Goal: Task Accomplishment & Management: Complete application form

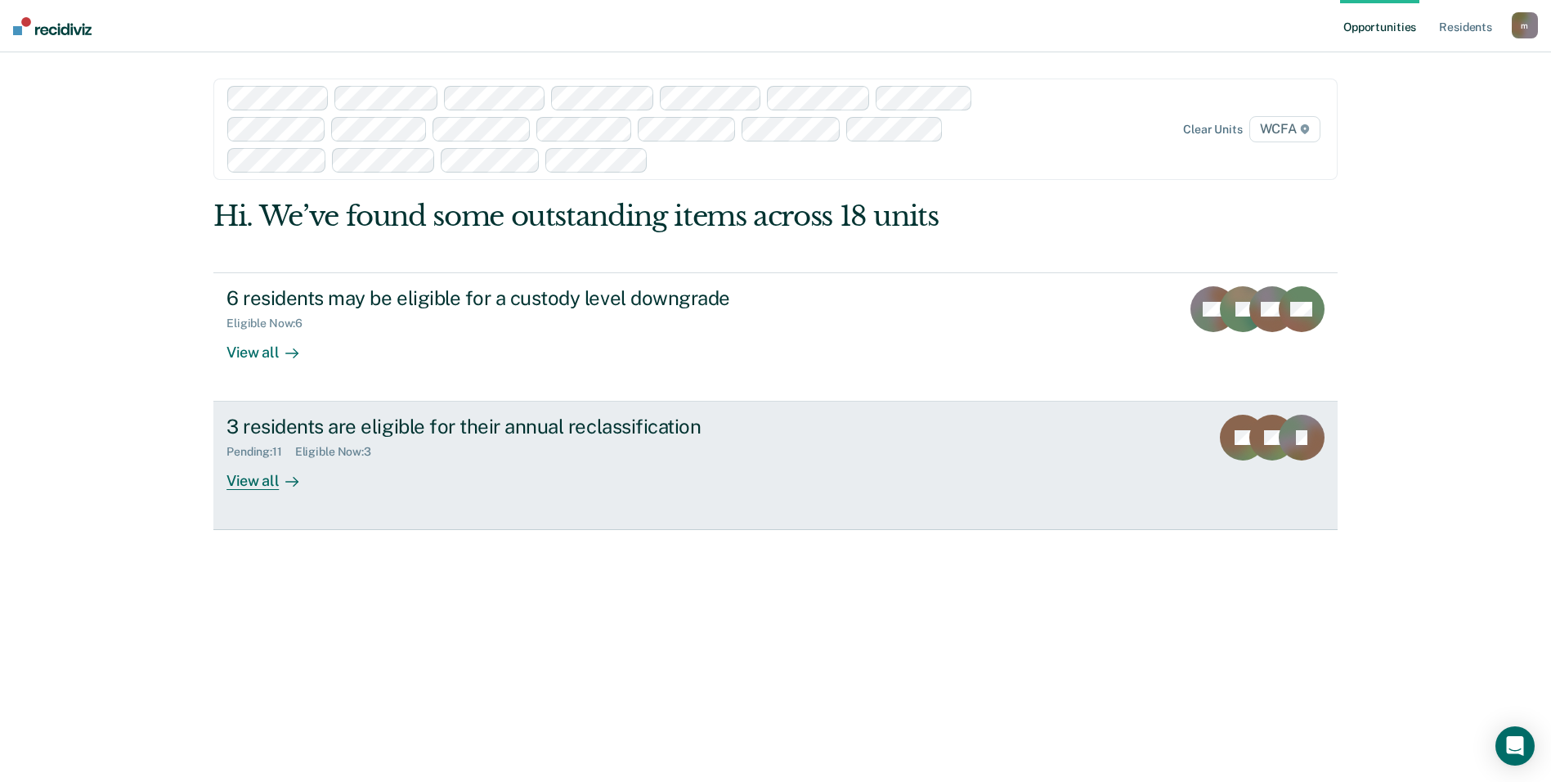
click at [356, 417] on div "3 residents are eligible for their annual reclassification" at bounding box center [513, 426] width 574 height 24
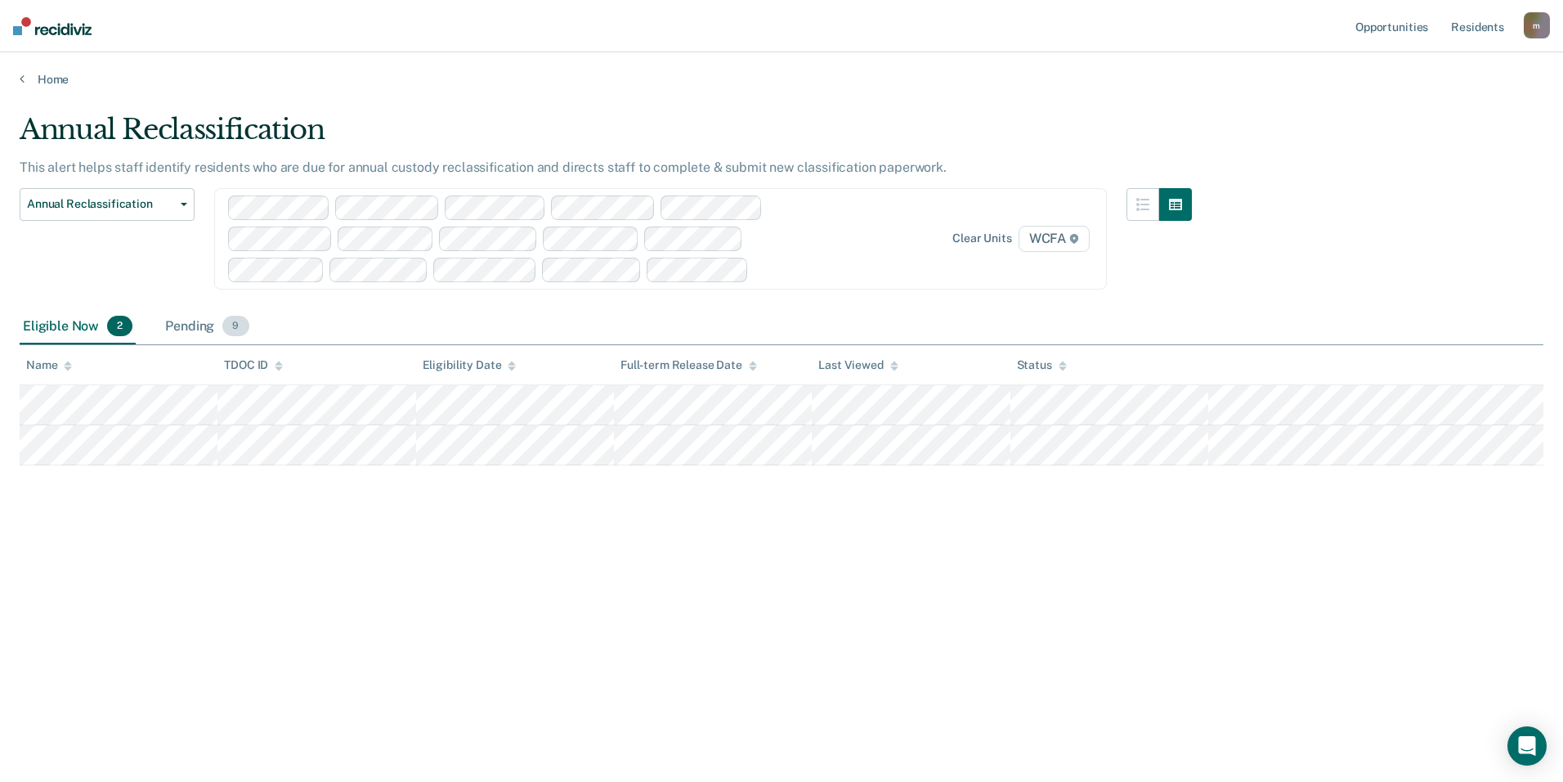
click at [192, 328] on div "Pending 9" at bounding box center [207, 327] width 90 height 36
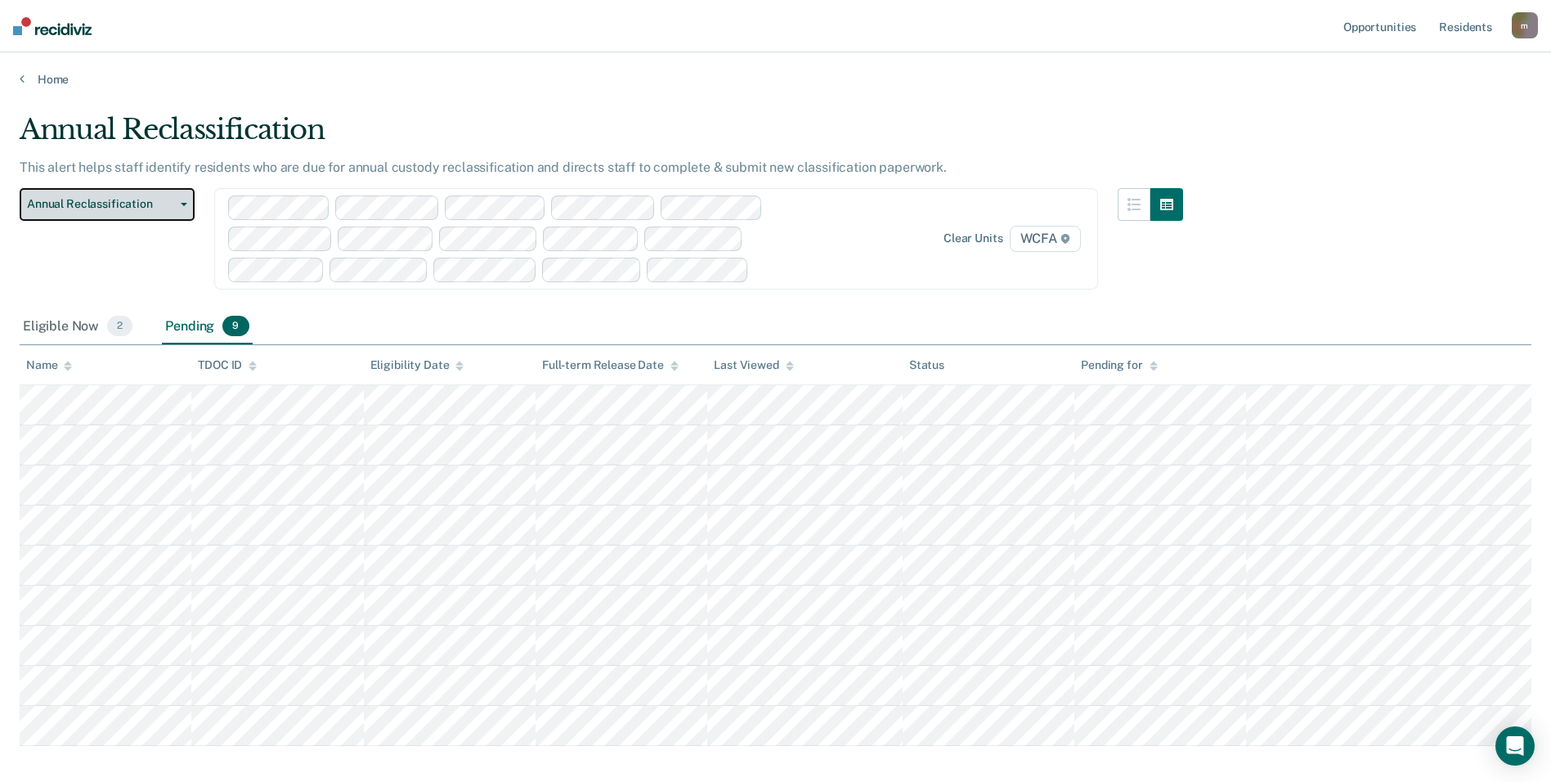
click at [96, 200] on span "Annual Reclassification" at bounding box center [100, 204] width 147 height 14
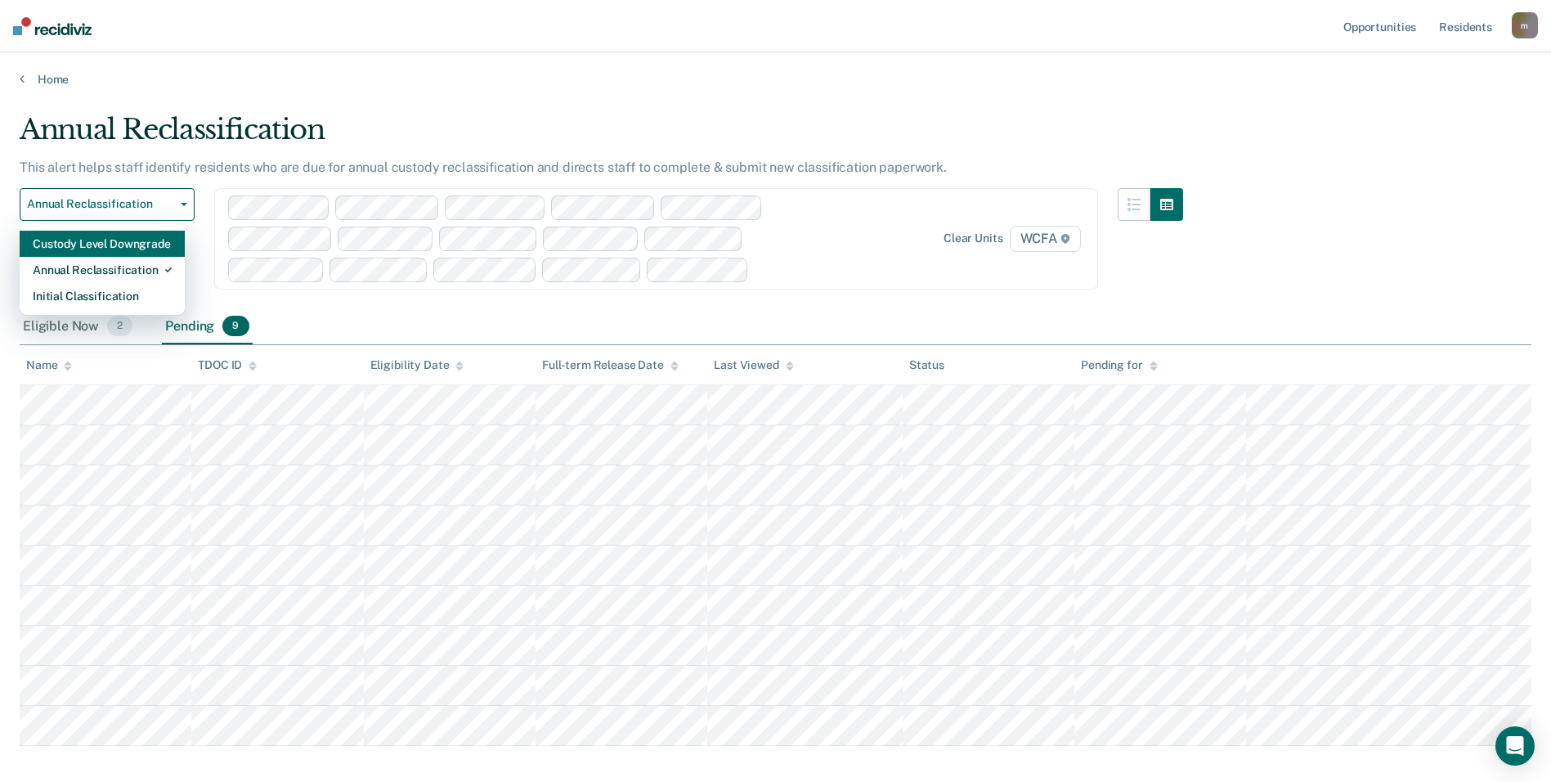
click at [108, 237] on div "Custody Level Downgrade" at bounding box center [102, 244] width 139 height 26
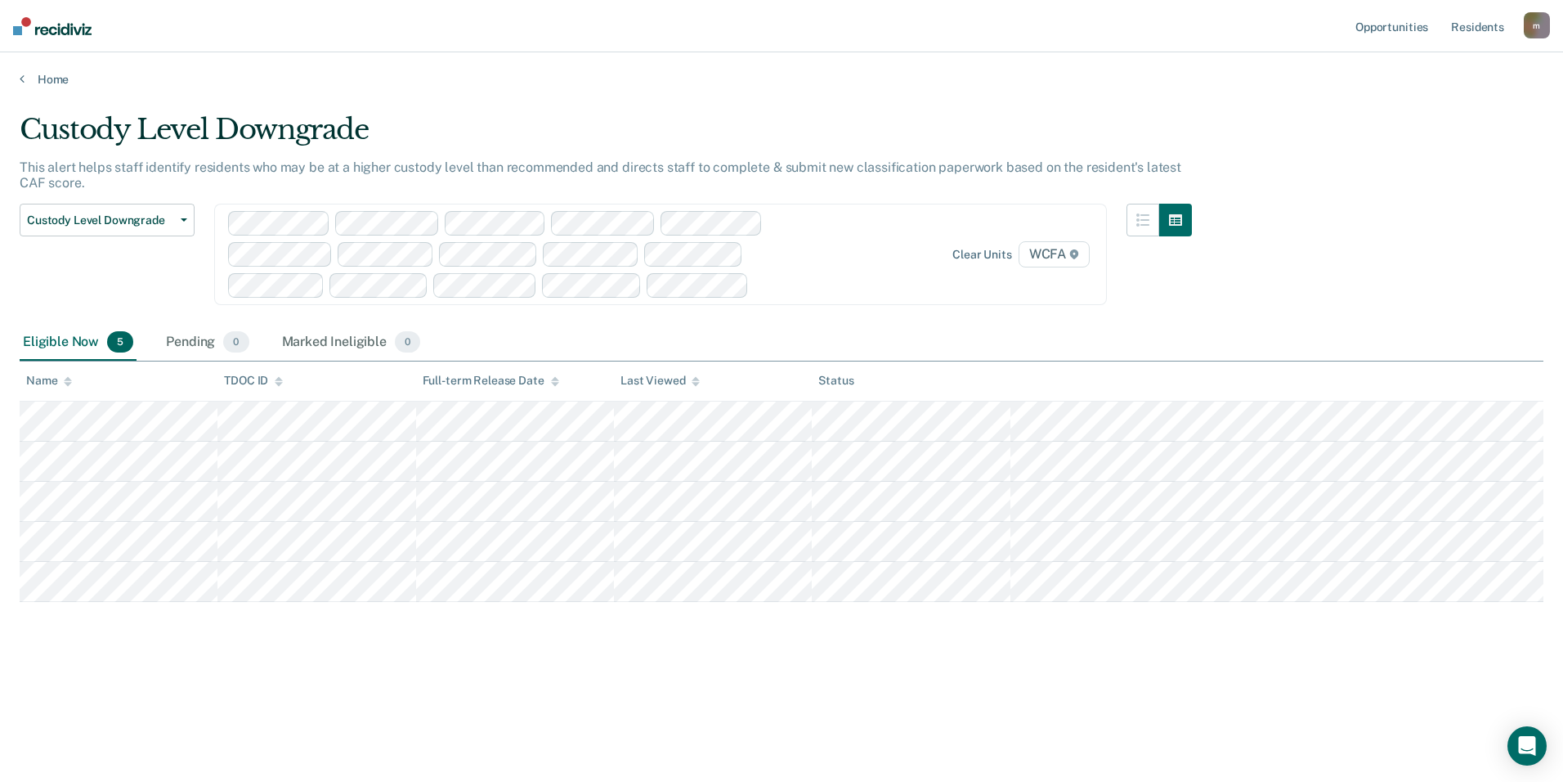
drag, startPoint x: 813, startPoint y: 327, endPoint x: 799, endPoint y: 330, distance: 14.3
click at [813, 328] on div "Eligible Now 5 Pending 0 Marked Ineligible 0" at bounding box center [782, 343] width 1524 height 37
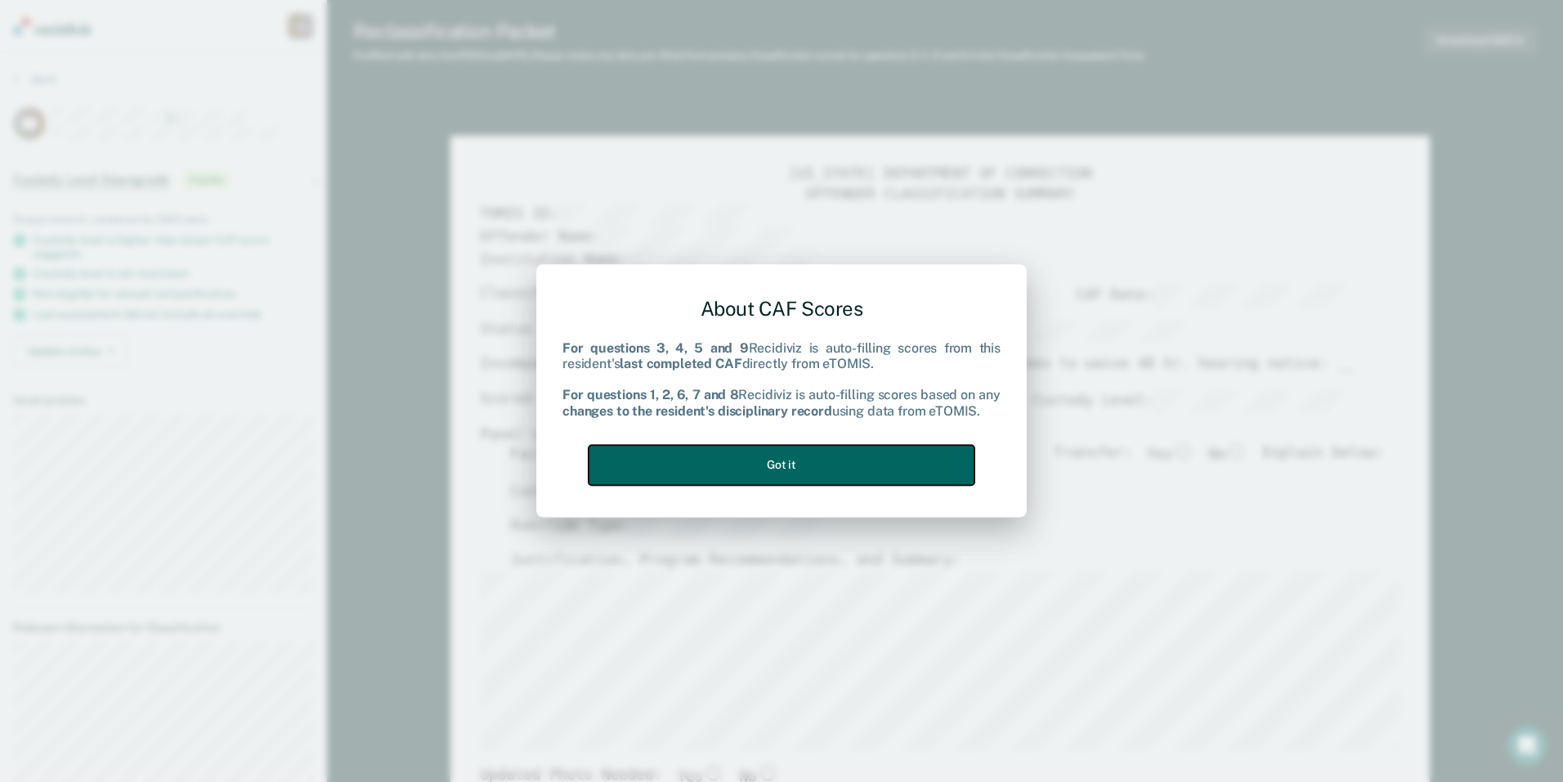
click at [833, 466] on button "Got it" at bounding box center [782, 465] width 386 height 40
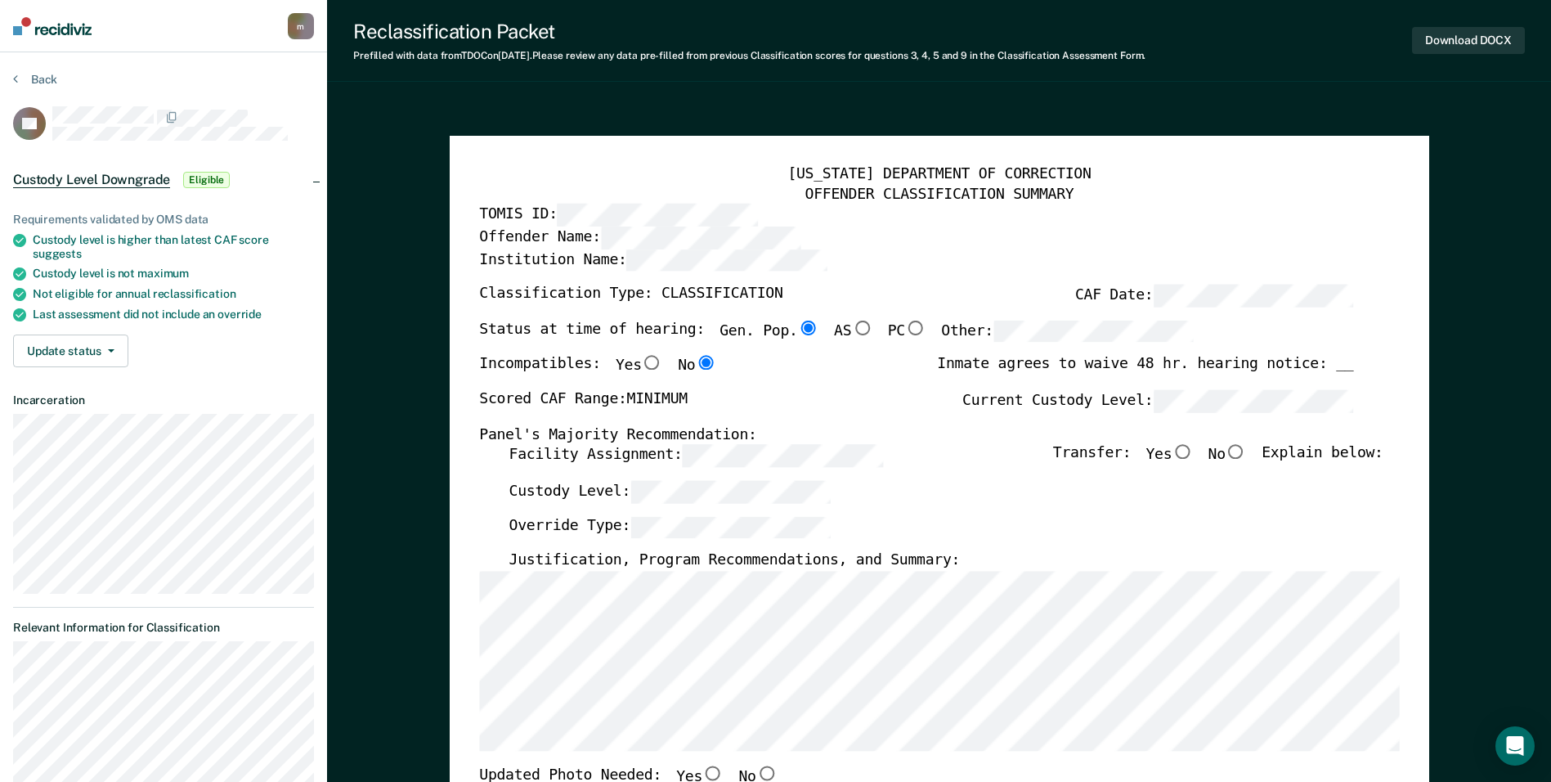
drag, startPoint x: 1252, startPoint y: 455, endPoint x: 1238, endPoint y: 459, distance: 14.5
click at [1247, 455] on input "No" at bounding box center [1235, 452] width 21 height 15
type textarea "x"
radio input "true"
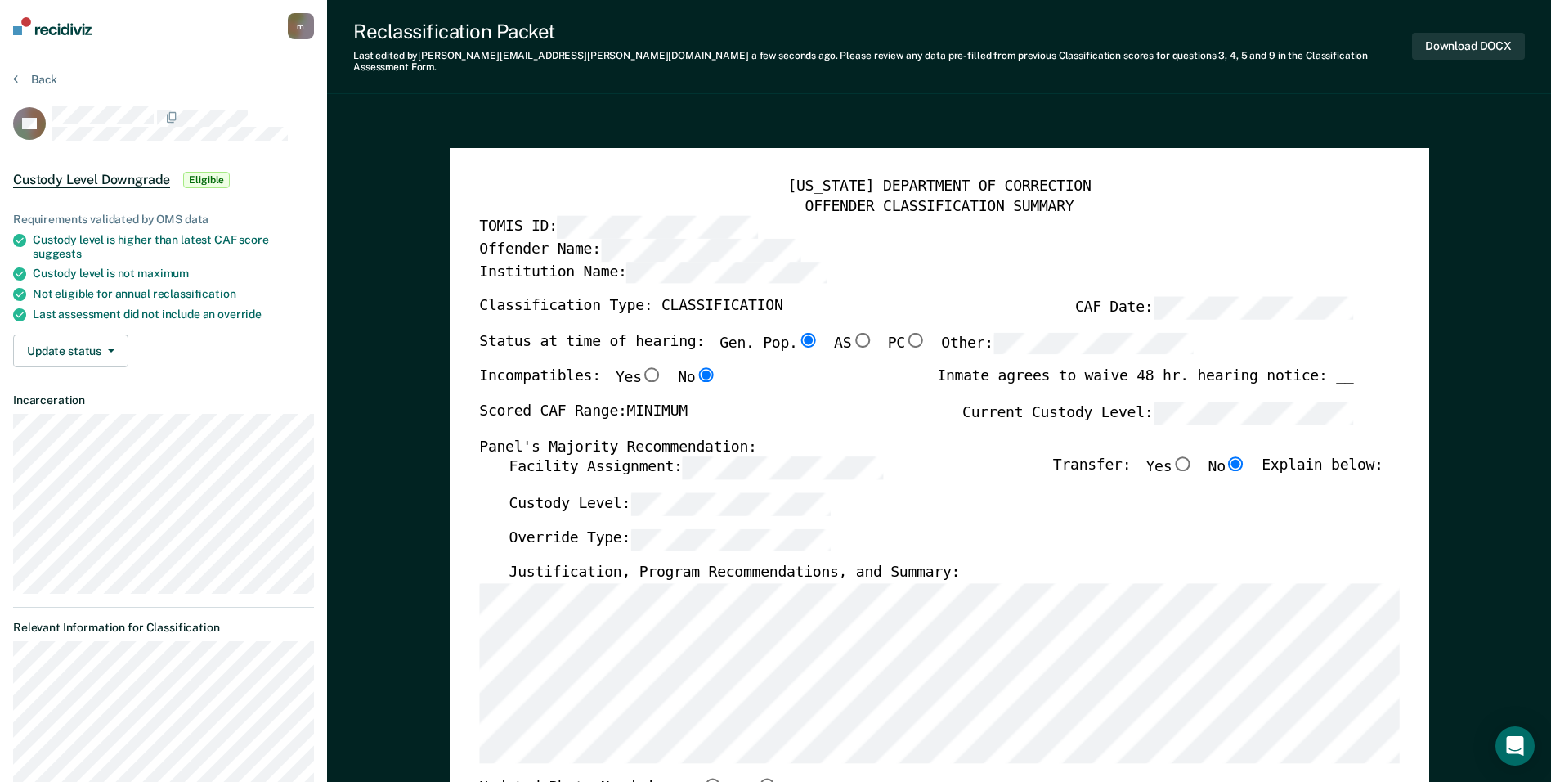
scroll to position [82, 0]
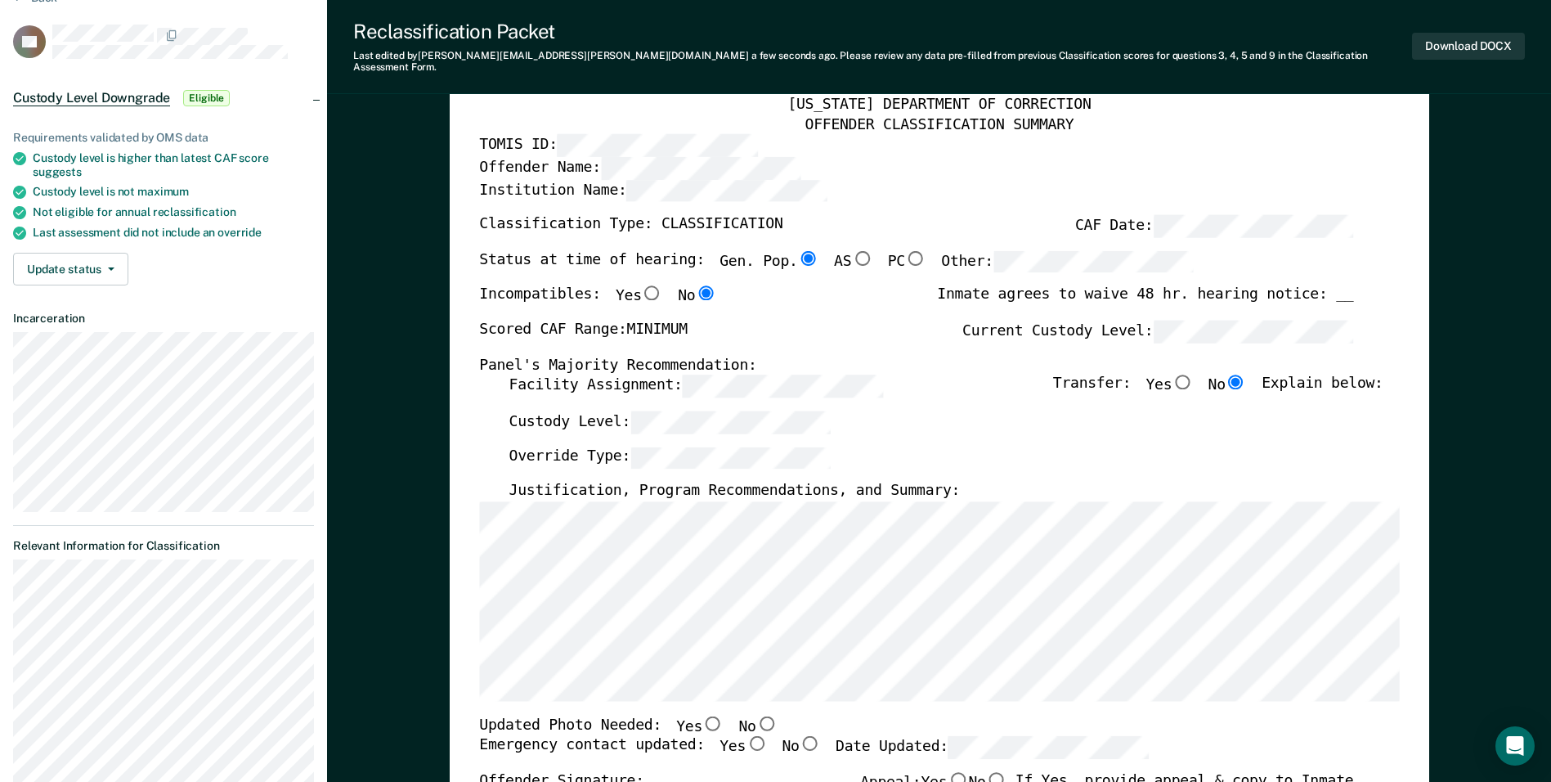
click at [755, 715] on input "No" at bounding box center [765, 722] width 21 height 15
type textarea "x"
radio input "true"
click at [746, 736] on input "Yes" at bounding box center [756, 743] width 21 height 15
type textarea "x"
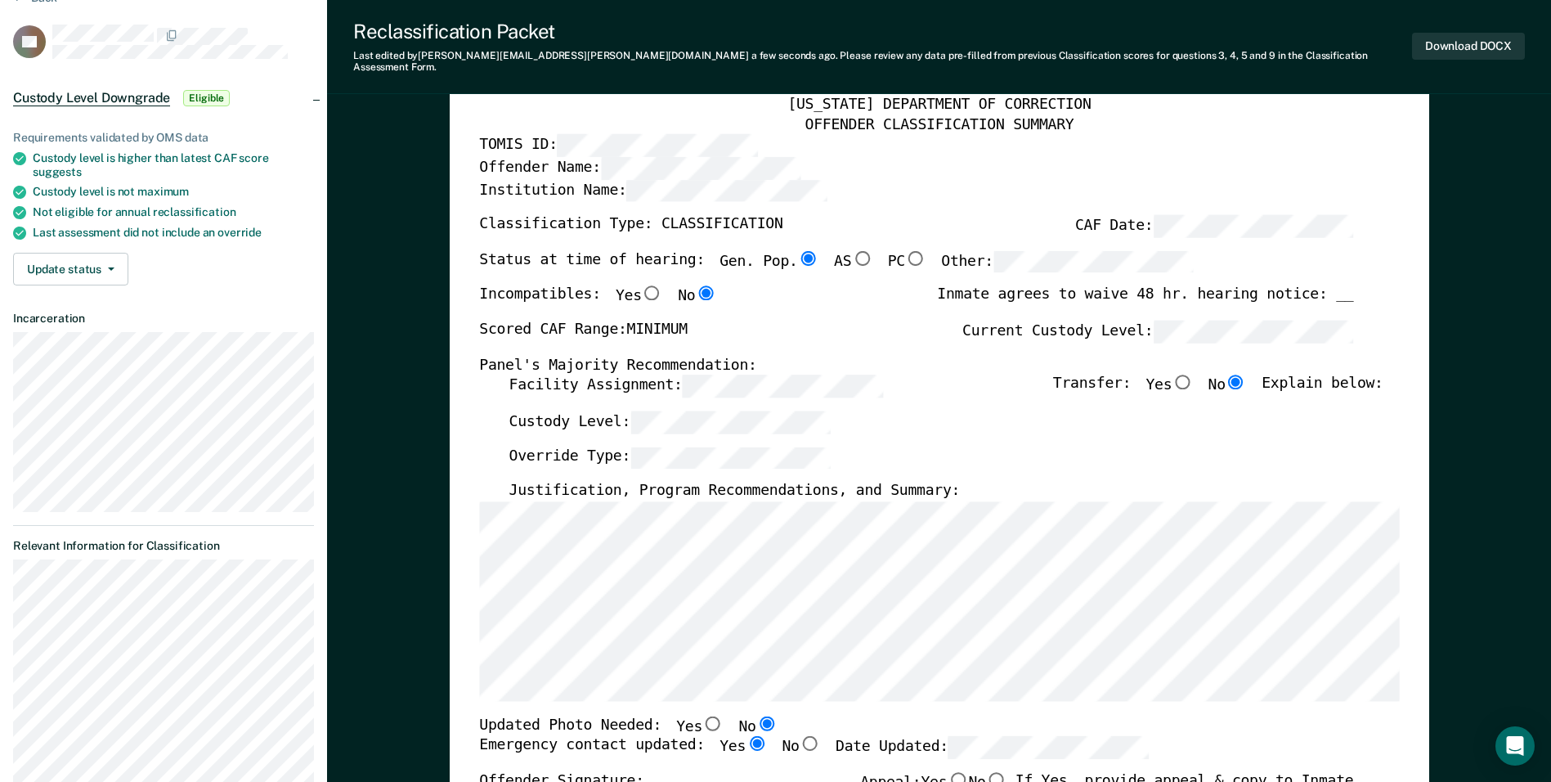
radio input "true"
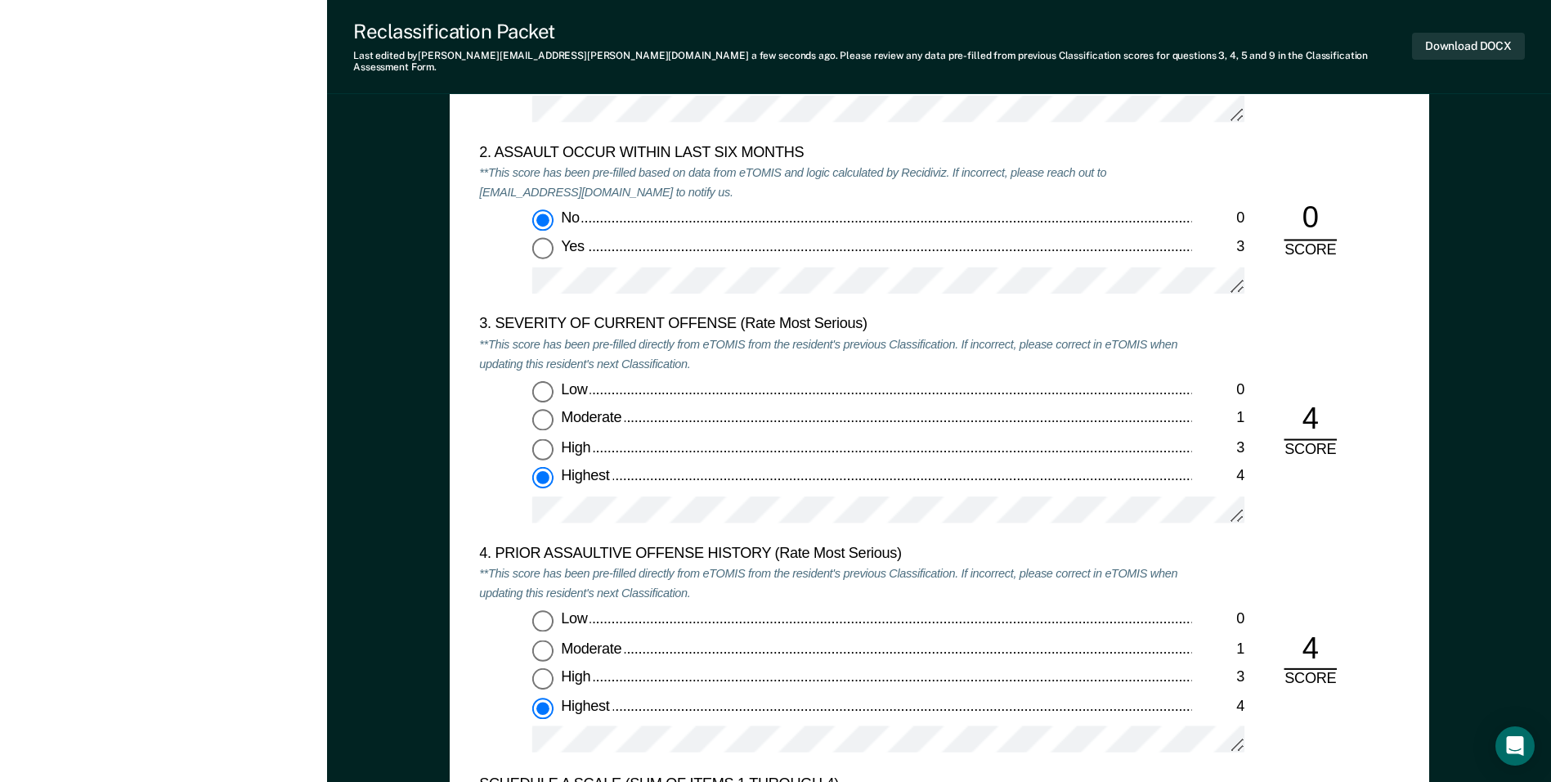
scroll to position [1962, 0]
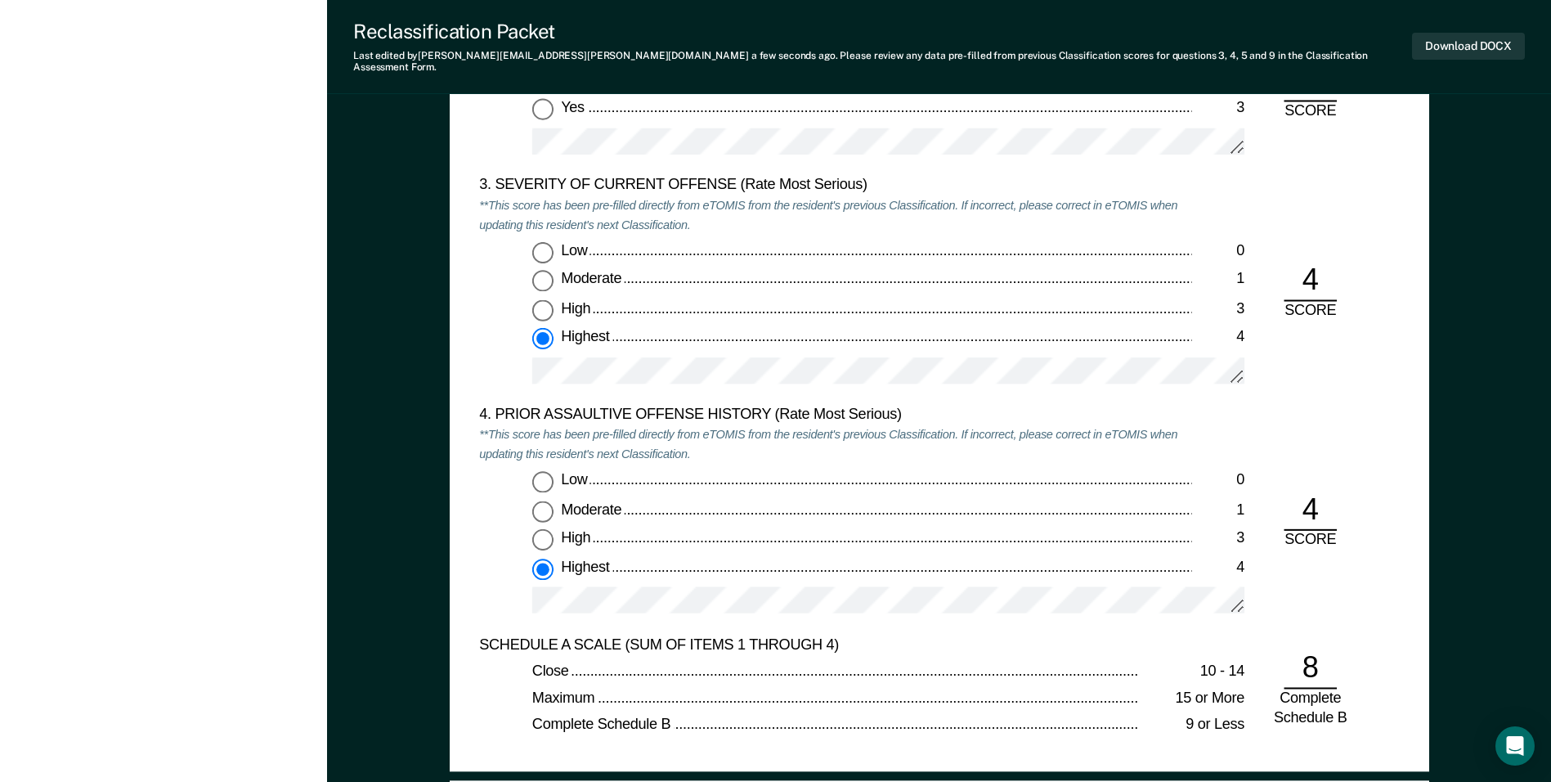
click at [542, 242] on input "Low 0" at bounding box center [542, 251] width 21 height 21
type textarea "x"
radio input "true"
radio input "false"
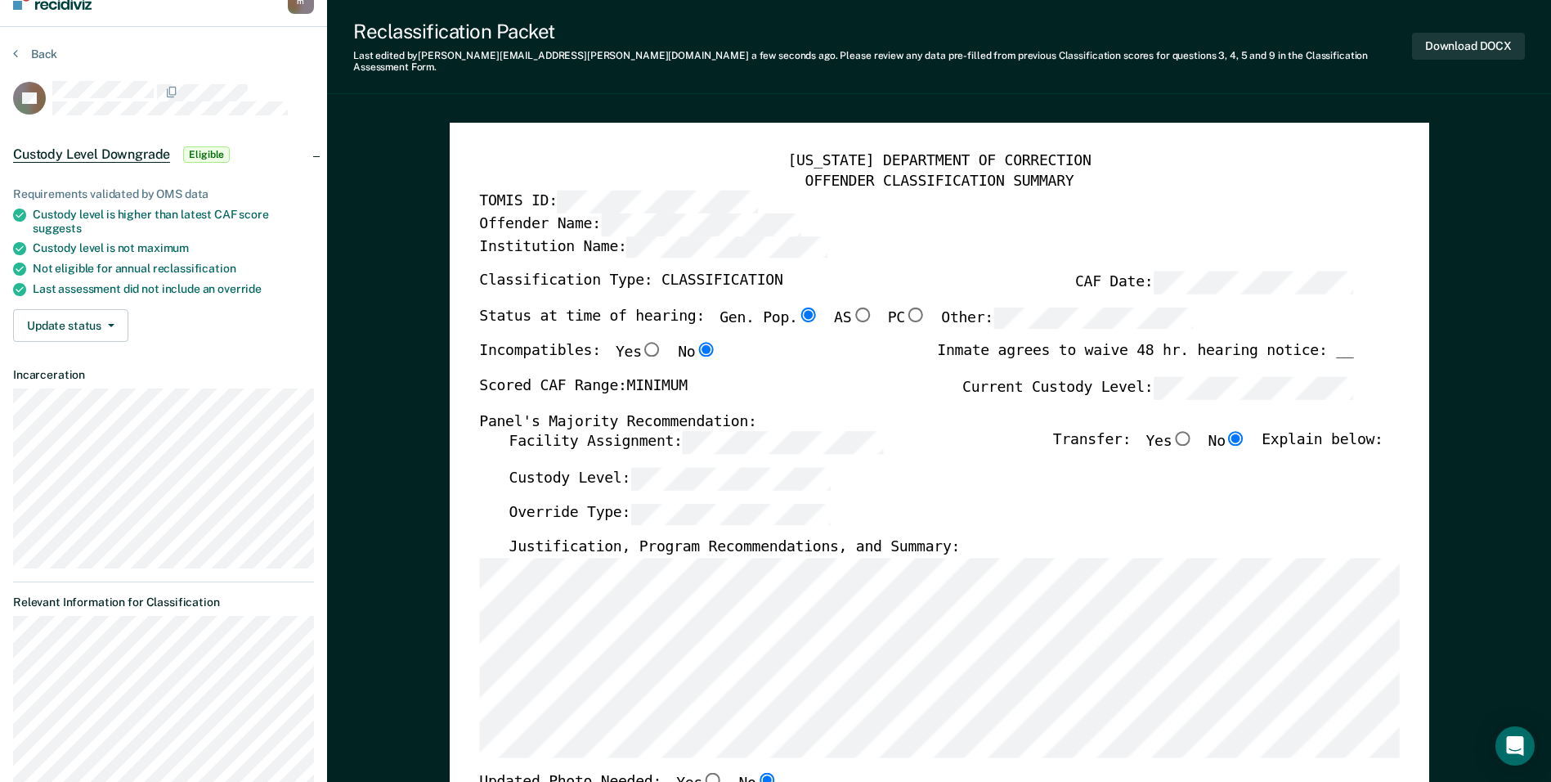
scroll to position [0, 0]
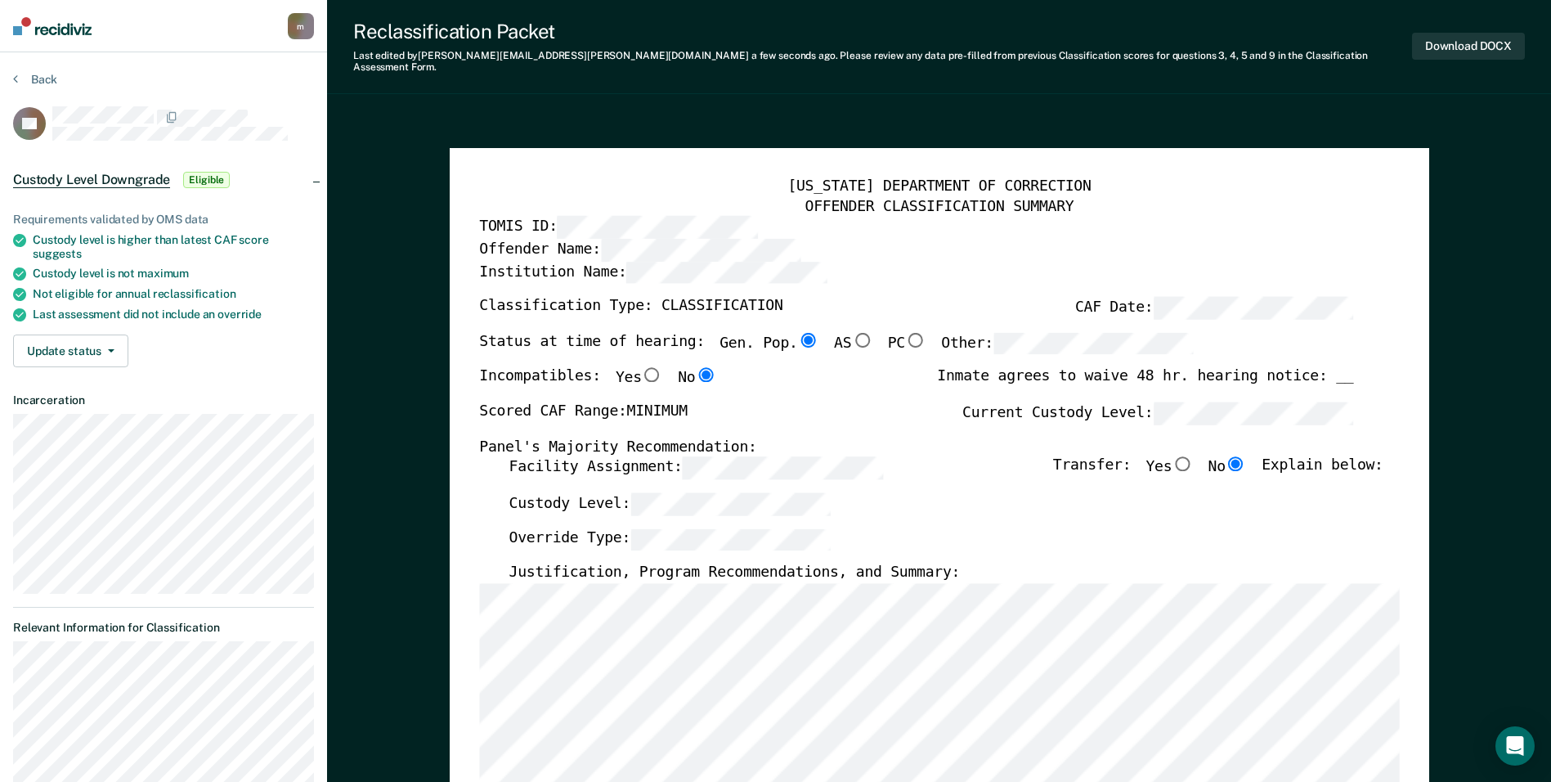
click at [702, 177] on div "[US_STATE] DEPARTMENT OF CORRECTION" at bounding box center [939, 187] width 920 height 20
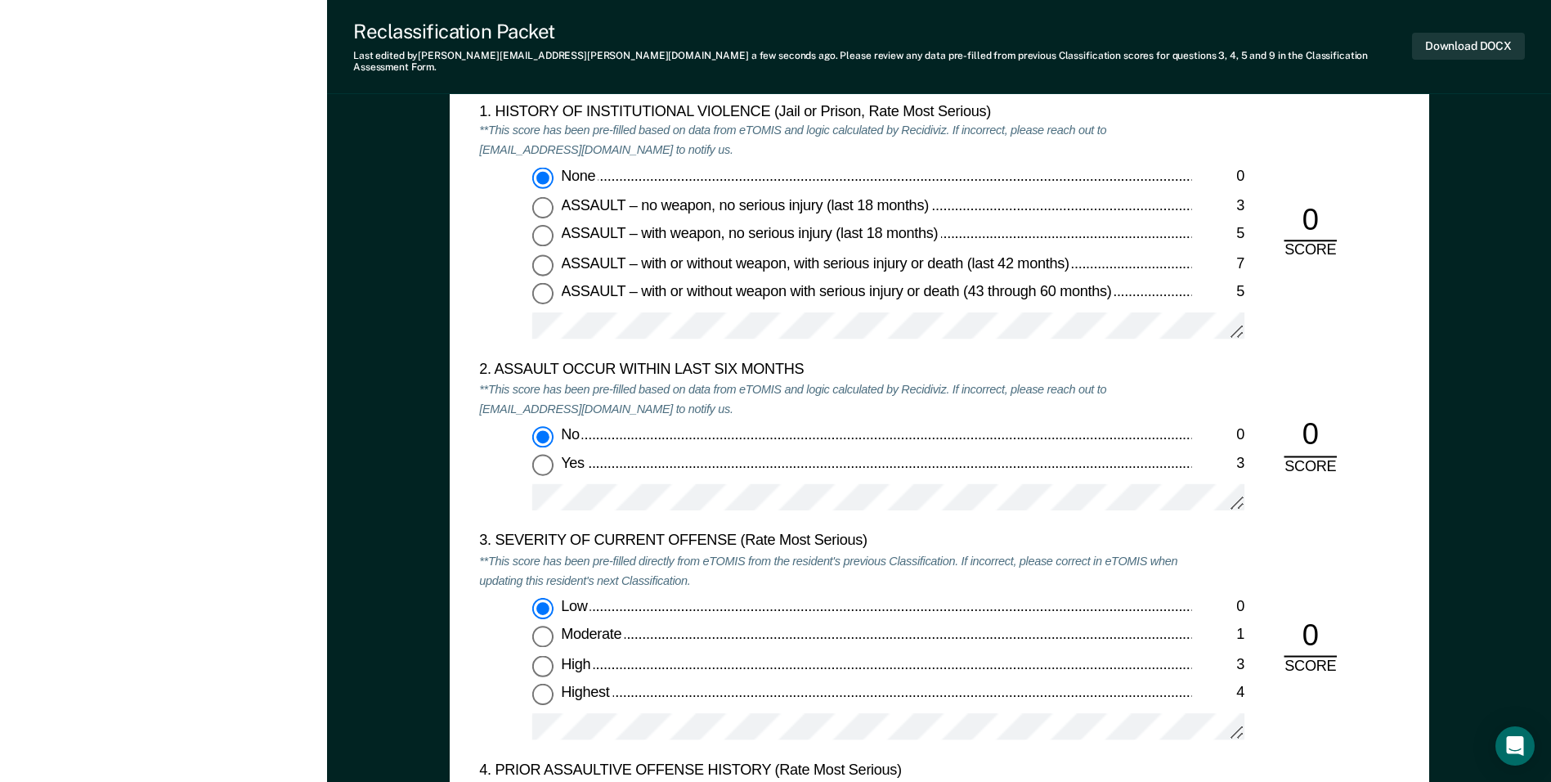
scroll to position [1635, 0]
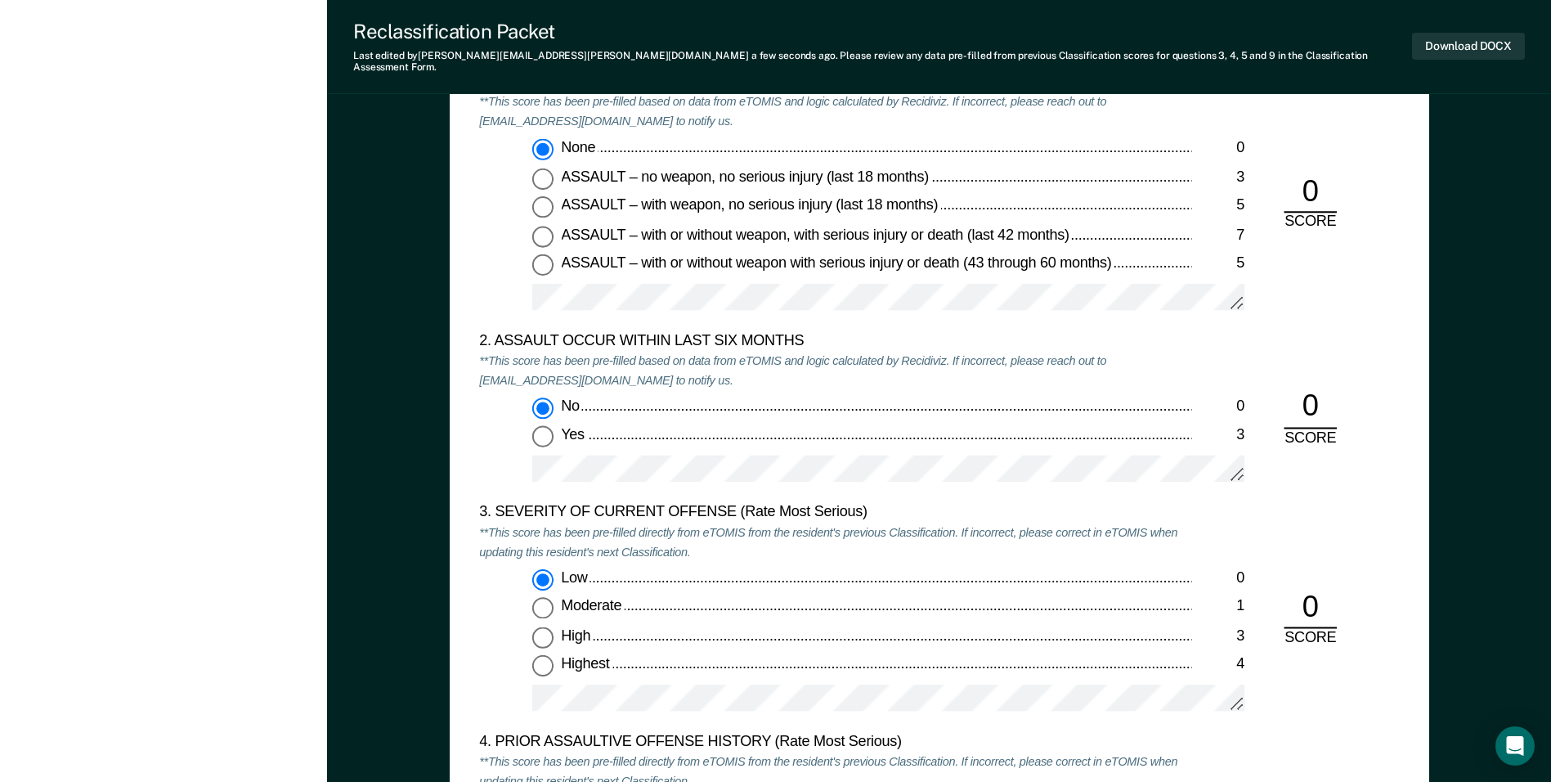
click at [542, 661] on input "Highest 4" at bounding box center [542, 665] width 21 height 21
type textarea "x"
radio input "false"
radio input "true"
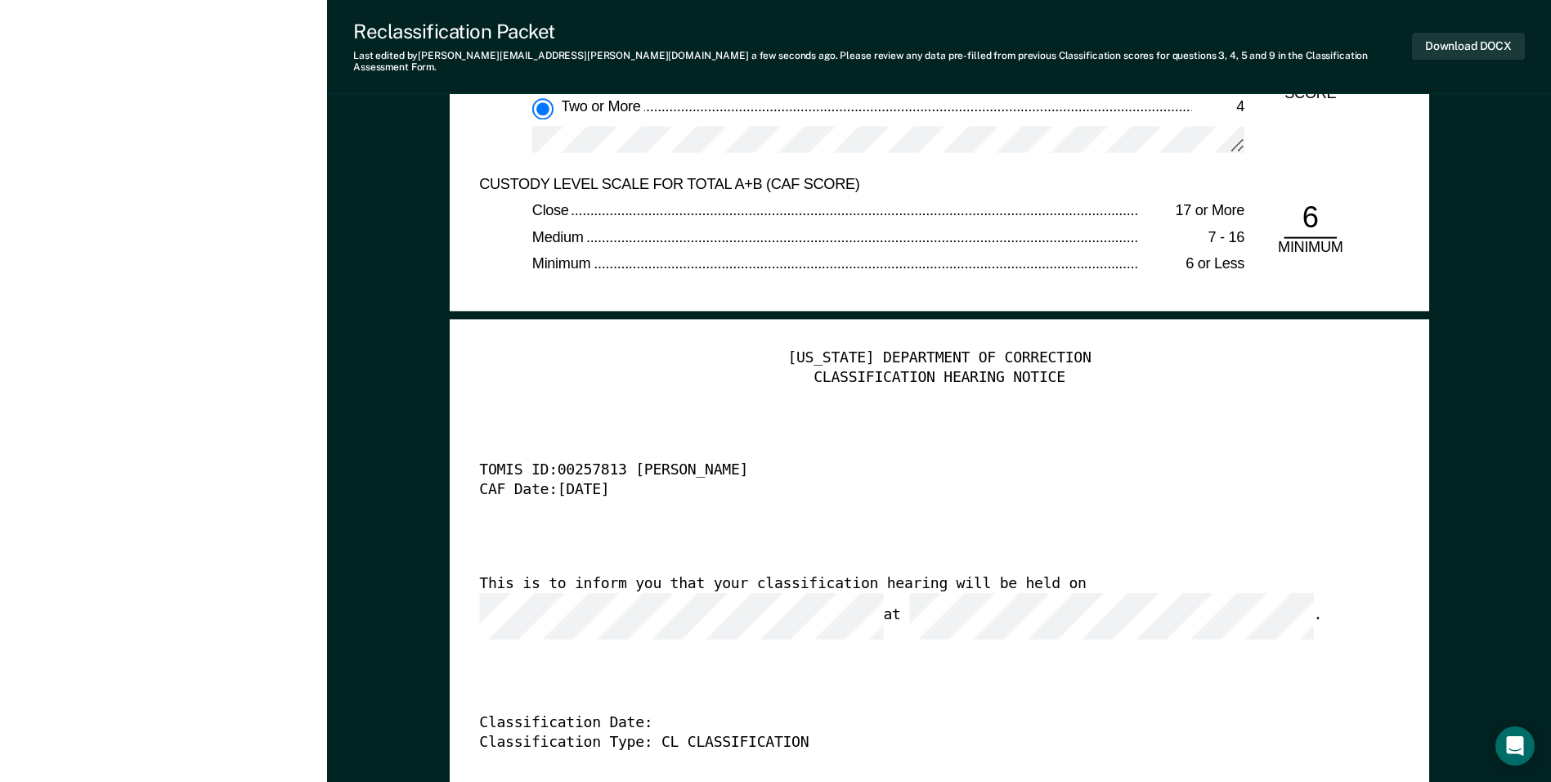
scroll to position [3924, 0]
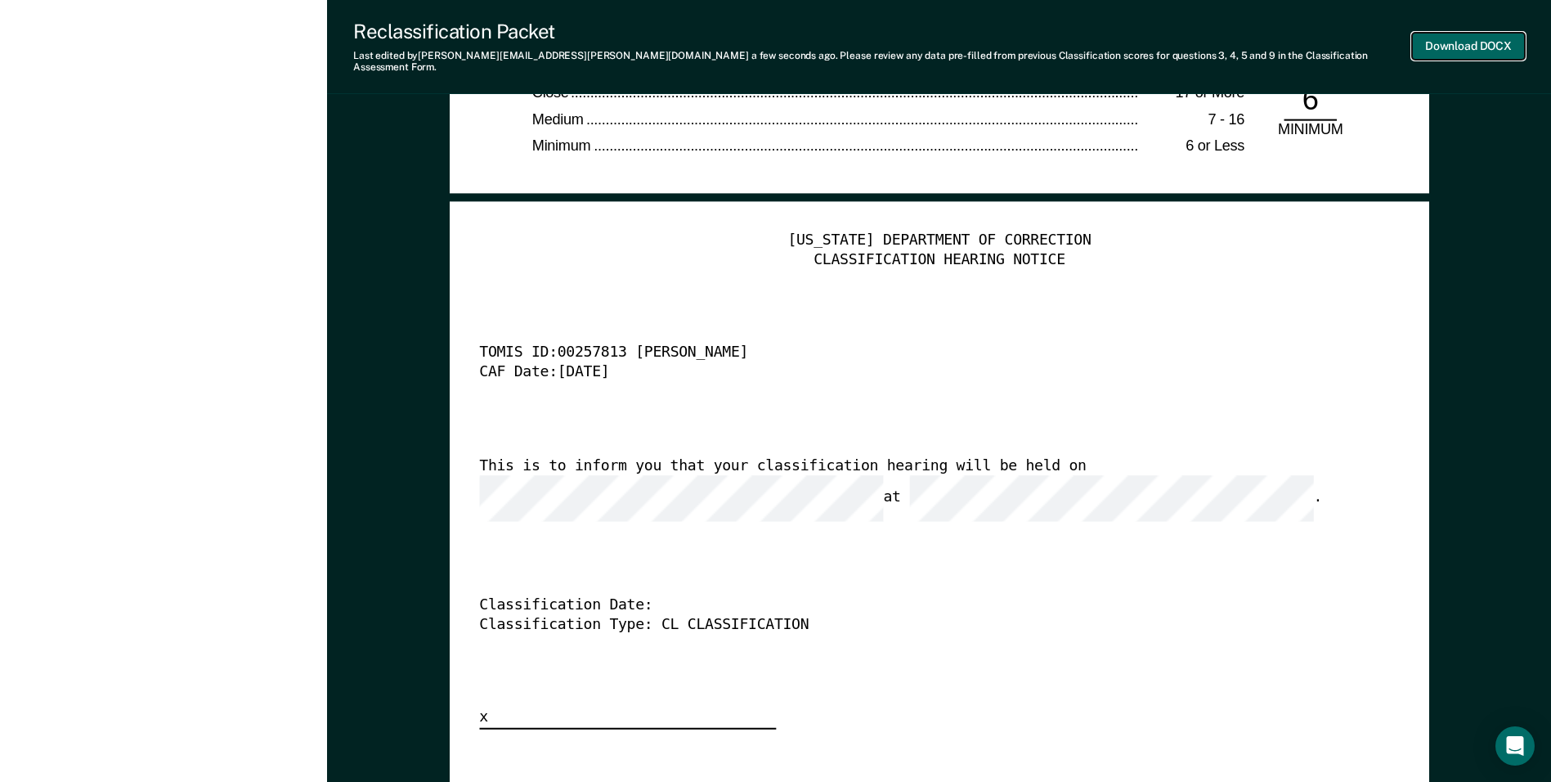
click at [1458, 47] on button "Download DOCX" at bounding box center [1468, 46] width 113 height 27
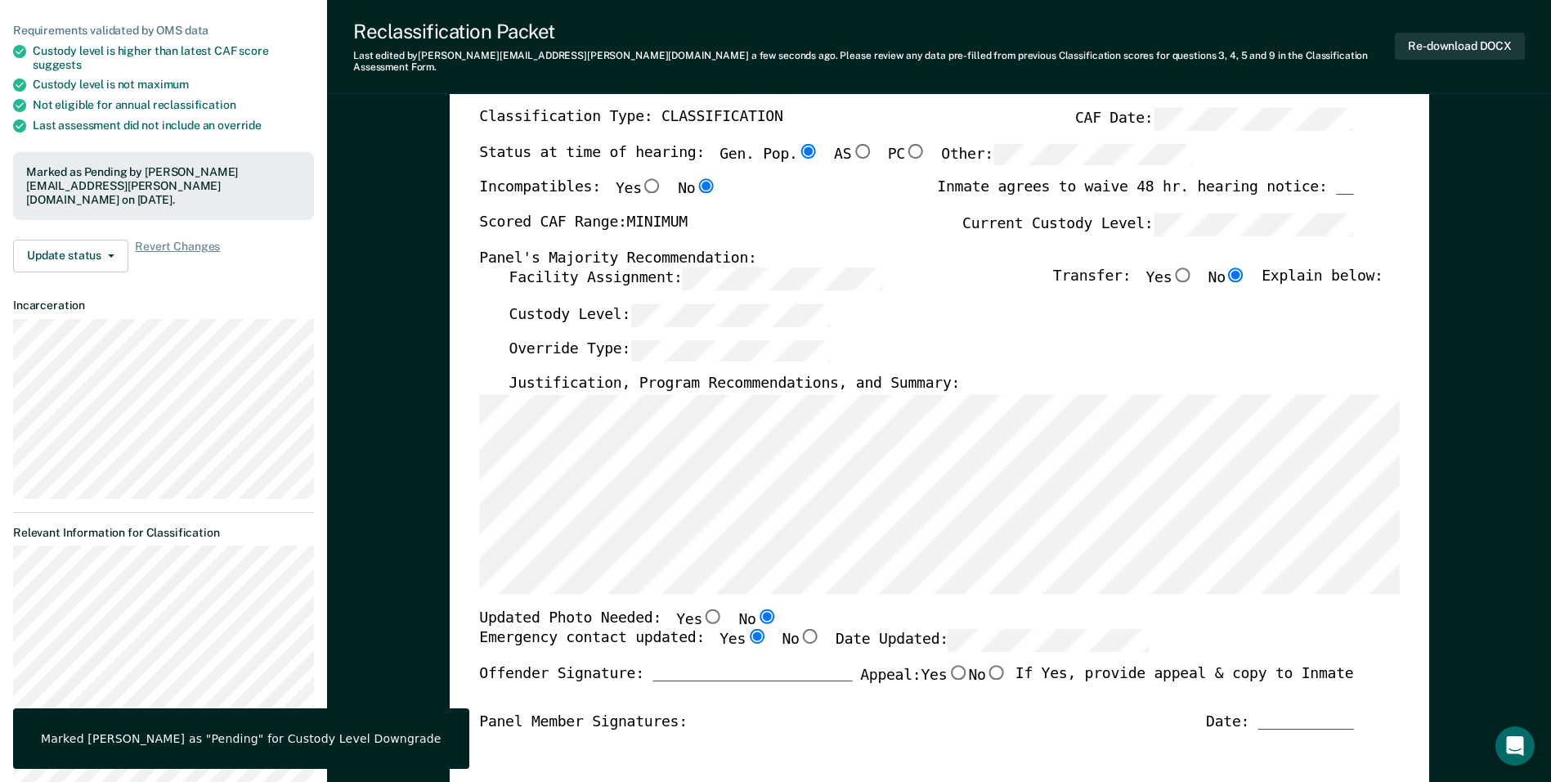
scroll to position [0, 0]
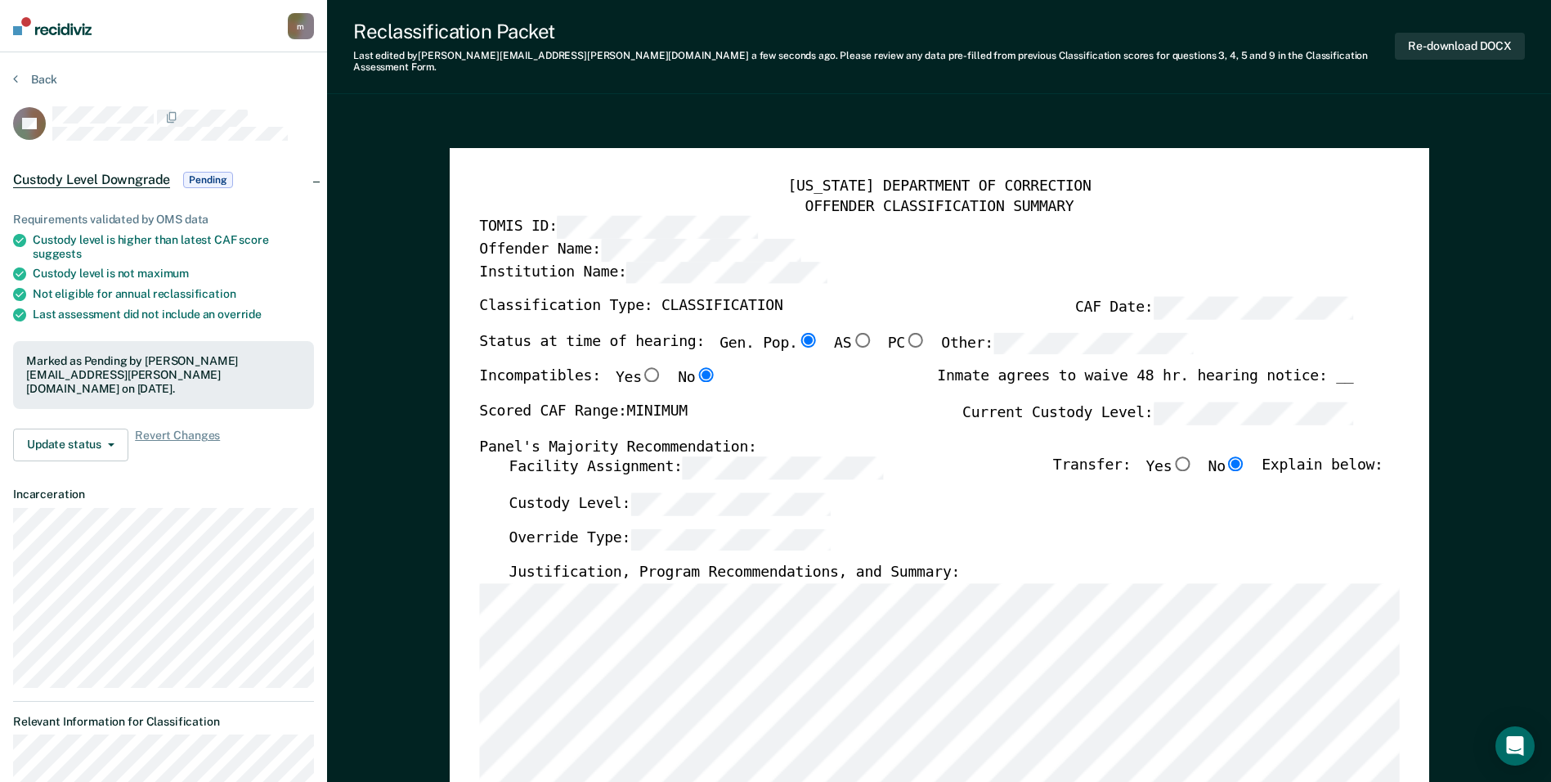
click at [33, 81] on button "Back" at bounding box center [35, 79] width 44 height 15
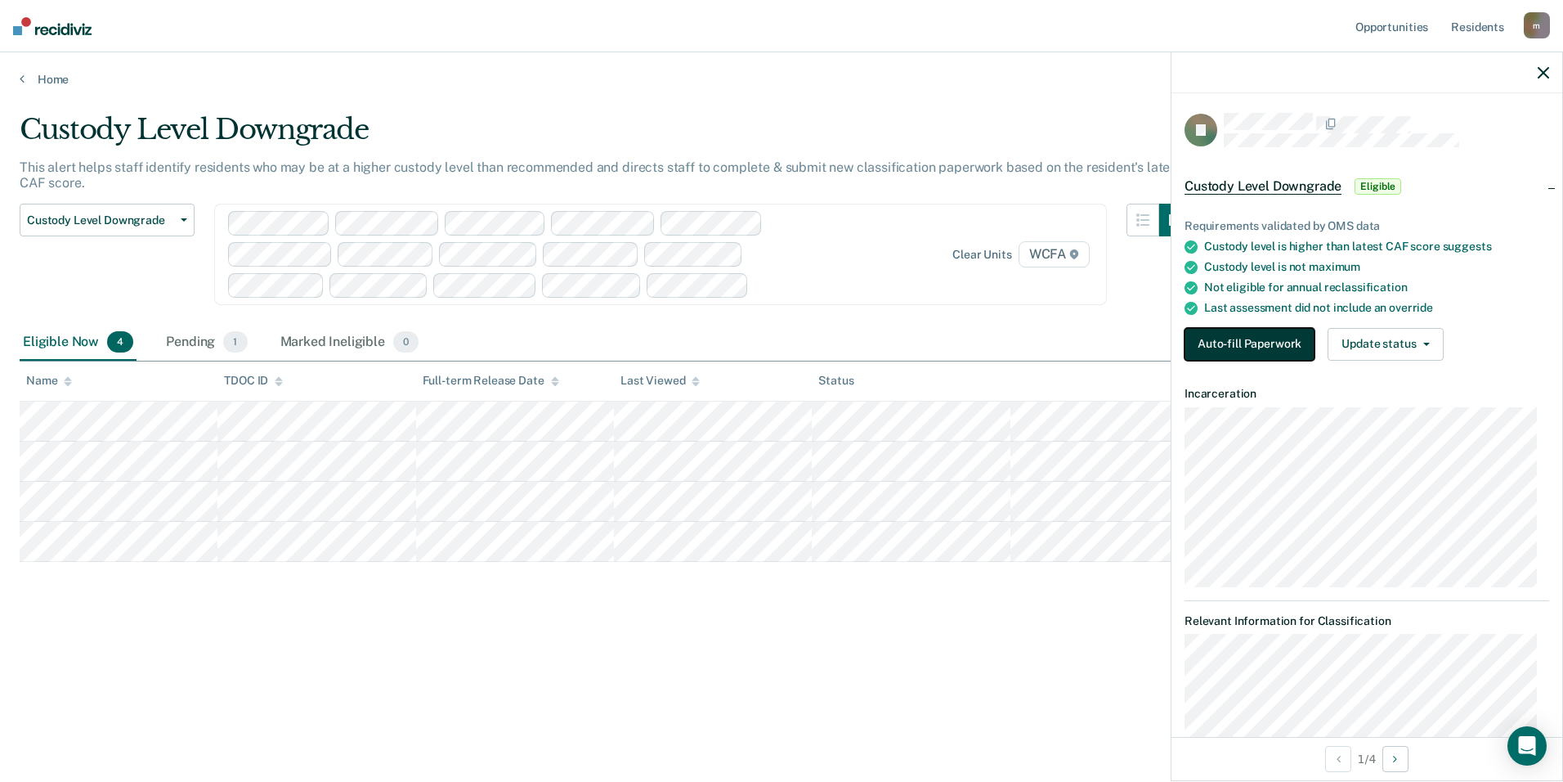
click at [1252, 342] on button "Auto-fill Paperwork" at bounding box center [1250, 344] width 130 height 33
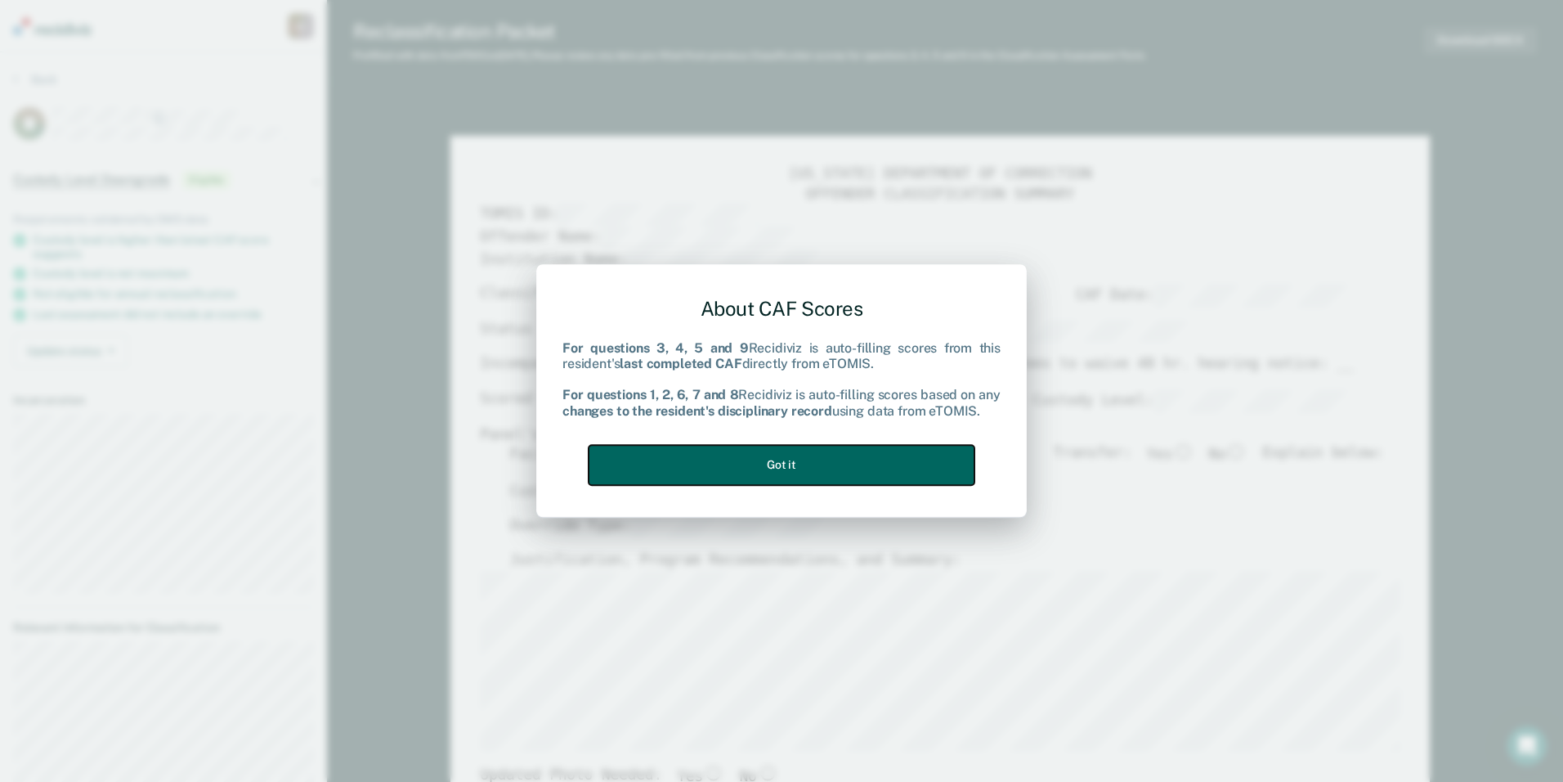
click at [855, 460] on button "Got it" at bounding box center [782, 465] width 386 height 40
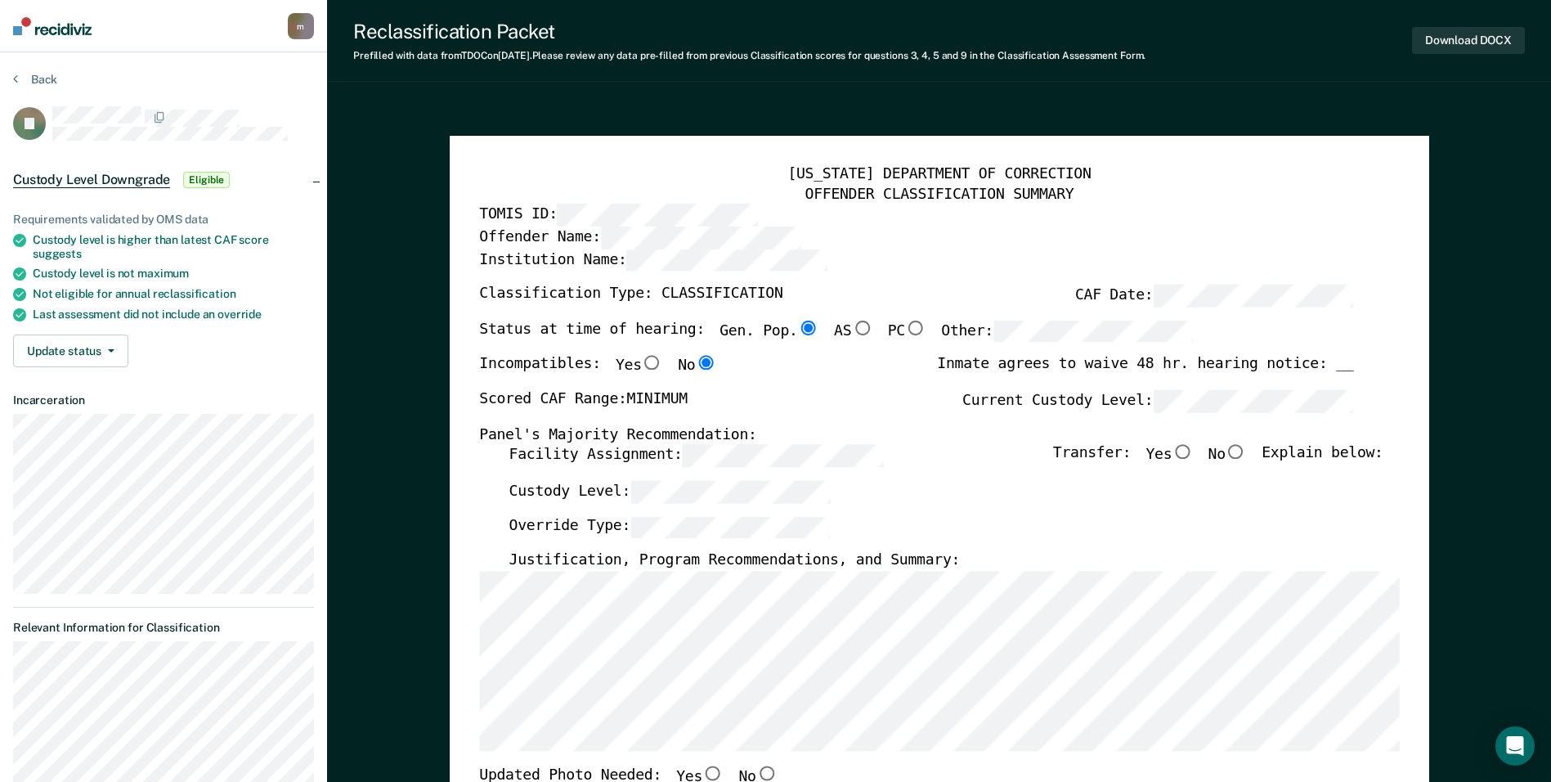
drag, startPoint x: 1250, startPoint y: 452, endPoint x: 1109, endPoint y: 466, distance: 141.3
click at [1247, 452] on input "No" at bounding box center [1235, 452] width 21 height 15
type textarea "x"
radio input "true"
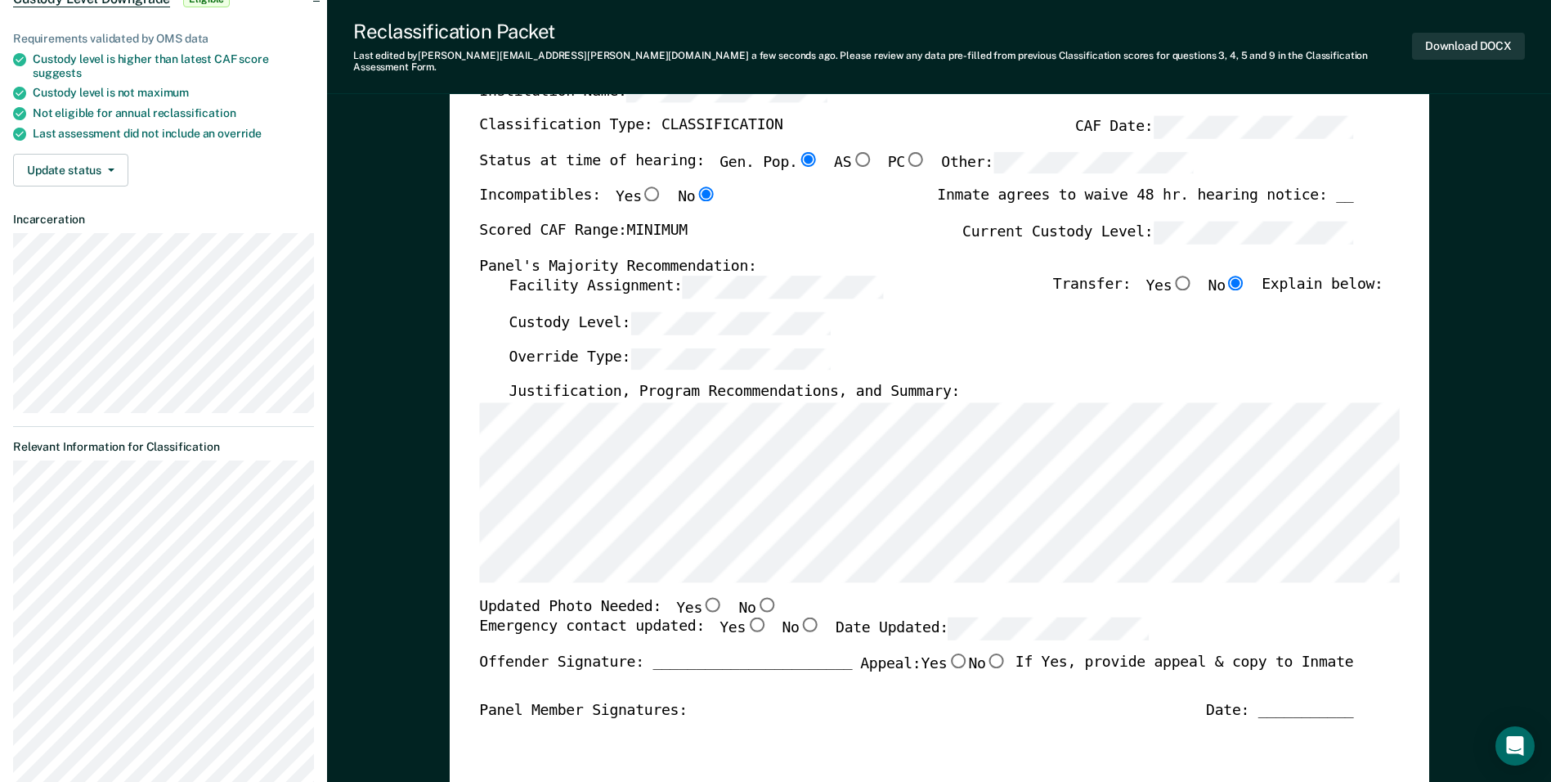
scroll to position [409, 0]
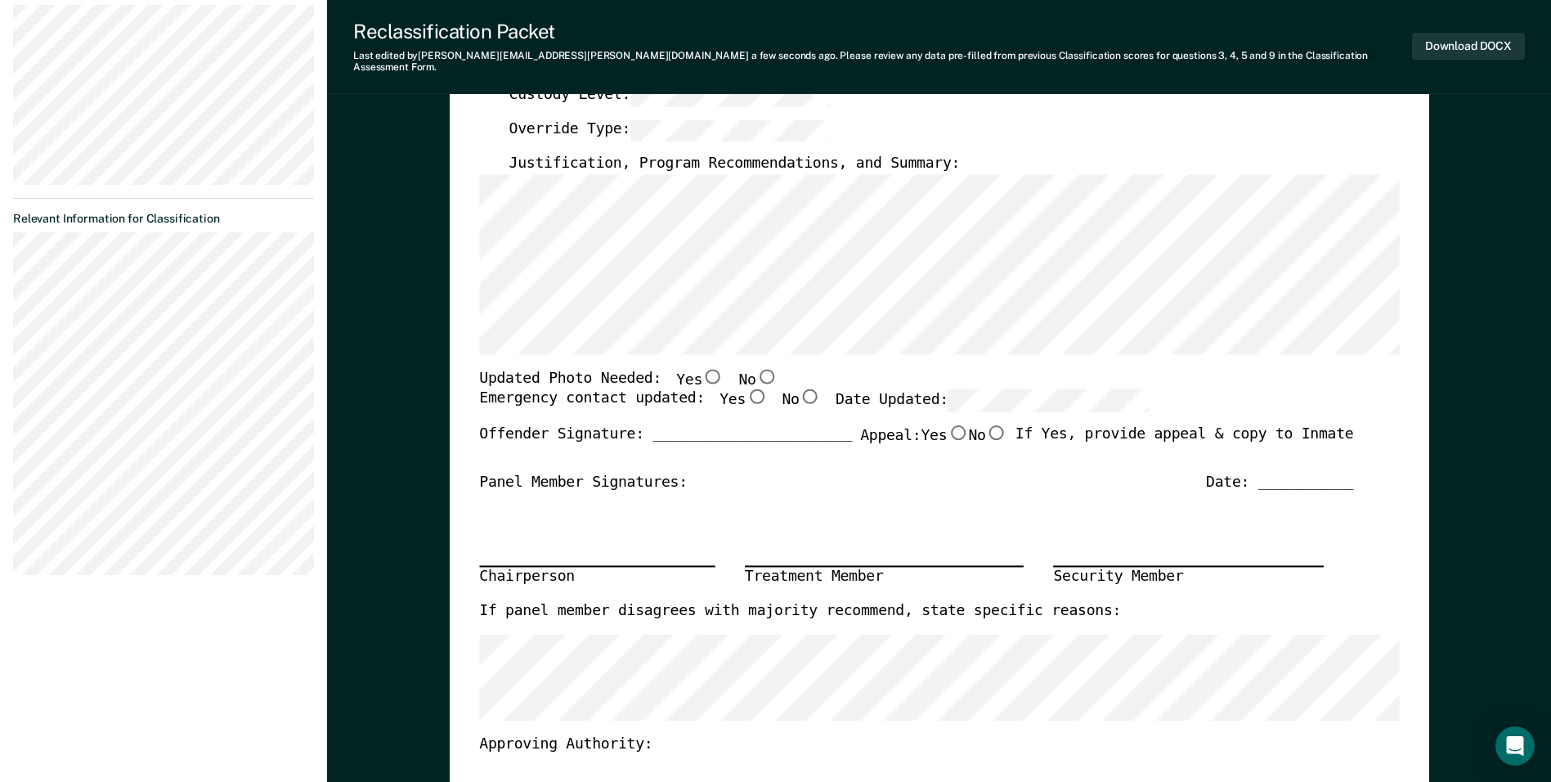
click at [746, 389] on input "Yes" at bounding box center [756, 396] width 21 height 15
type textarea "x"
radio input "true"
click at [755, 369] on input "No" at bounding box center [765, 376] width 21 height 15
type textarea "x"
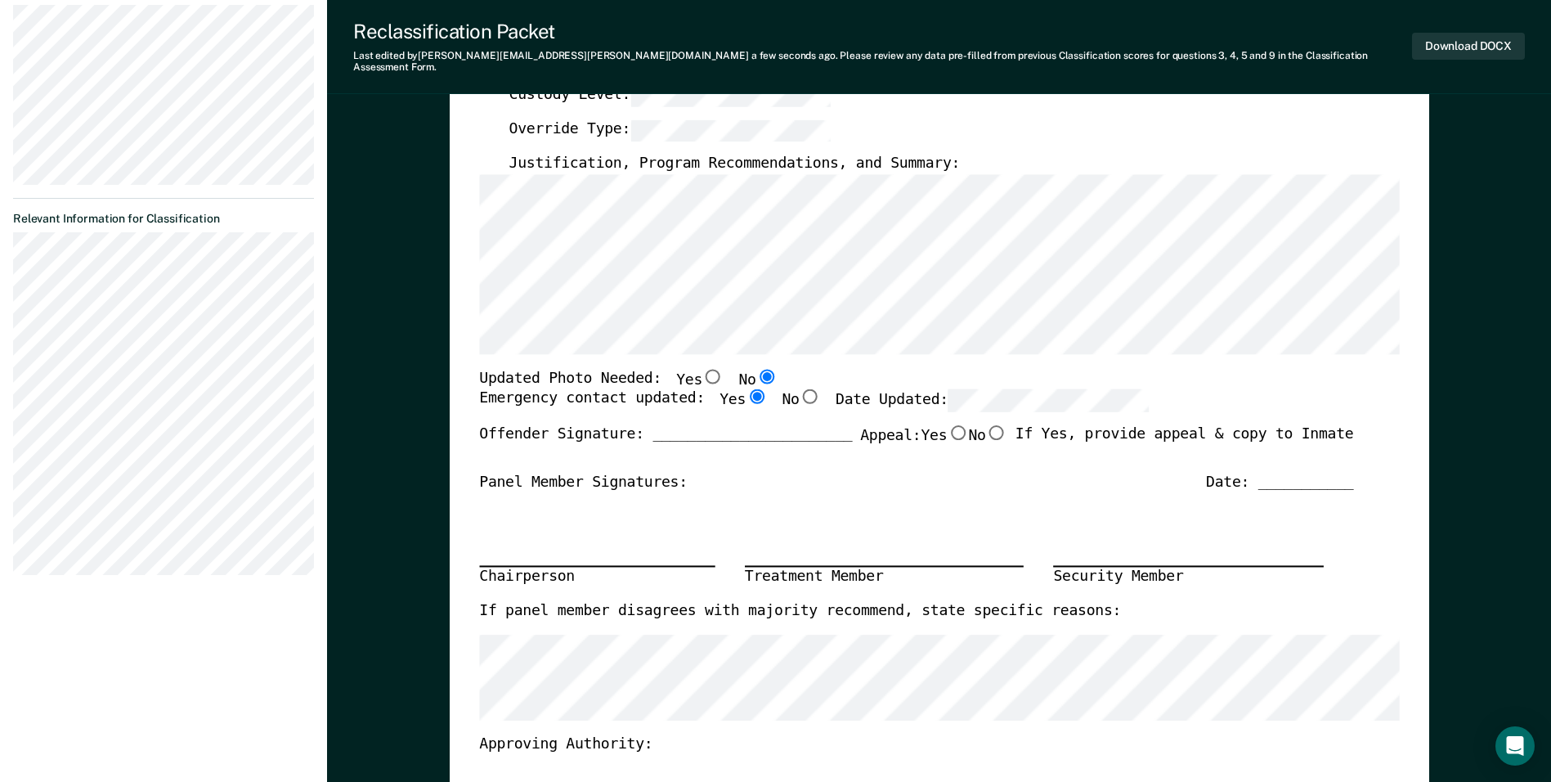
radio input "true"
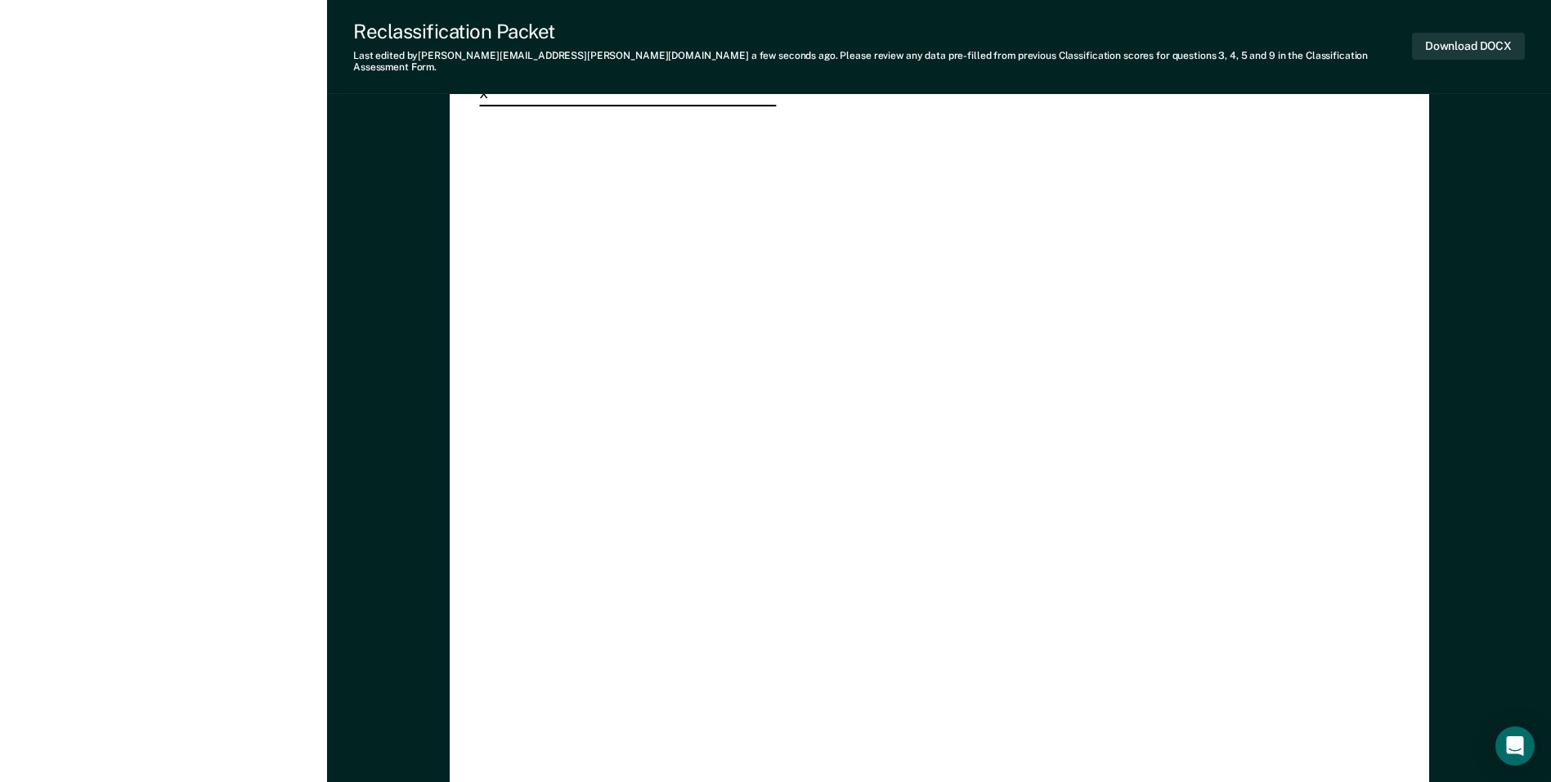
scroll to position [4772, 0]
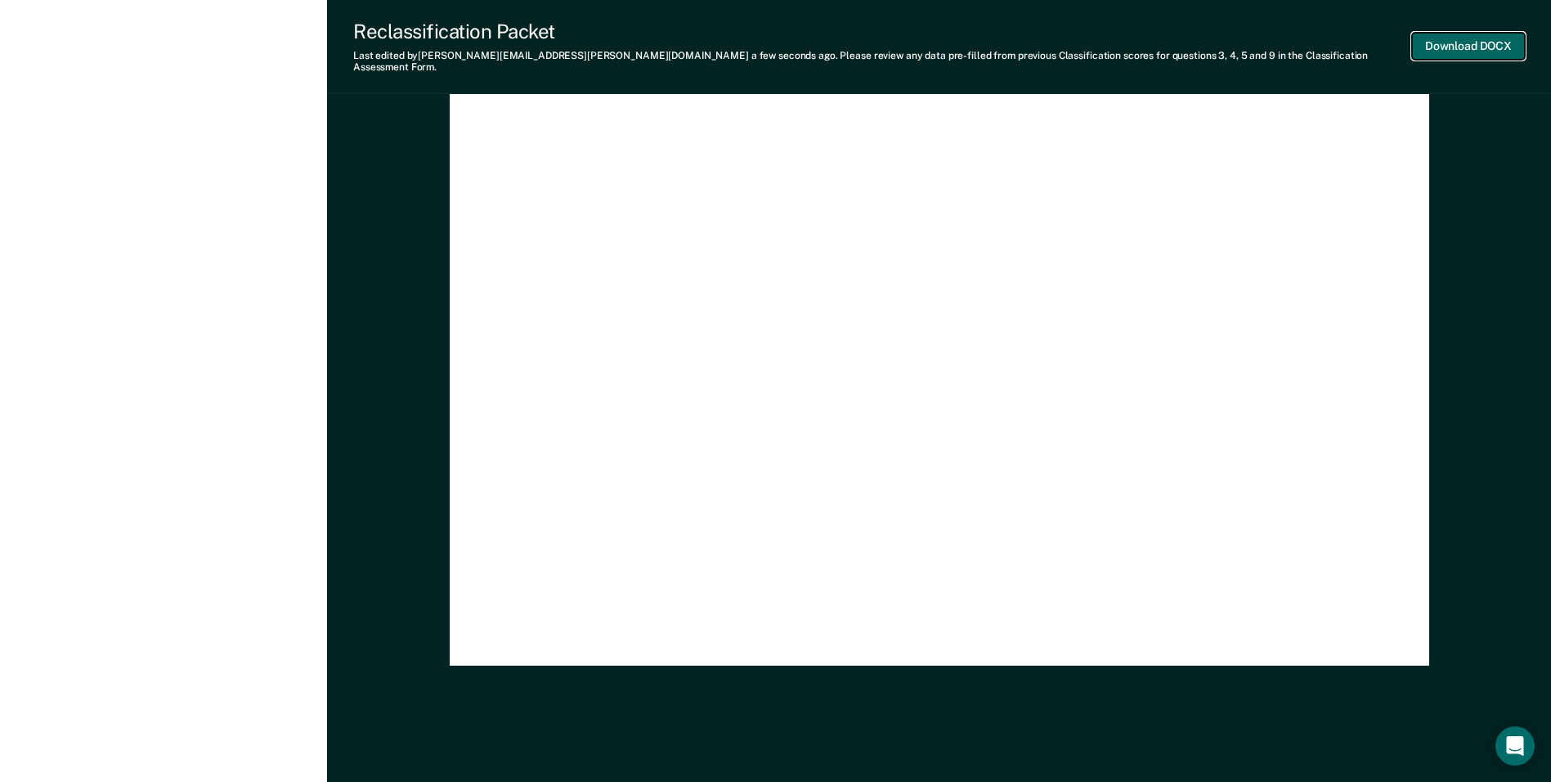
click at [1471, 43] on button "Download DOCX" at bounding box center [1468, 46] width 113 height 27
click at [1043, 285] on div "[US_STATE] DEPARTMENT OF CORRECTION CLASSIFICATION HEARING NOTICE TOMIS ID: 005…" at bounding box center [939, 27] width 920 height 1216
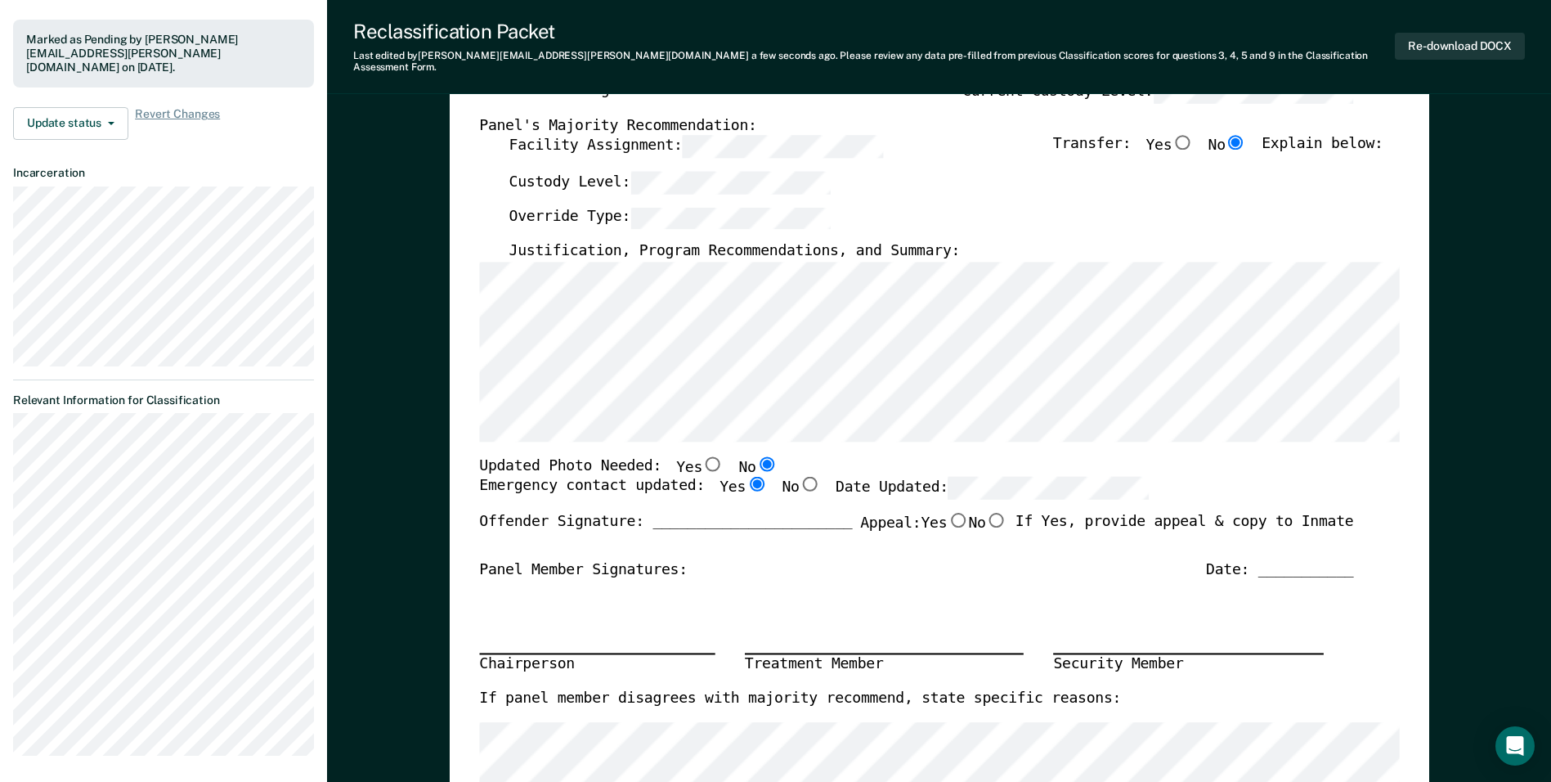
scroll to position [0, 0]
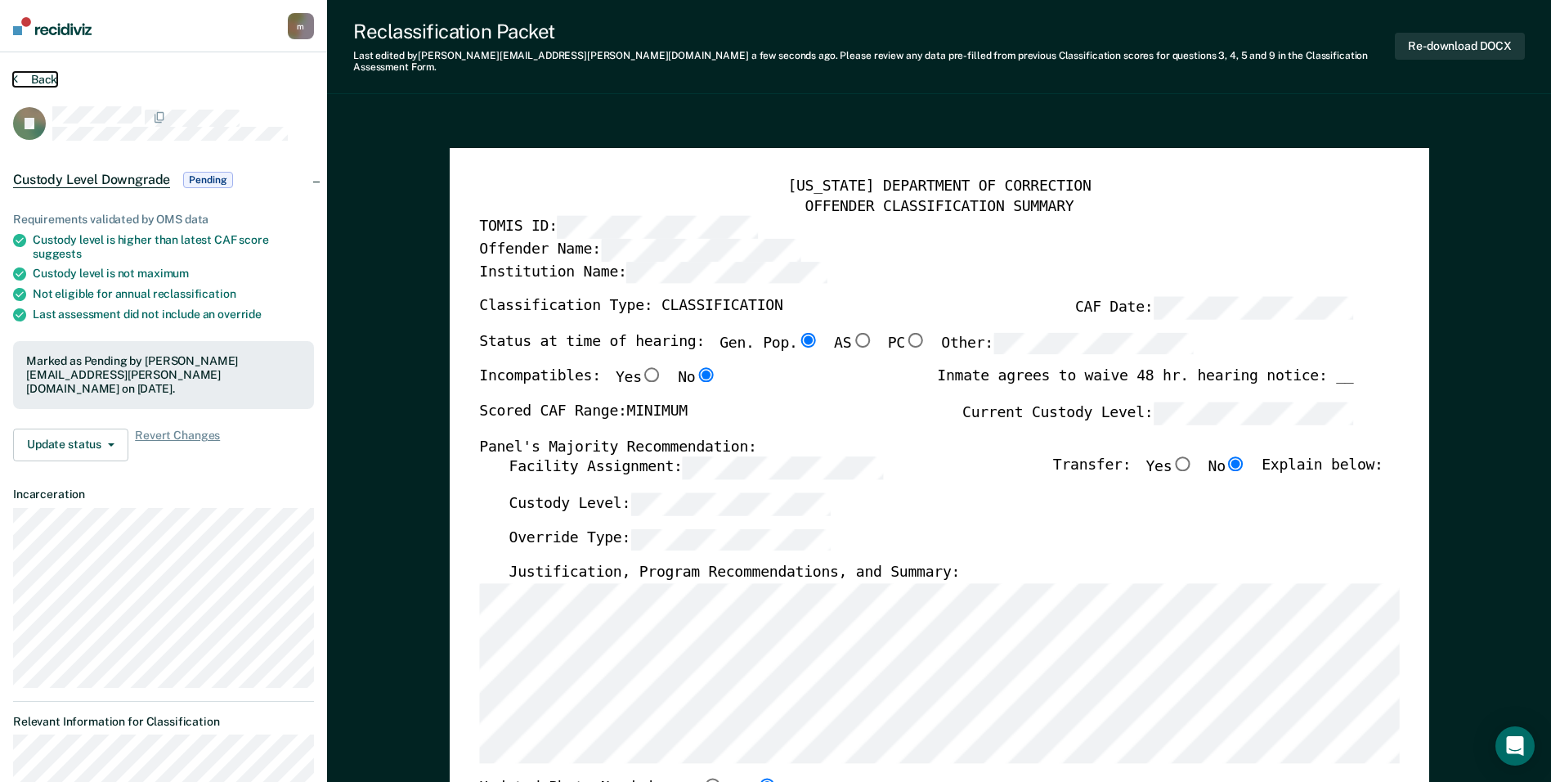
click at [51, 77] on button "Back" at bounding box center [35, 79] width 44 height 15
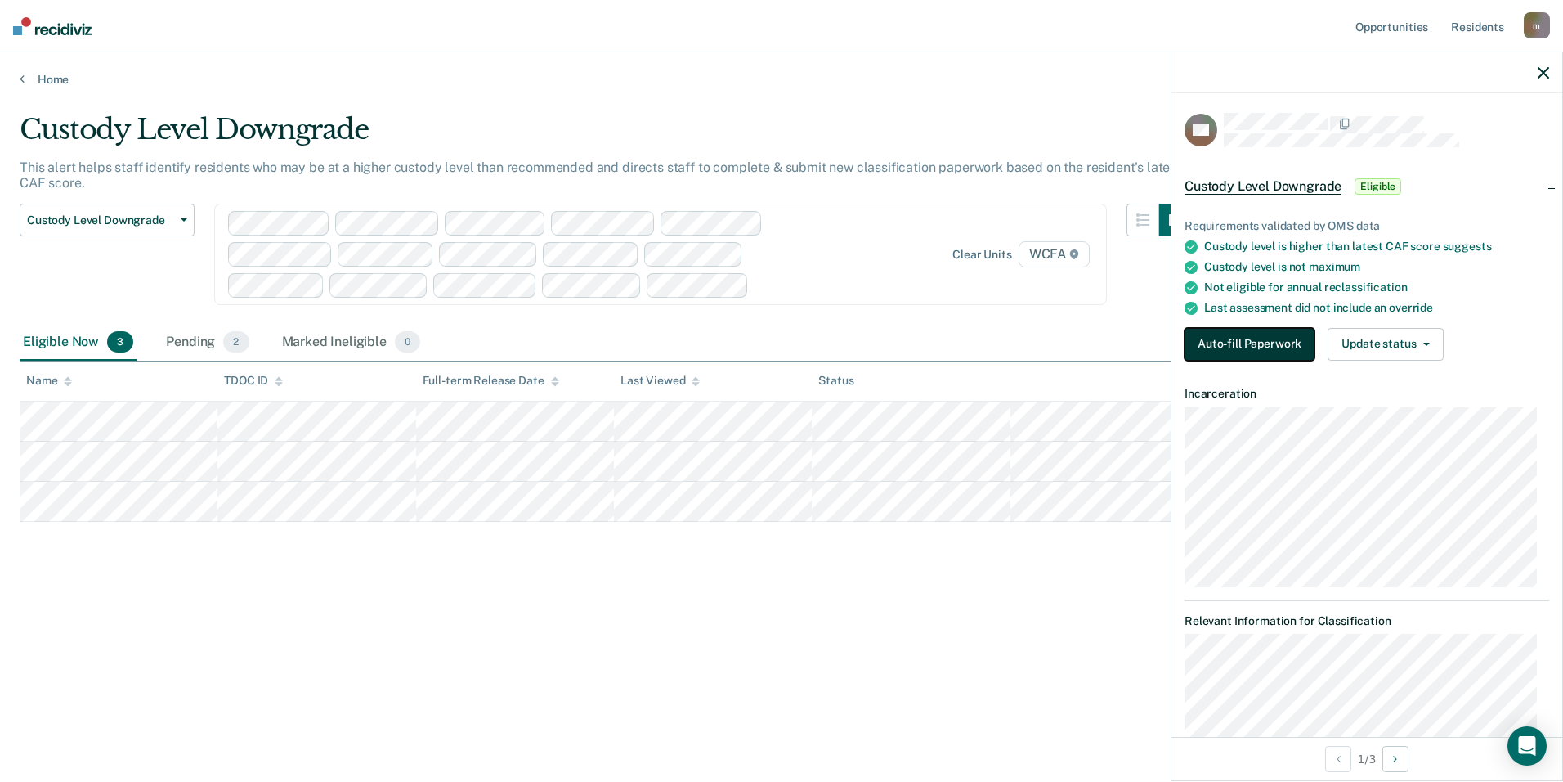
click at [1257, 348] on button "Auto-fill Paperwork" at bounding box center [1250, 344] width 130 height 33
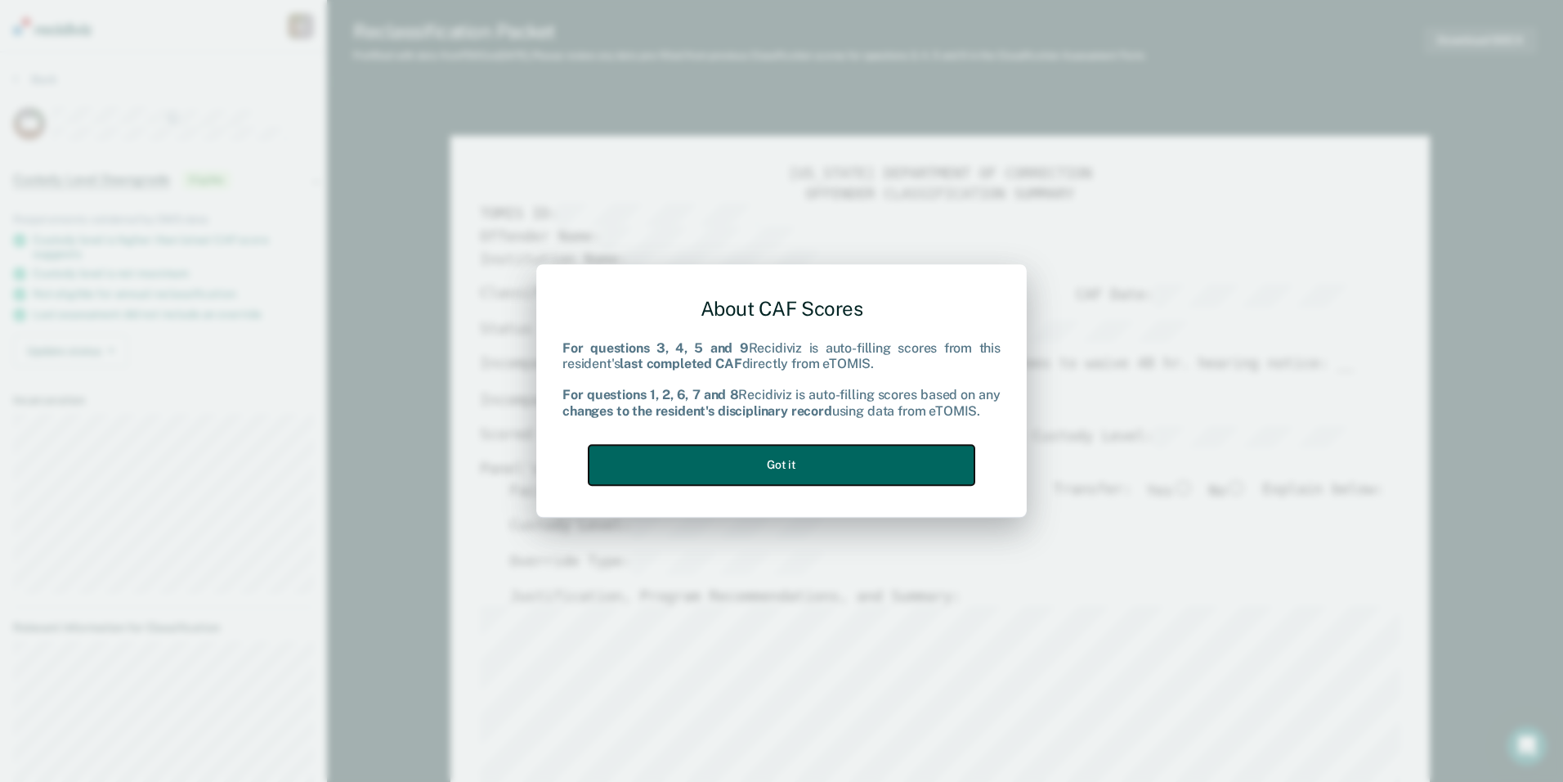
click at [782, 473] on button "Got it" at bounding box center [782, 465] width 386 height 40
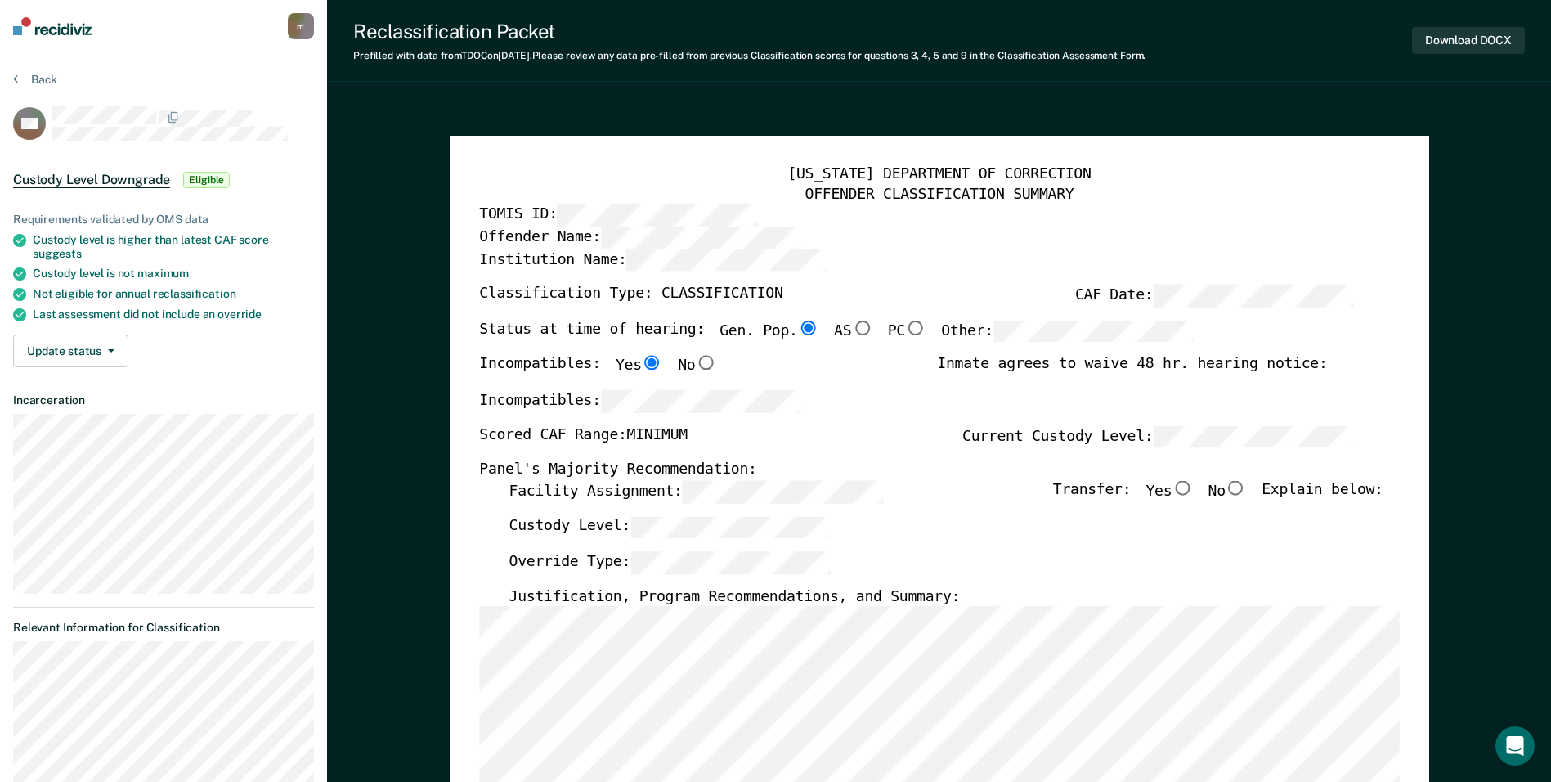
click at [1246, 486] on input "No" at bounding box center [1235, 488] width 21 height 15
type textarea "x"
radio input "true"
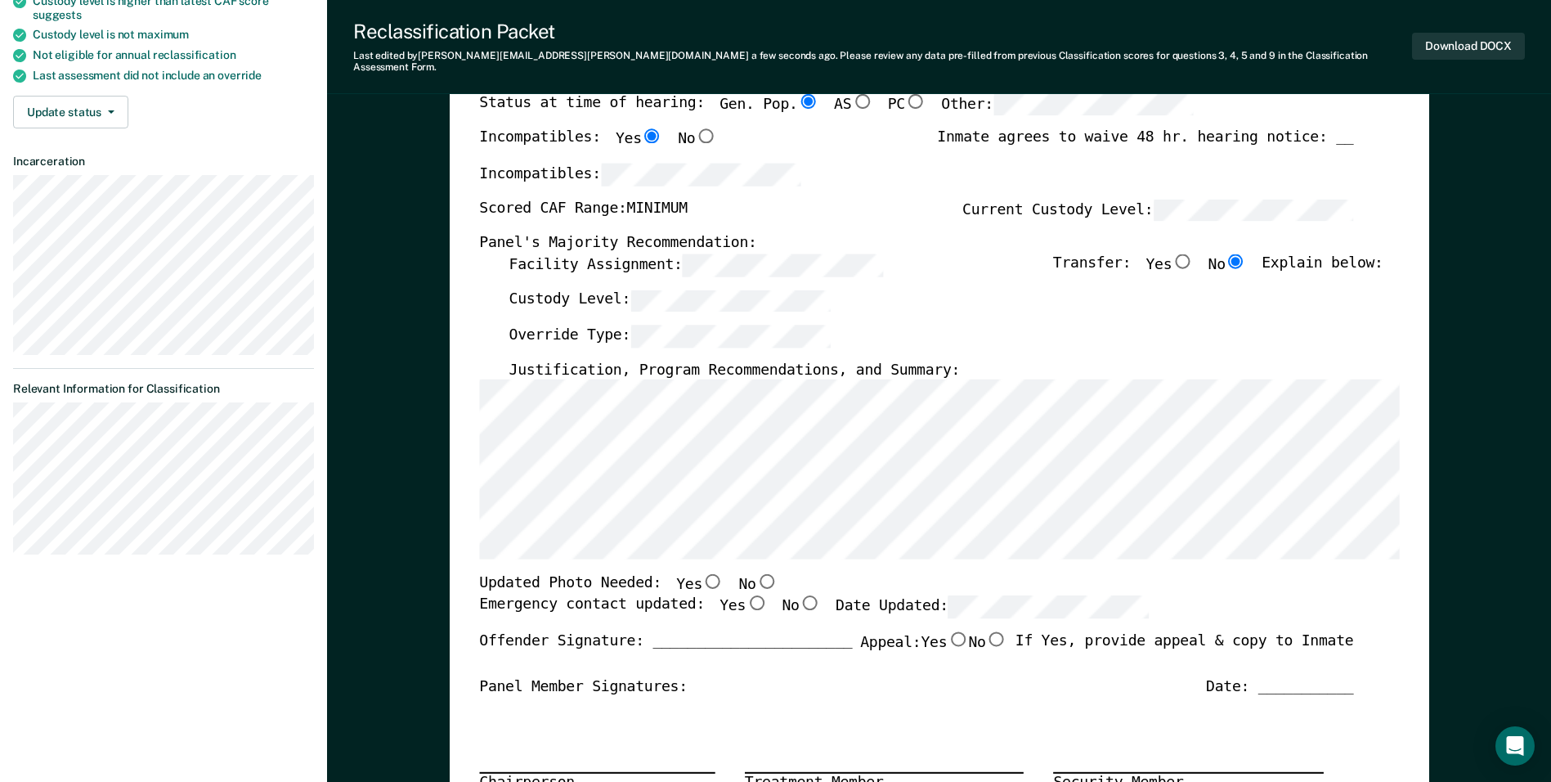
scroll to position [245, 0]
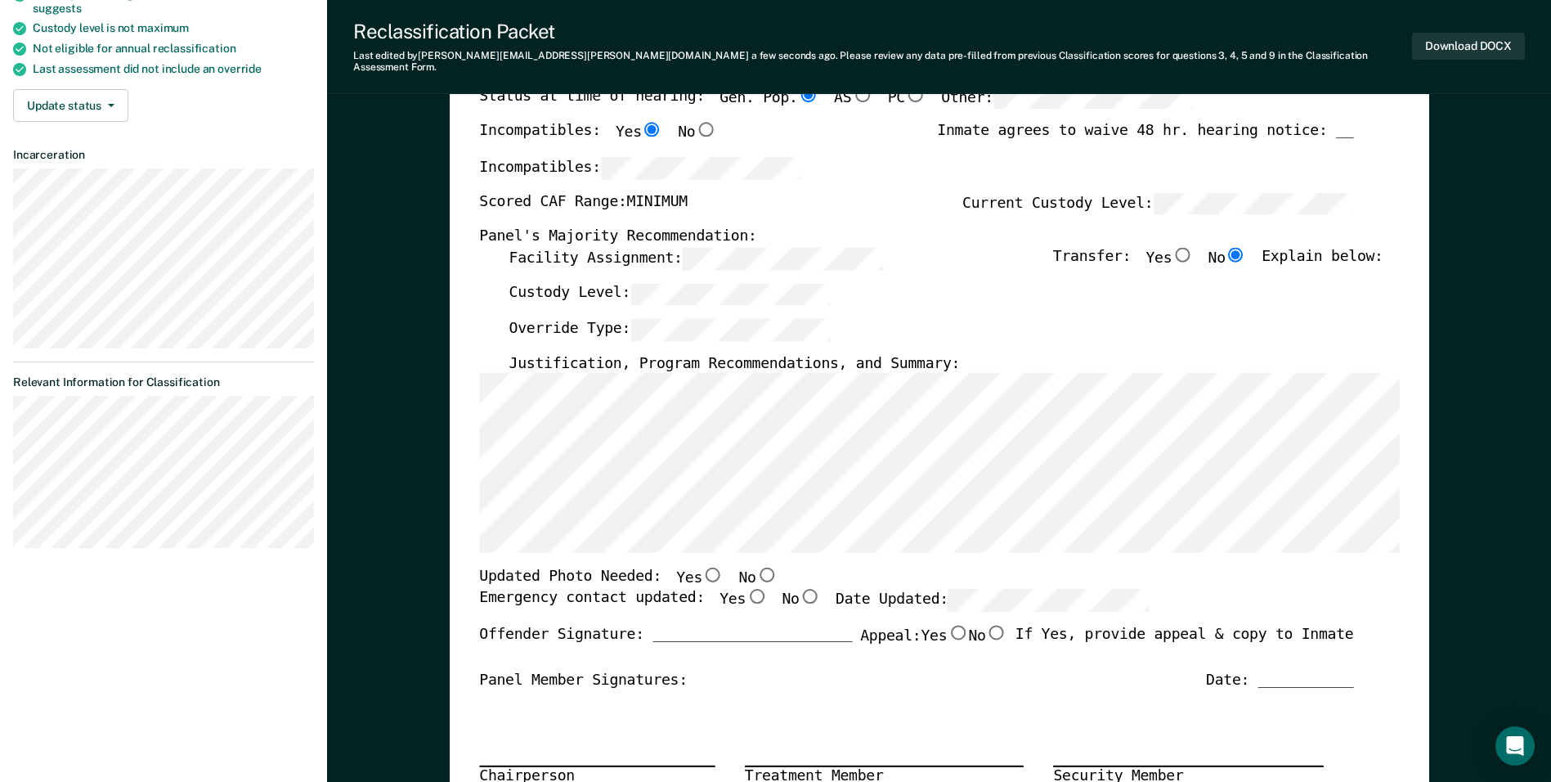
click at [746, 589] on input "Yes" at bounding box center [756, 596] width 21 height 15
type textarea "x"
radio input "true"
click at [755, 567] on input "No" at bounding box center [765, 574] width 21 height 15
type textarea "x"
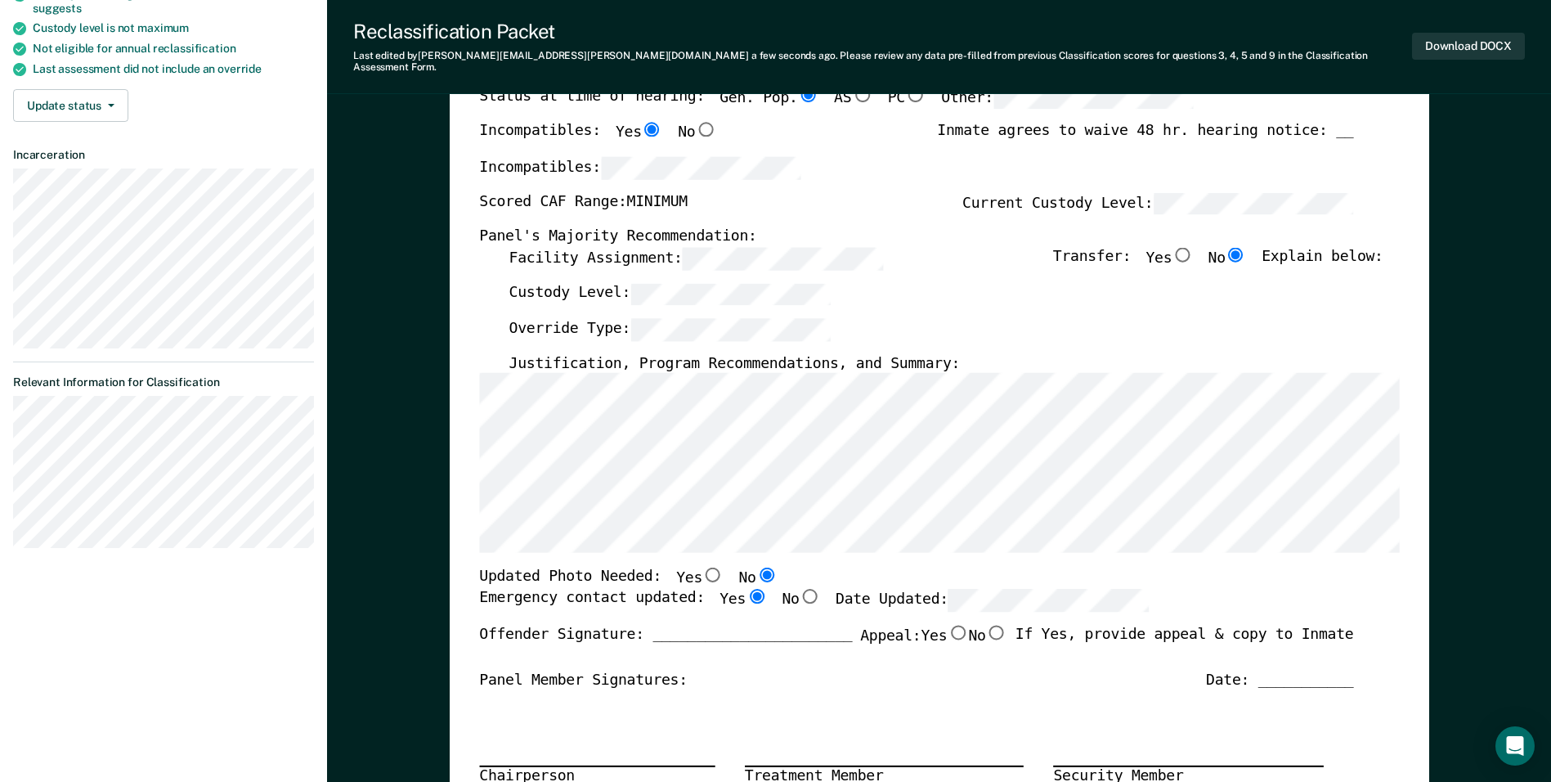
radio input "true"
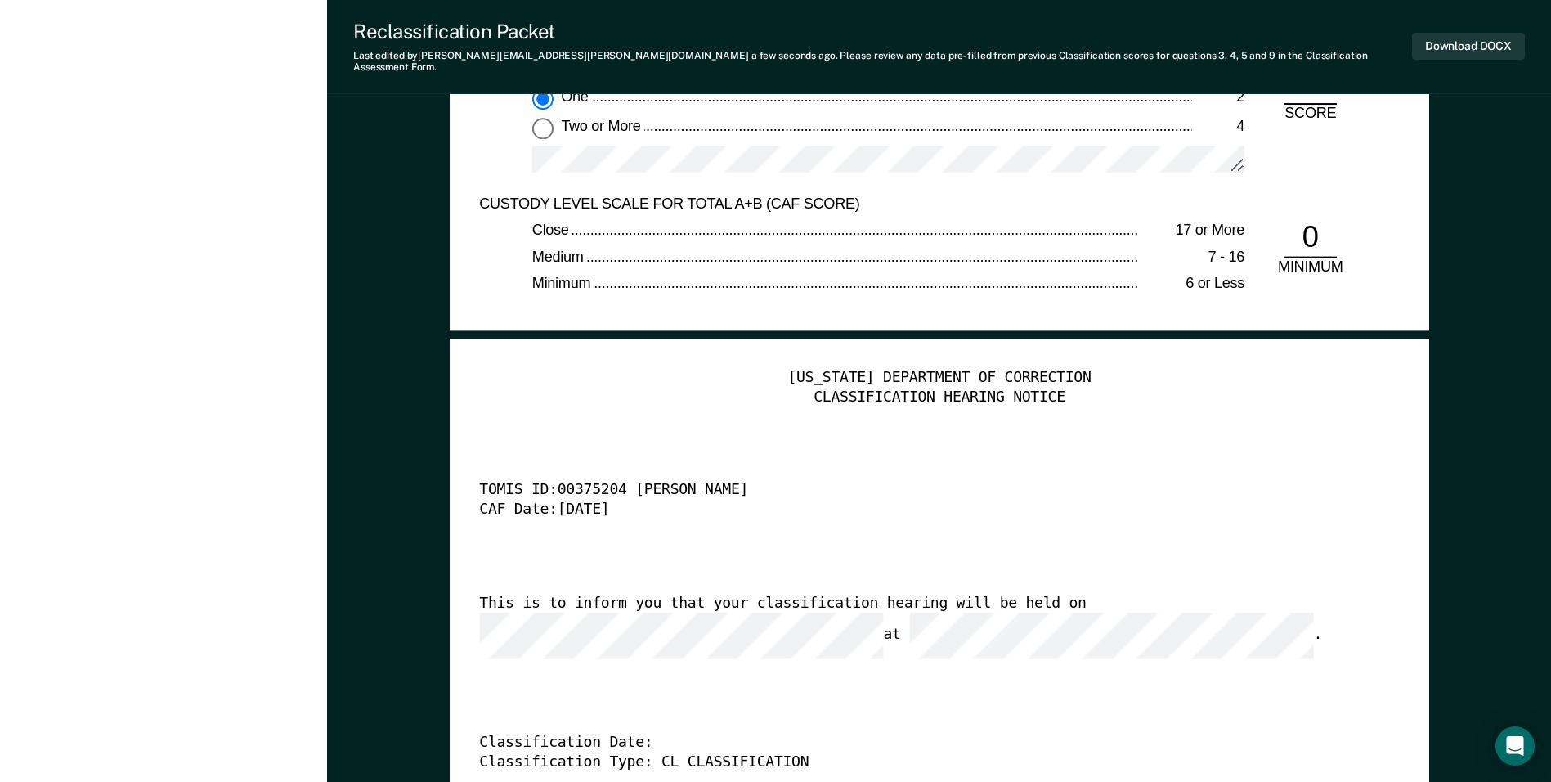
scroll to position [4003, 0]
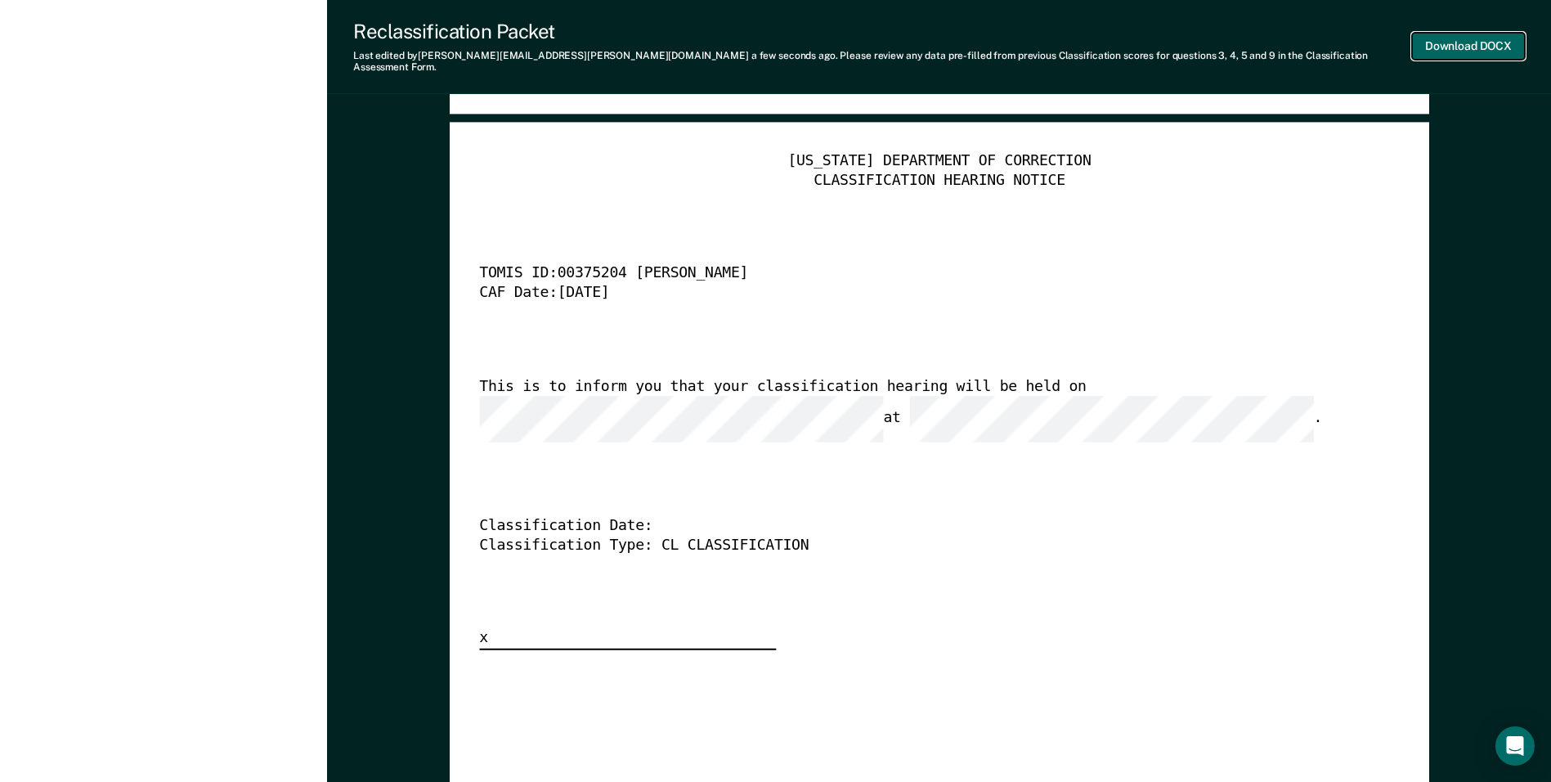
click at [1449, 44] on button "Download DOCX" at bounding box center [1468, 46] width 113 height 27
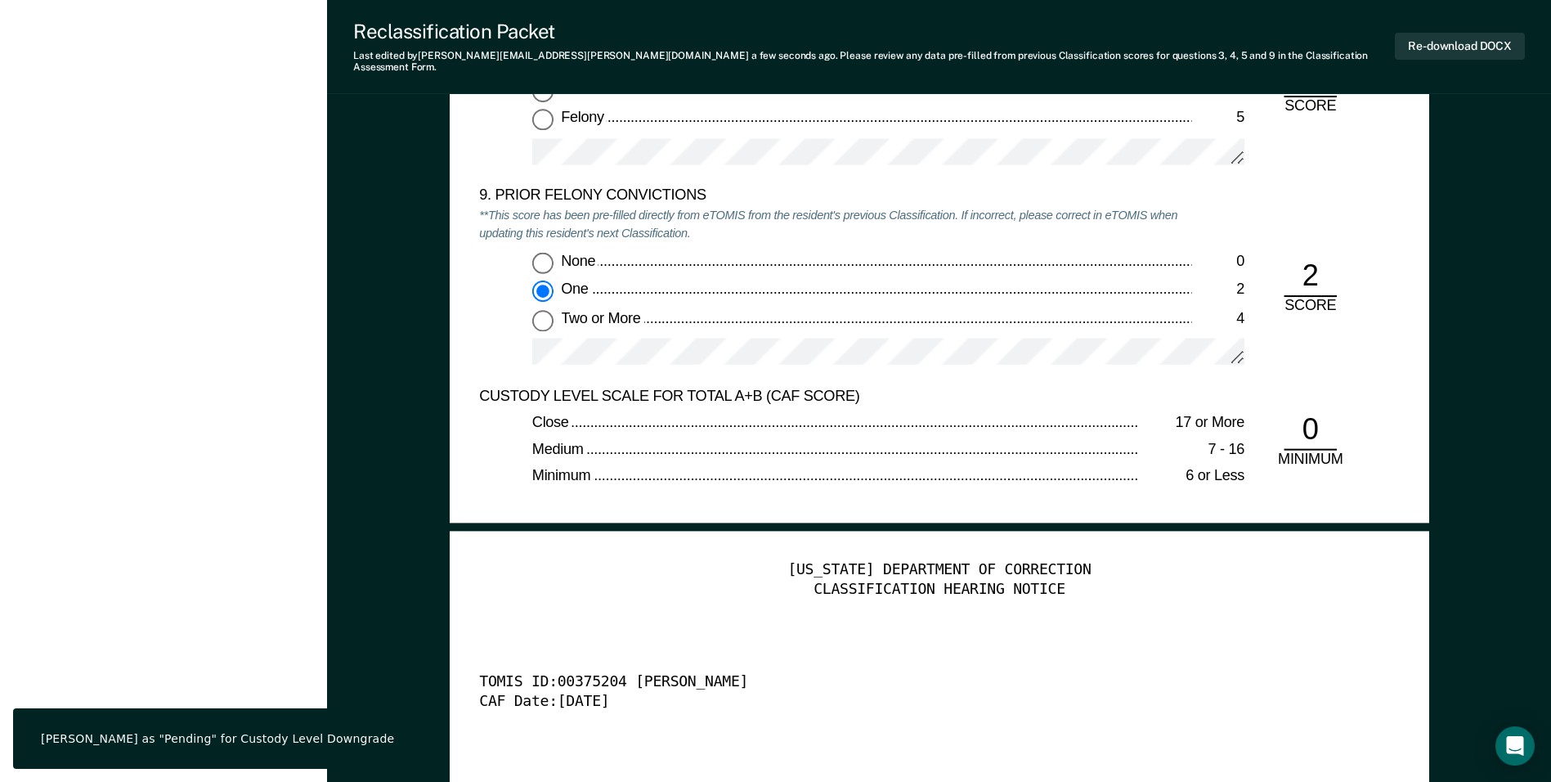
scroll to position [0, 0]
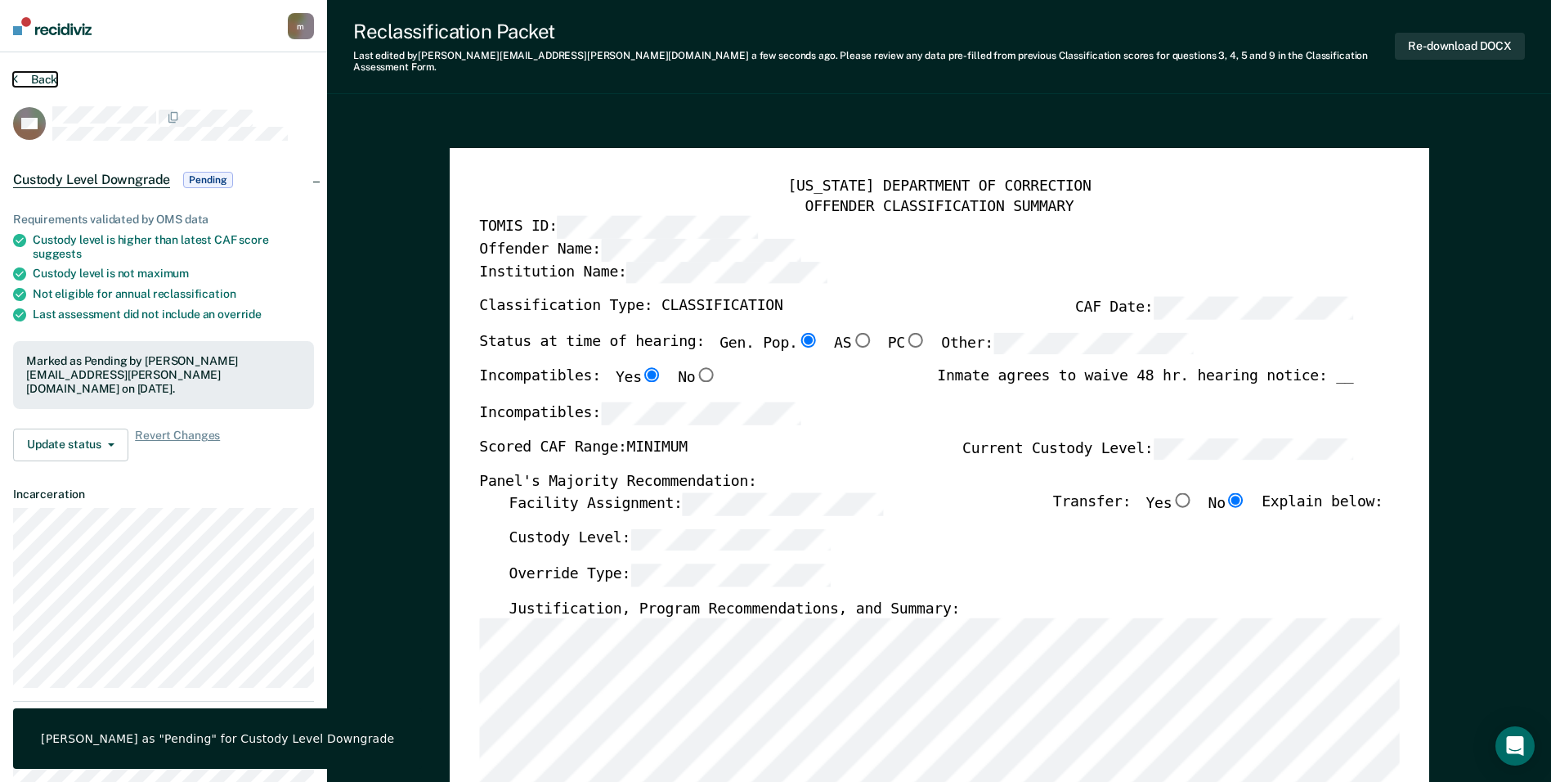
click at [38, 80] on button "Back" at bounding box center [35, 79] width 44 height 15
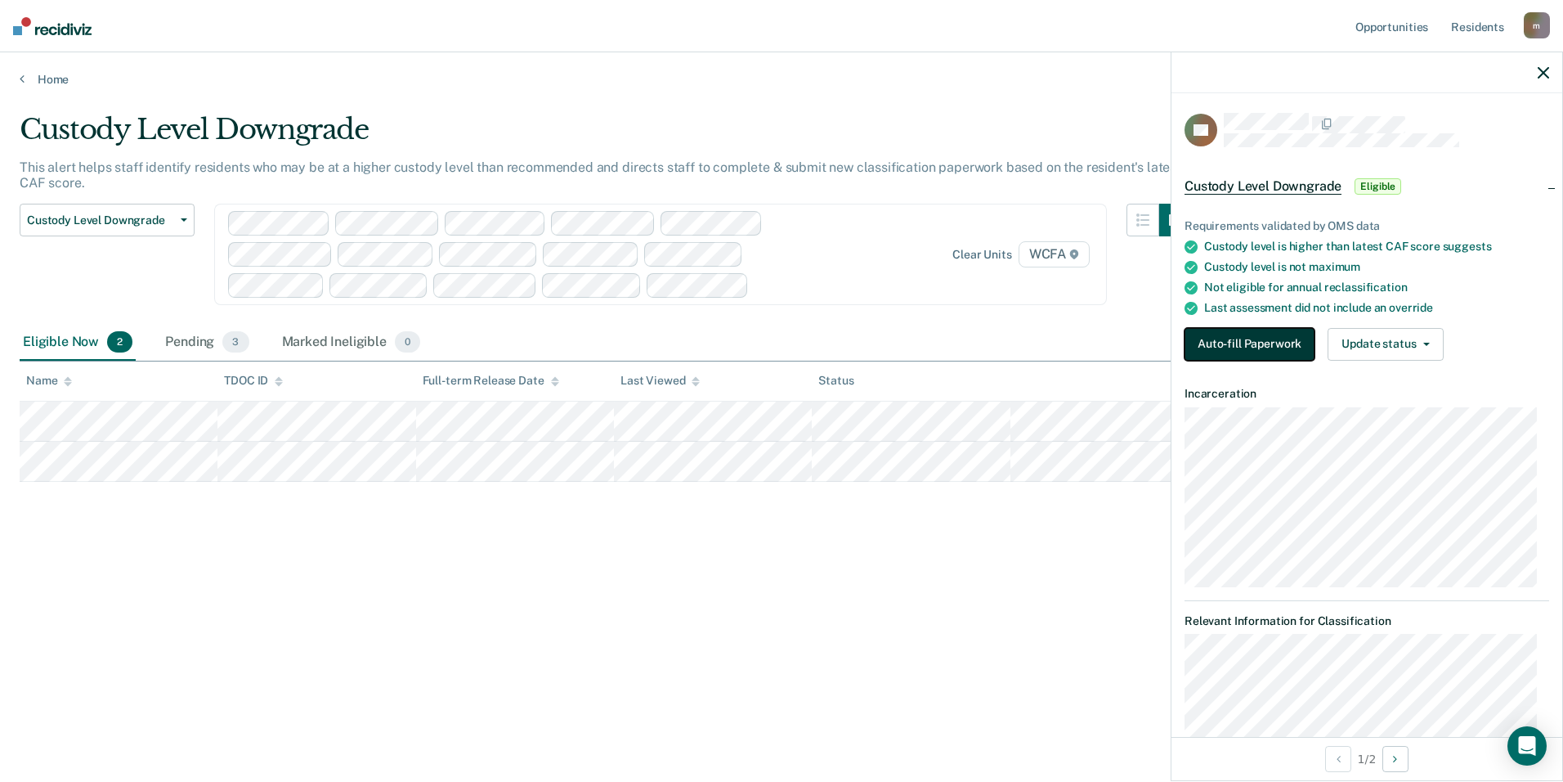
click at [1274, 340] on button "Auto-fill Paperwork" at bounding box center [1250, 344] width 130 height 33
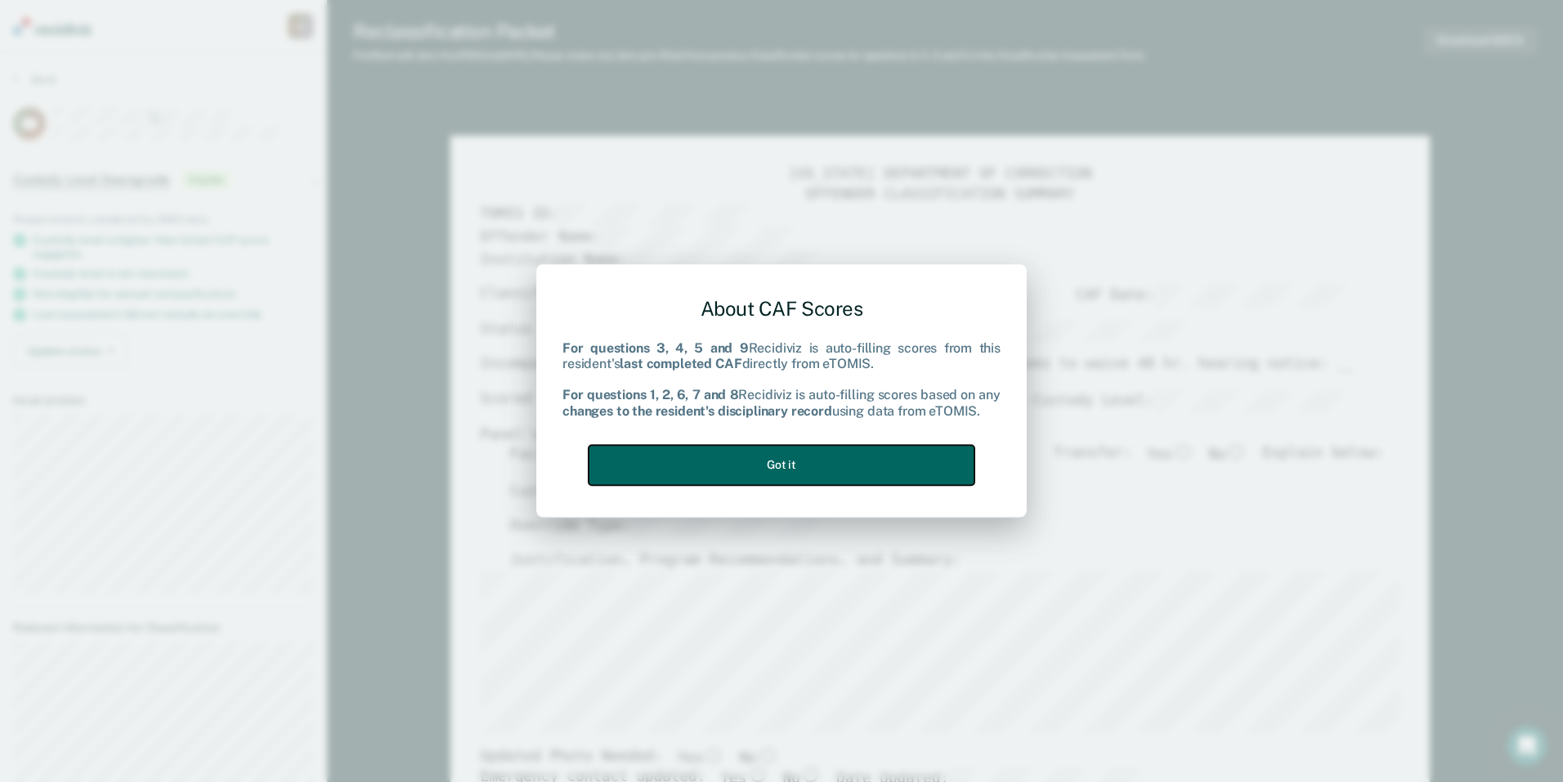
drag, startPoint x: 784, startPoint y: 480, endPoint x: 778, endPoint y: 469, distance: 12.1
click at [782, 477] on button "Got it" at bounding box center [782, 465] width 386 height 40
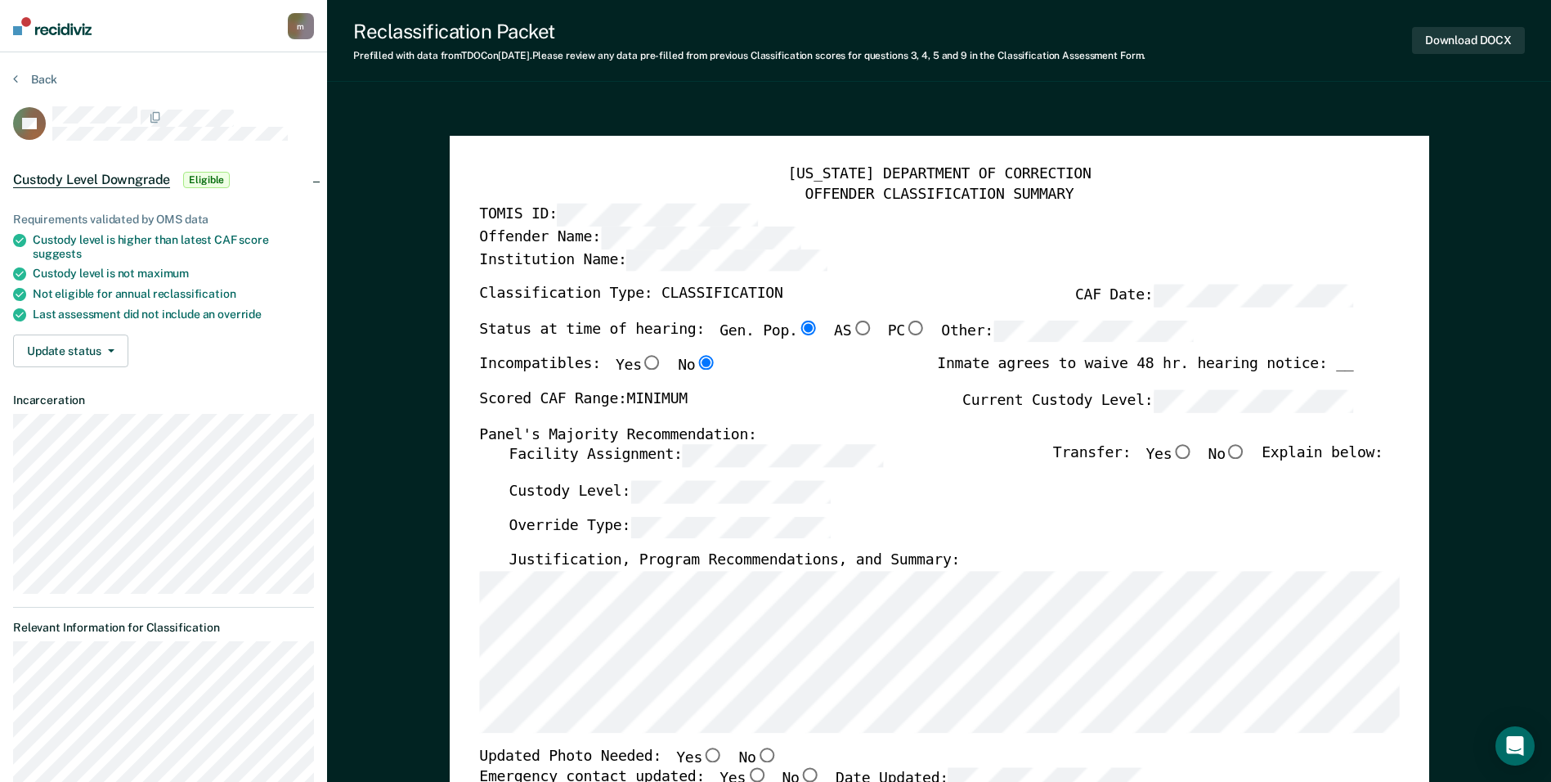
click at [1247, 454] on input "No" at bounding box center [1235, 452] width 21 height 15
type textarea "x"
radio input "true"
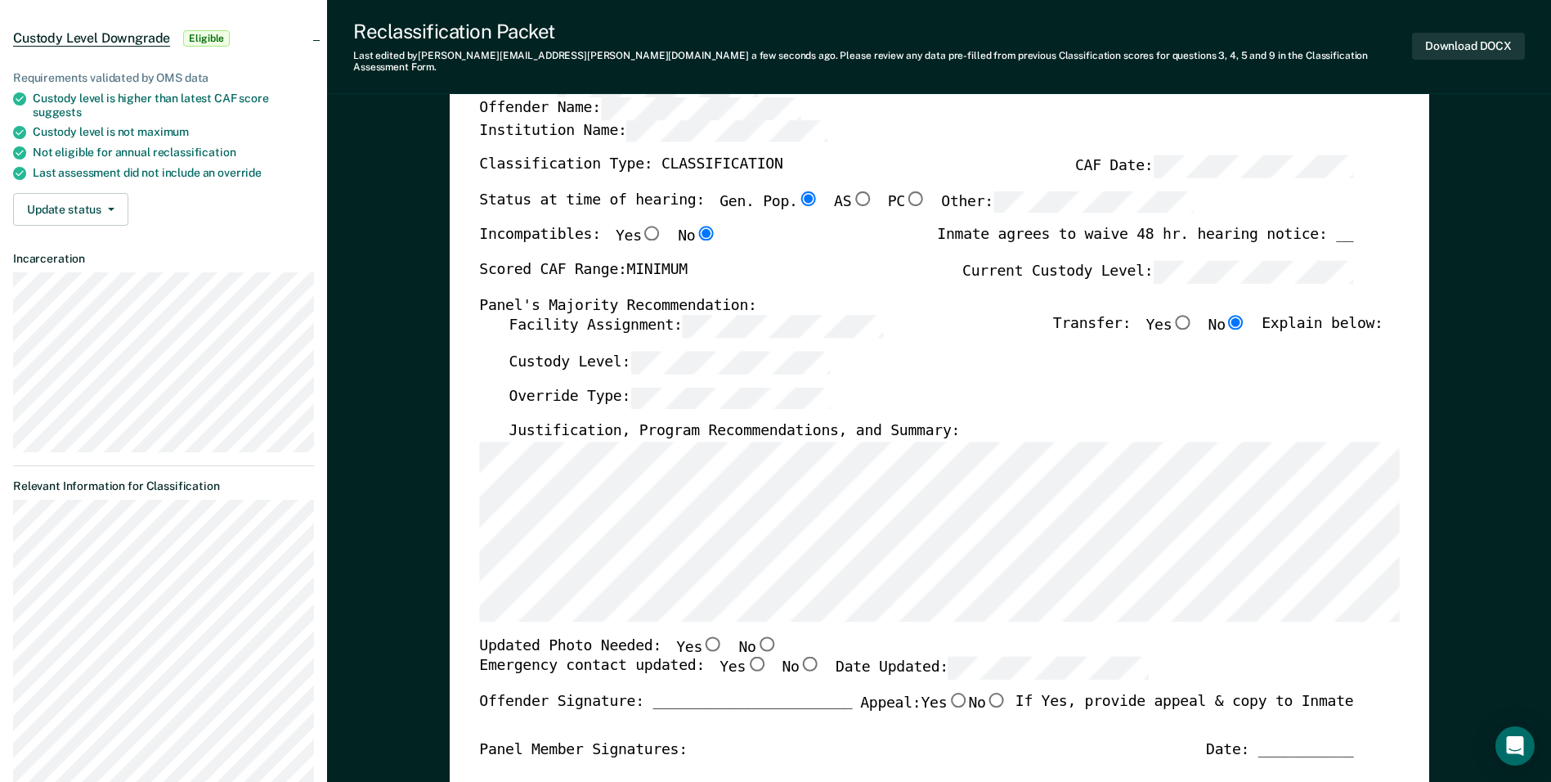
scroll to position [163, 0]
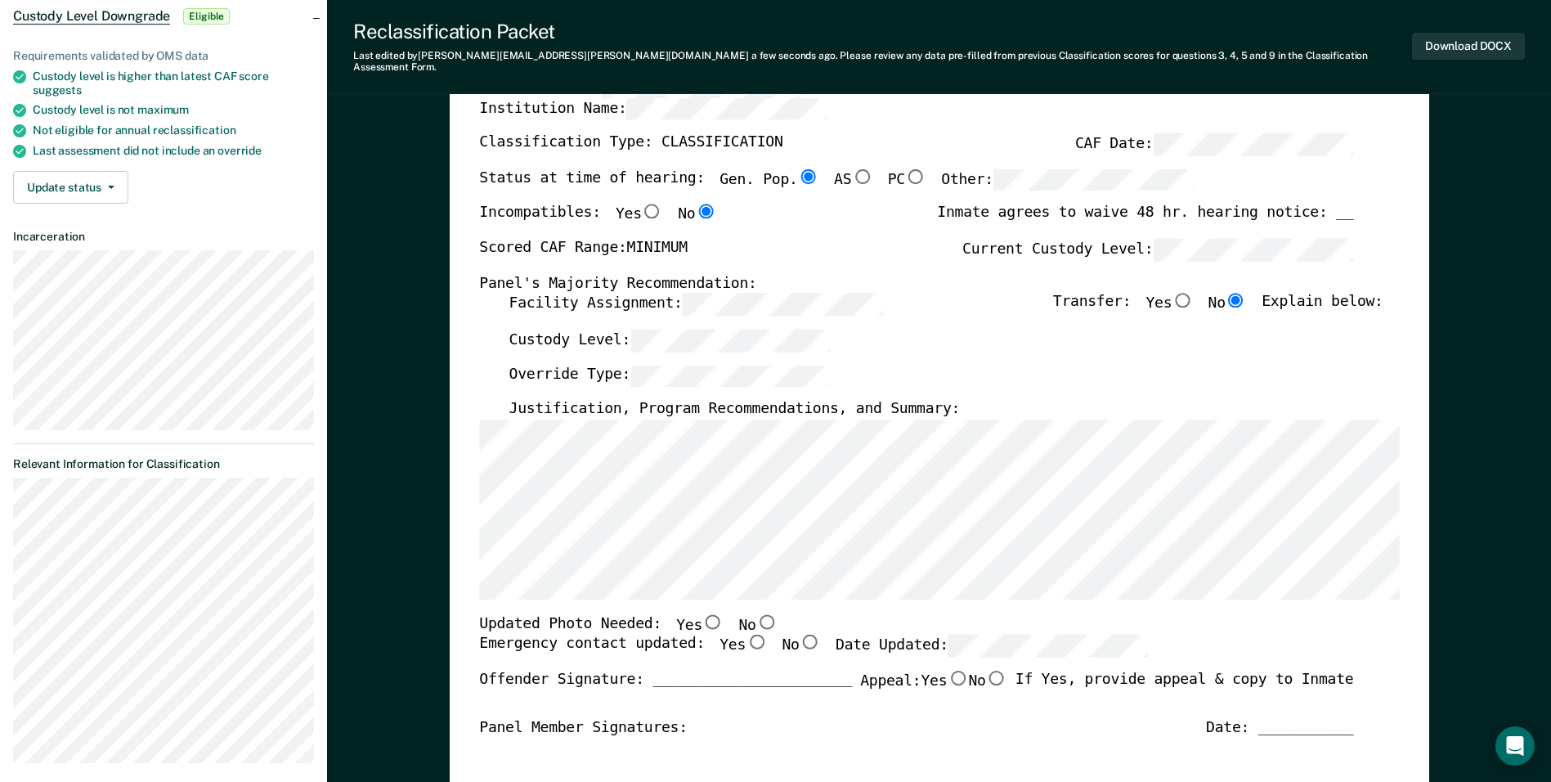
click at [702, 614] on input "Yes" at bounding box center [712, 621] width 21 height 15
type textarea "x"
radio input "true"
click at [746, 634] on input "Yes" at bounding box center [756, 641] width 21 height 15
type textarea "x"
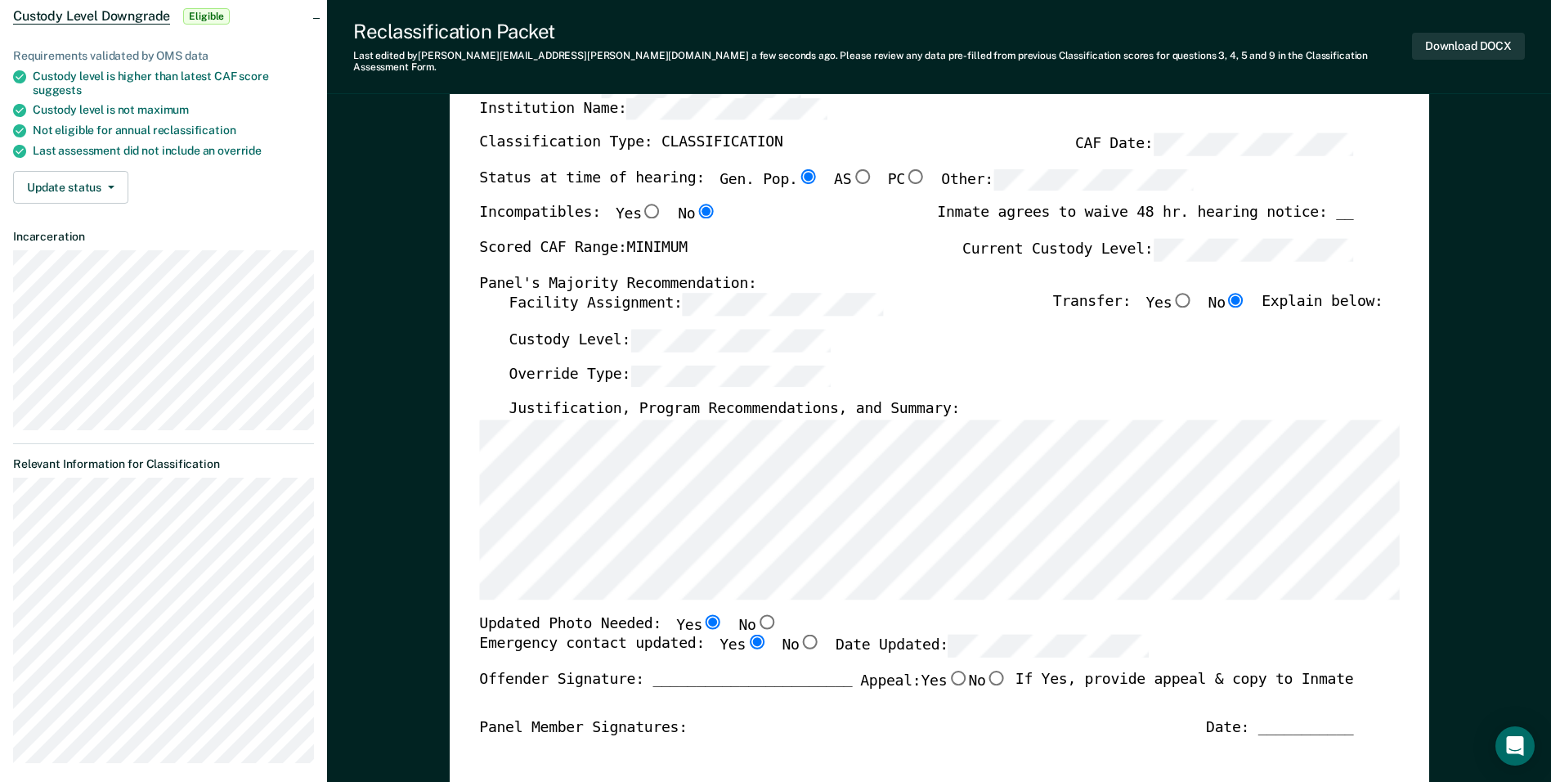
radio input "true"
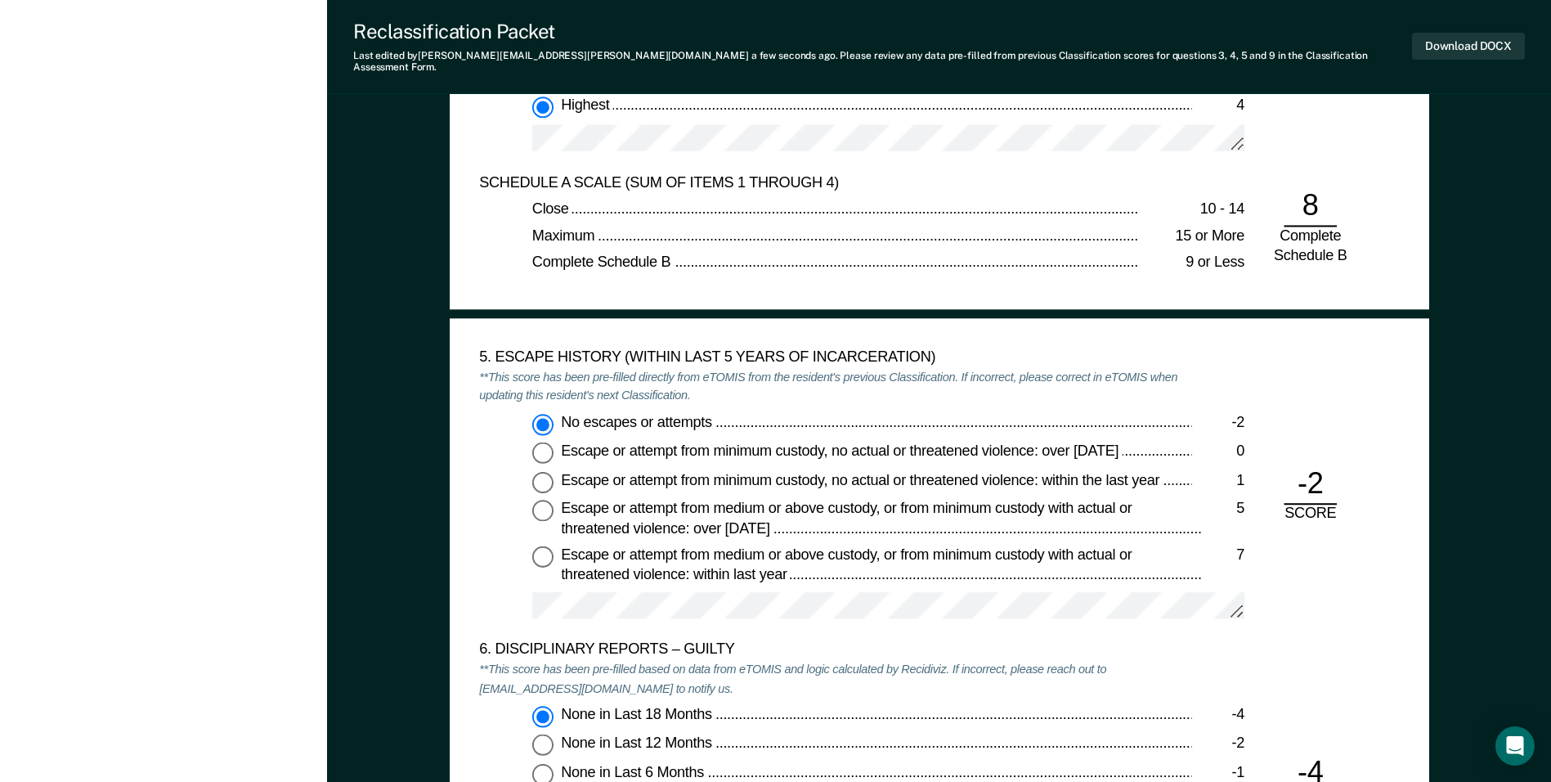
scroll to position [2616, 0]
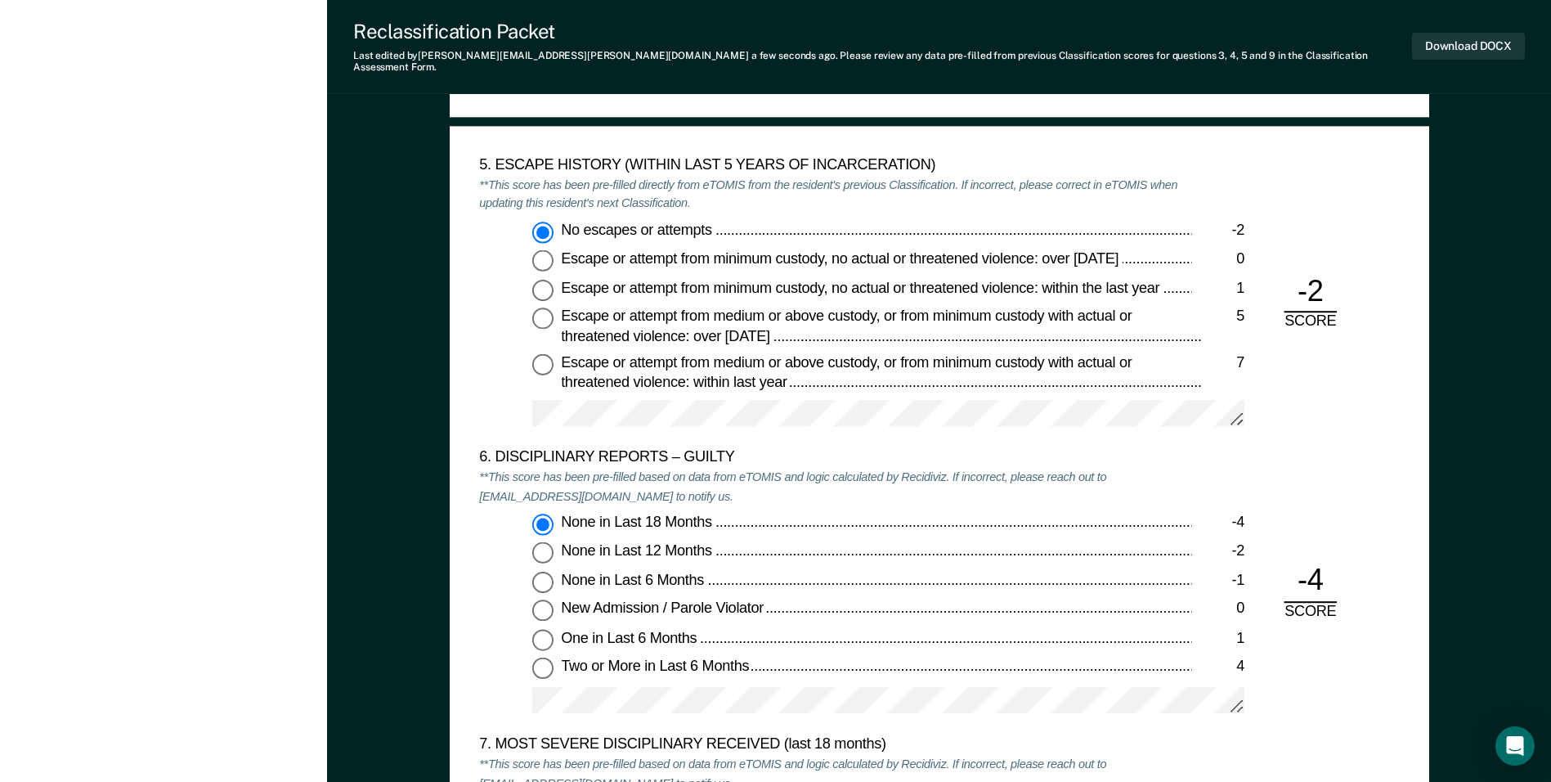
click at [787, 671] on div "None in Last 18 Months -4 None in Last 12 Months -2 None in Last 6 Months -1 Ne…" at bounding box center [835, 620] width 712 height 214
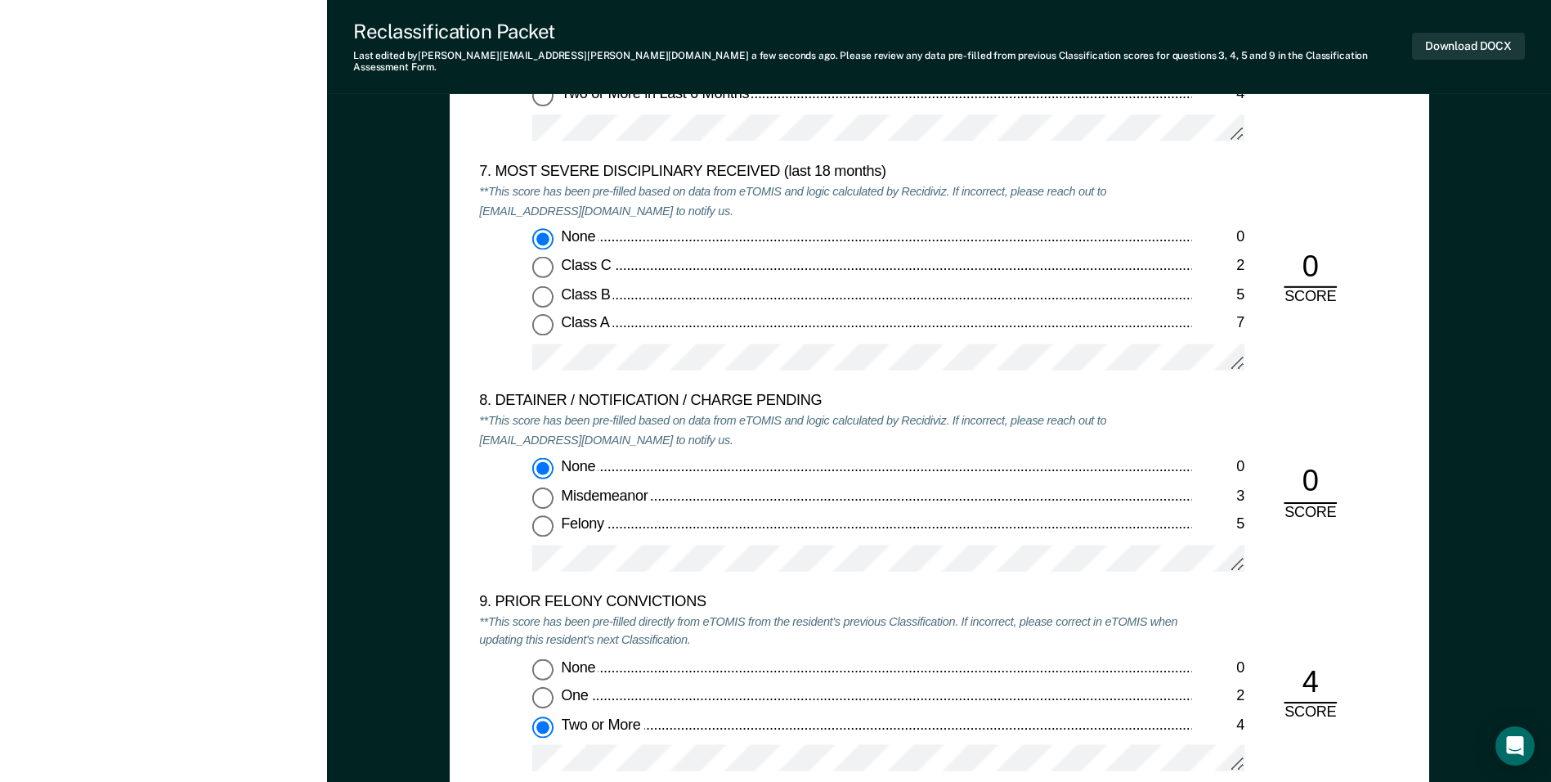
scroll to position [3515, 0]
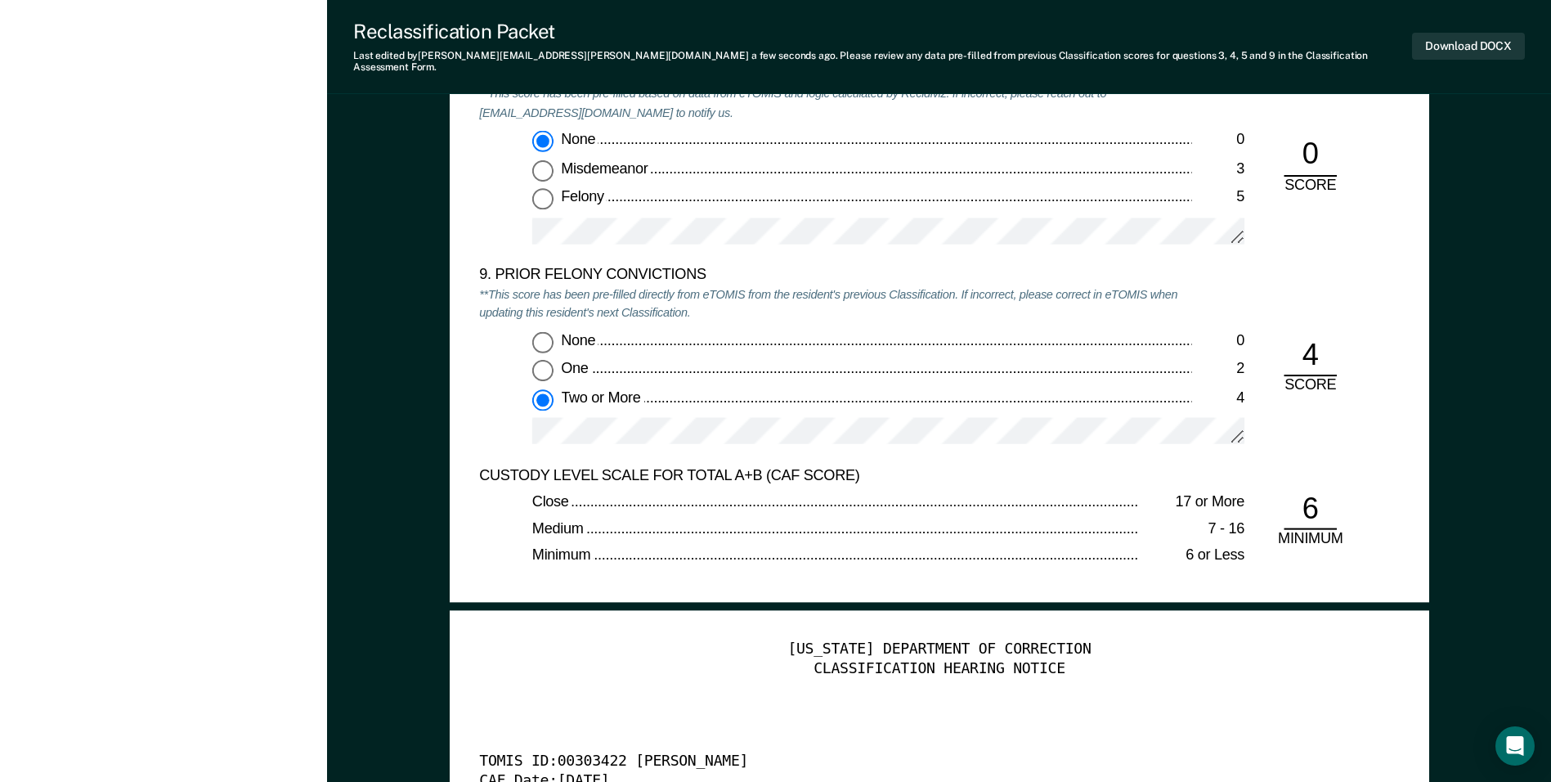
click at [701, 433] on div at bounding box center [888, 437] width 712 height 41
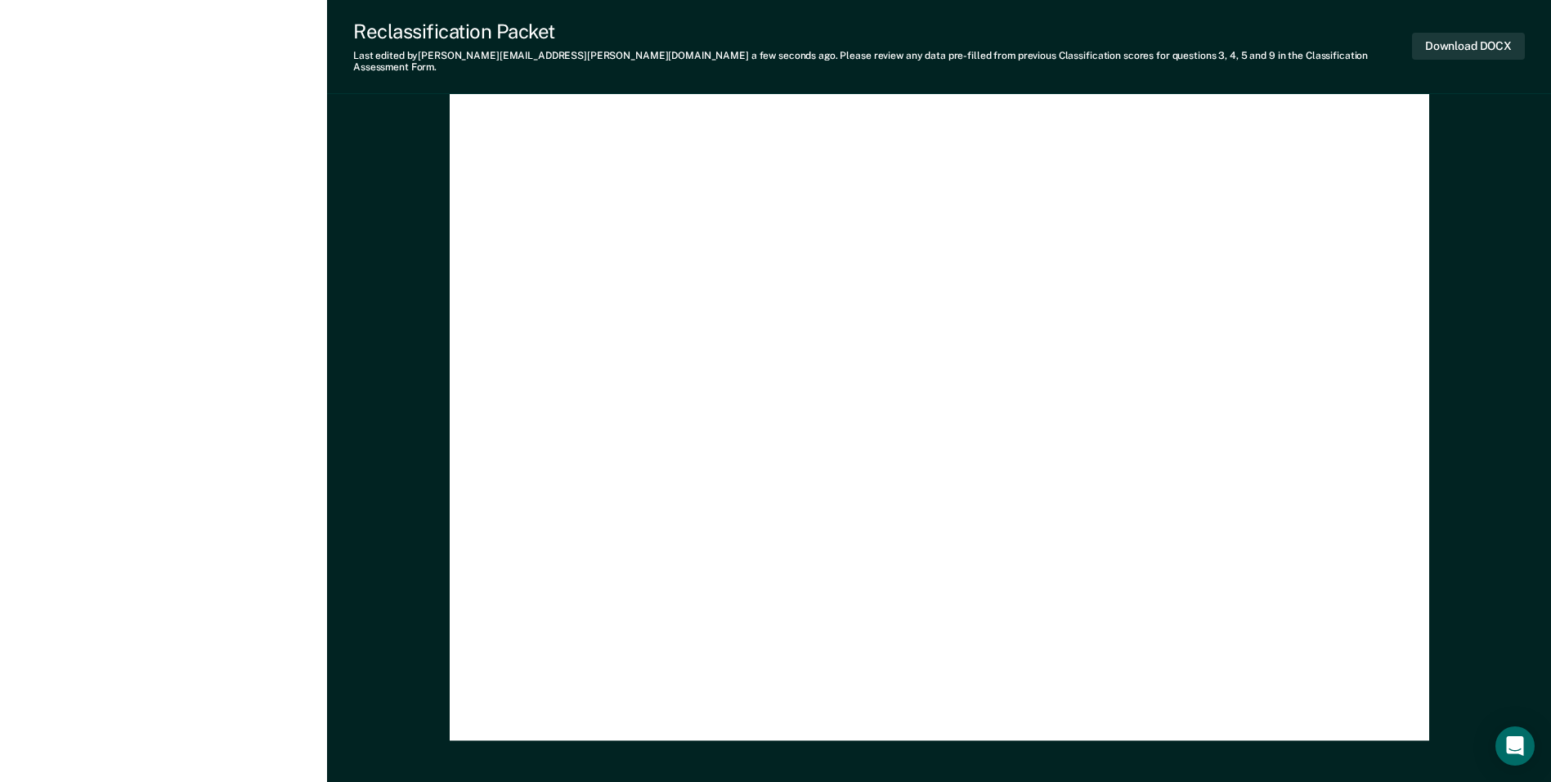
scroll to position [4736, 0]
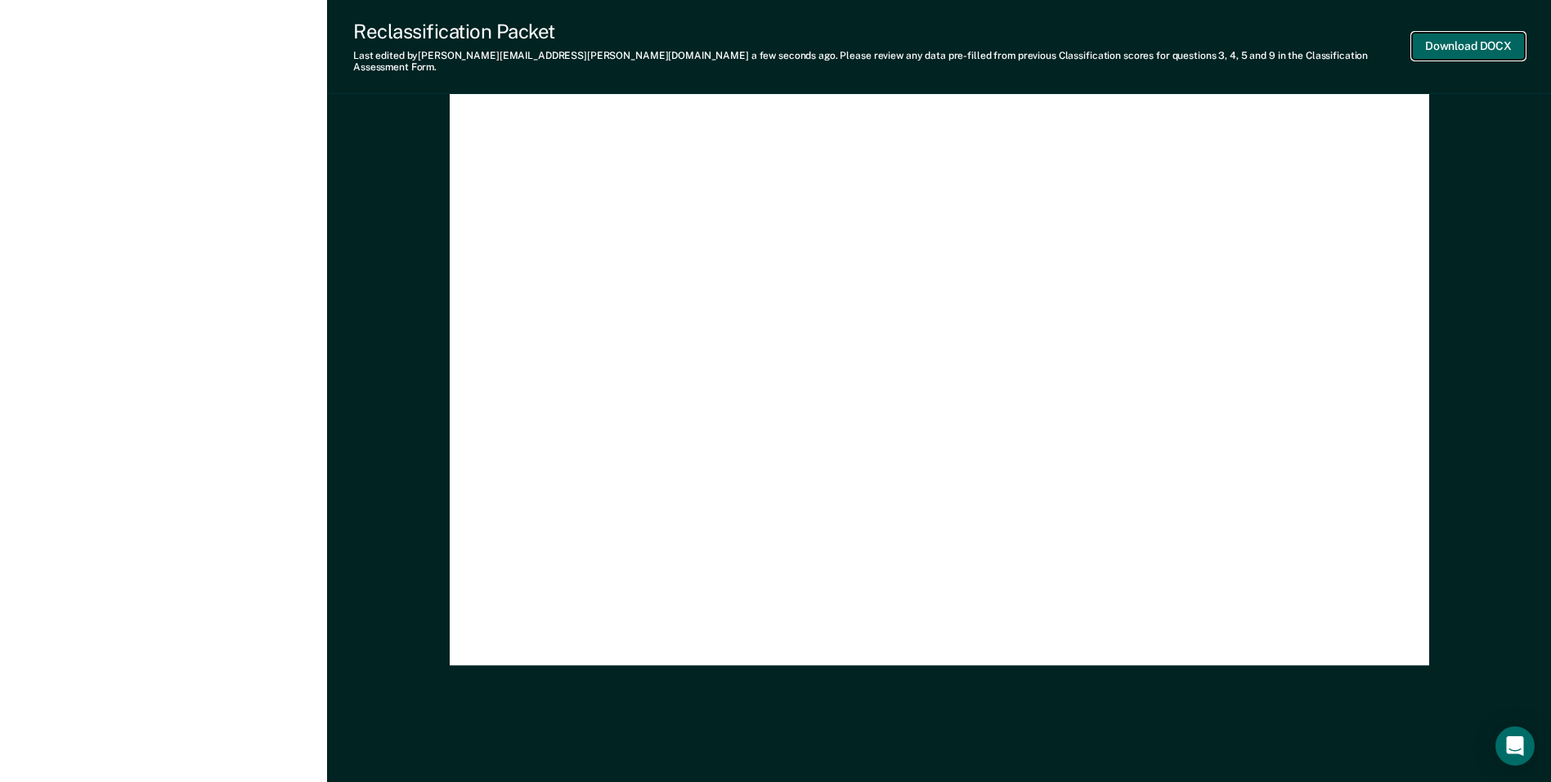
click at [1460, 36] on button "Download DOCX" at bounding box center [1468, 46] width 113 height 27
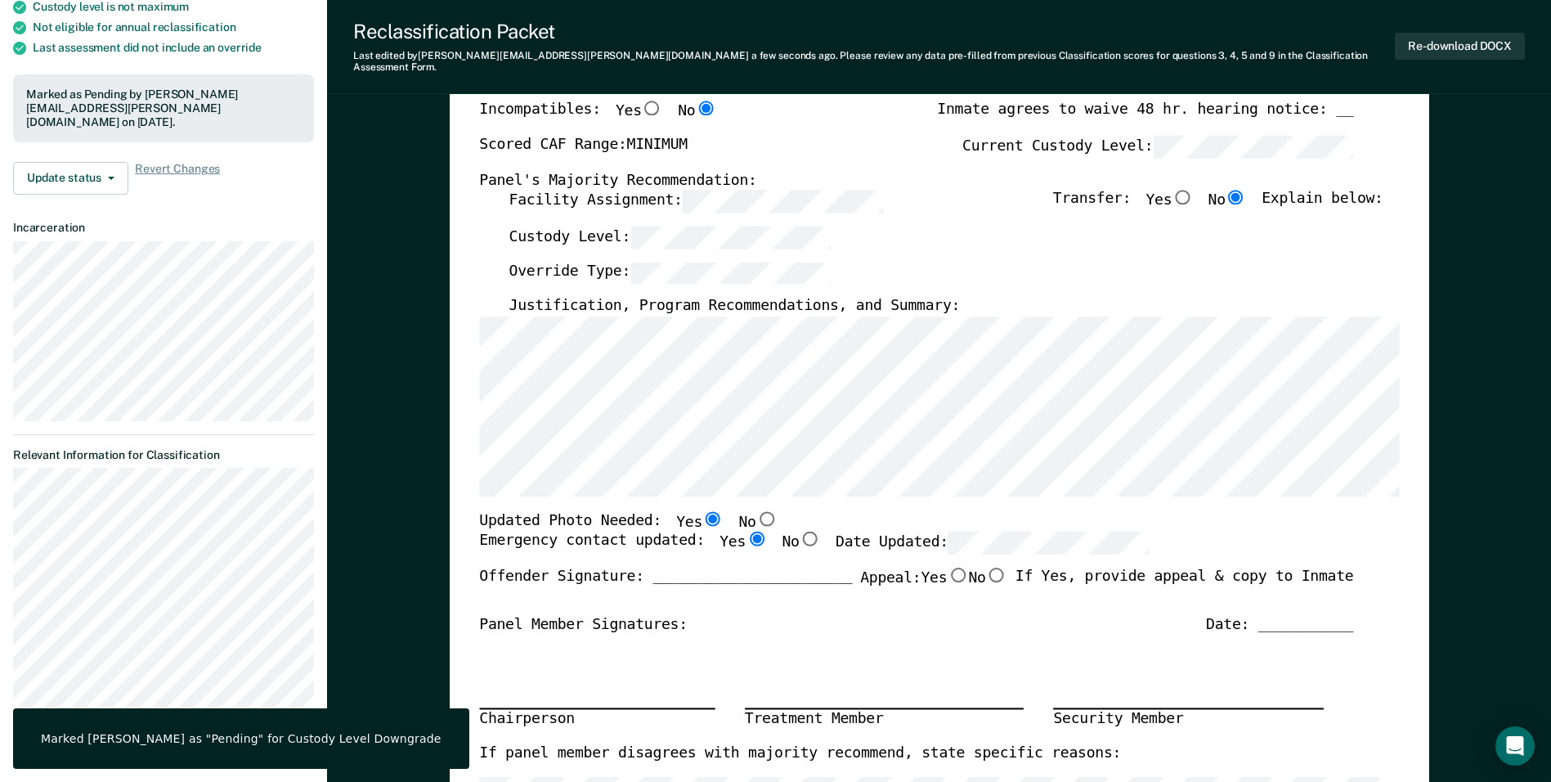
scroll to position [0, 0]
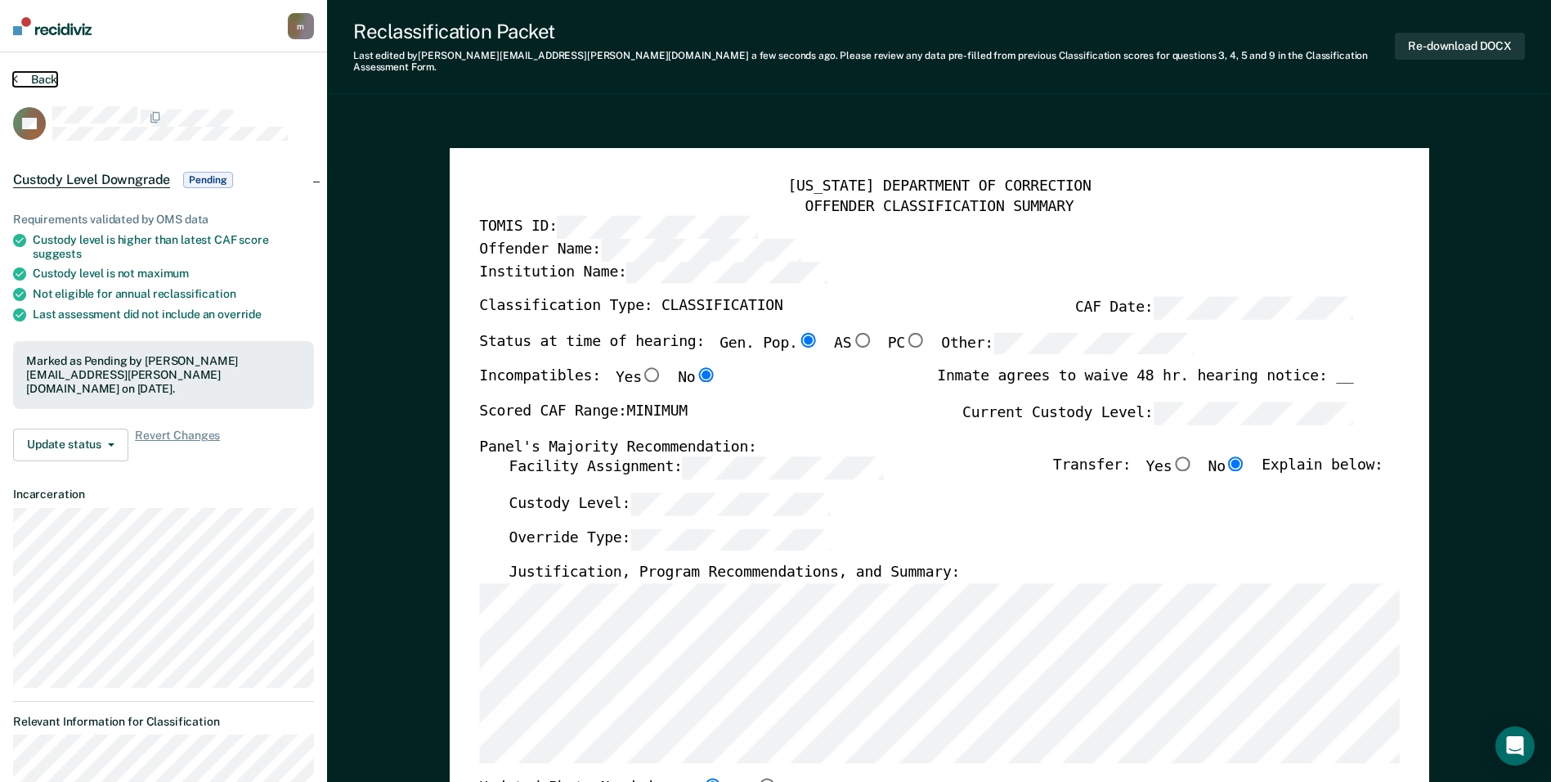
click at [41, 77] on button "Back" at bounding box center [35, 79] width 44 height 15
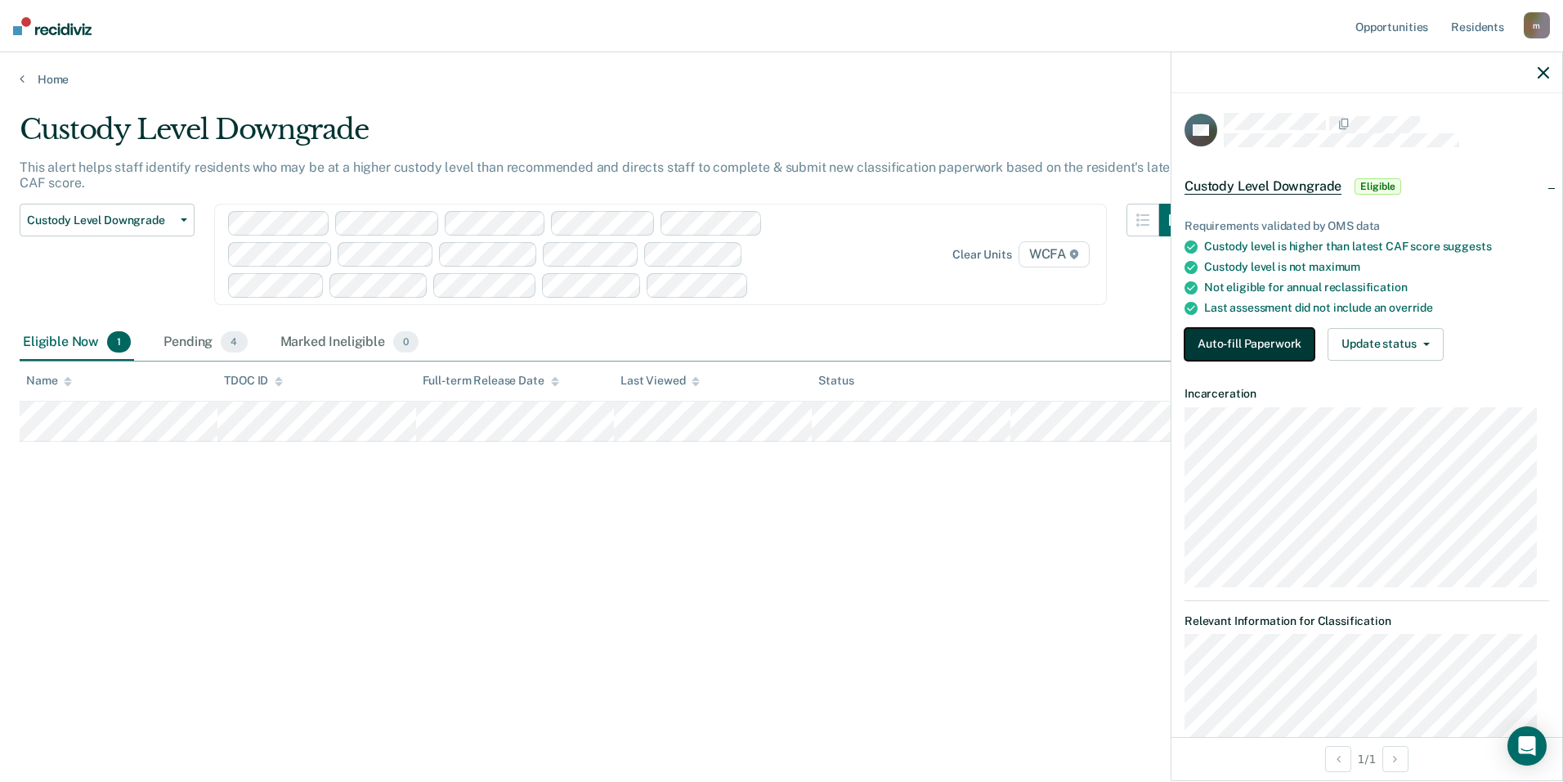
click at [1256, 343] on button "Auto-fill Paperwork" at bounding box center [1250, 344] width 130 height 33
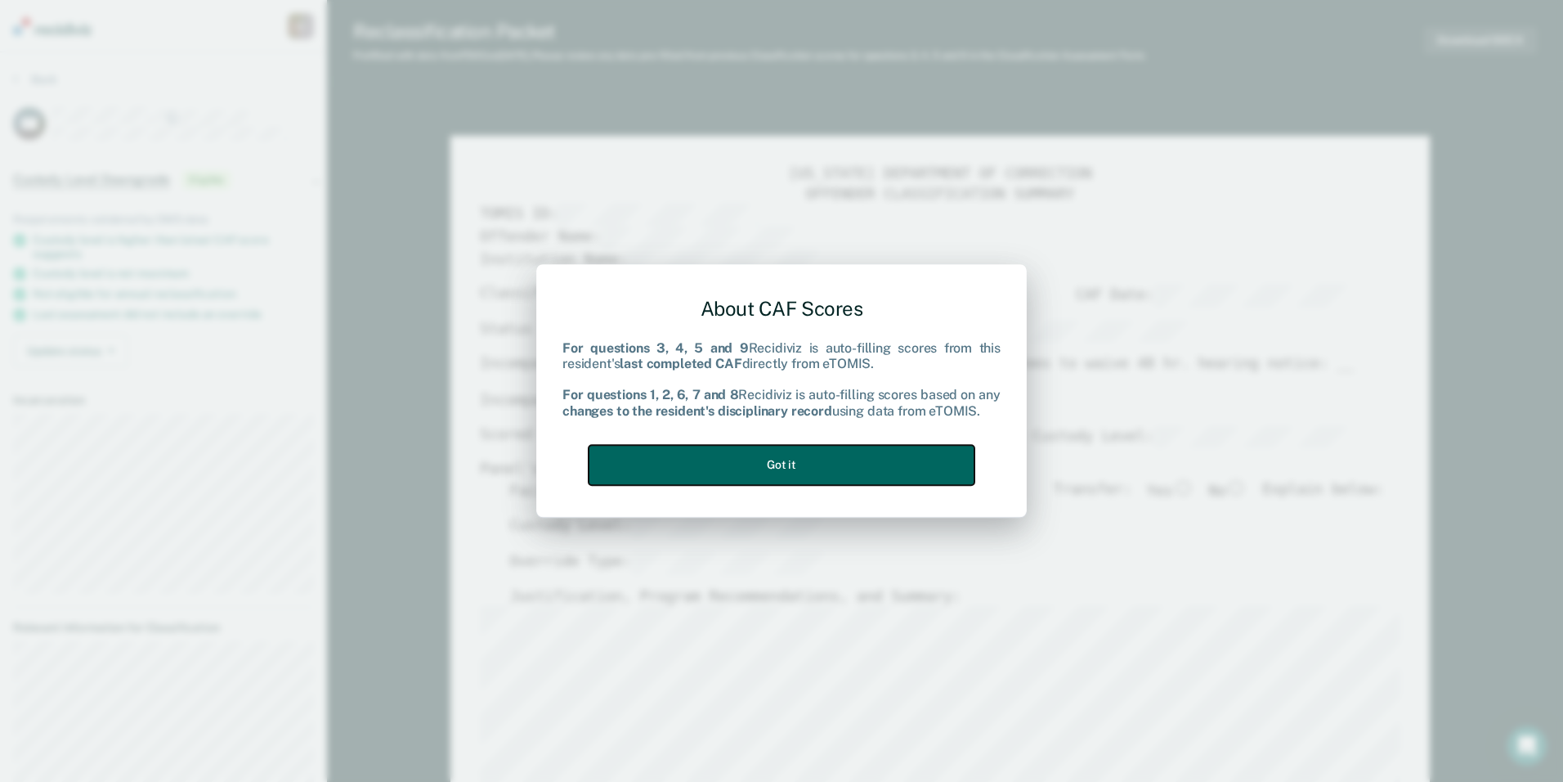
click at [813, 455] on button "Got it" at bounding box center [782, 465] width 386 height 40
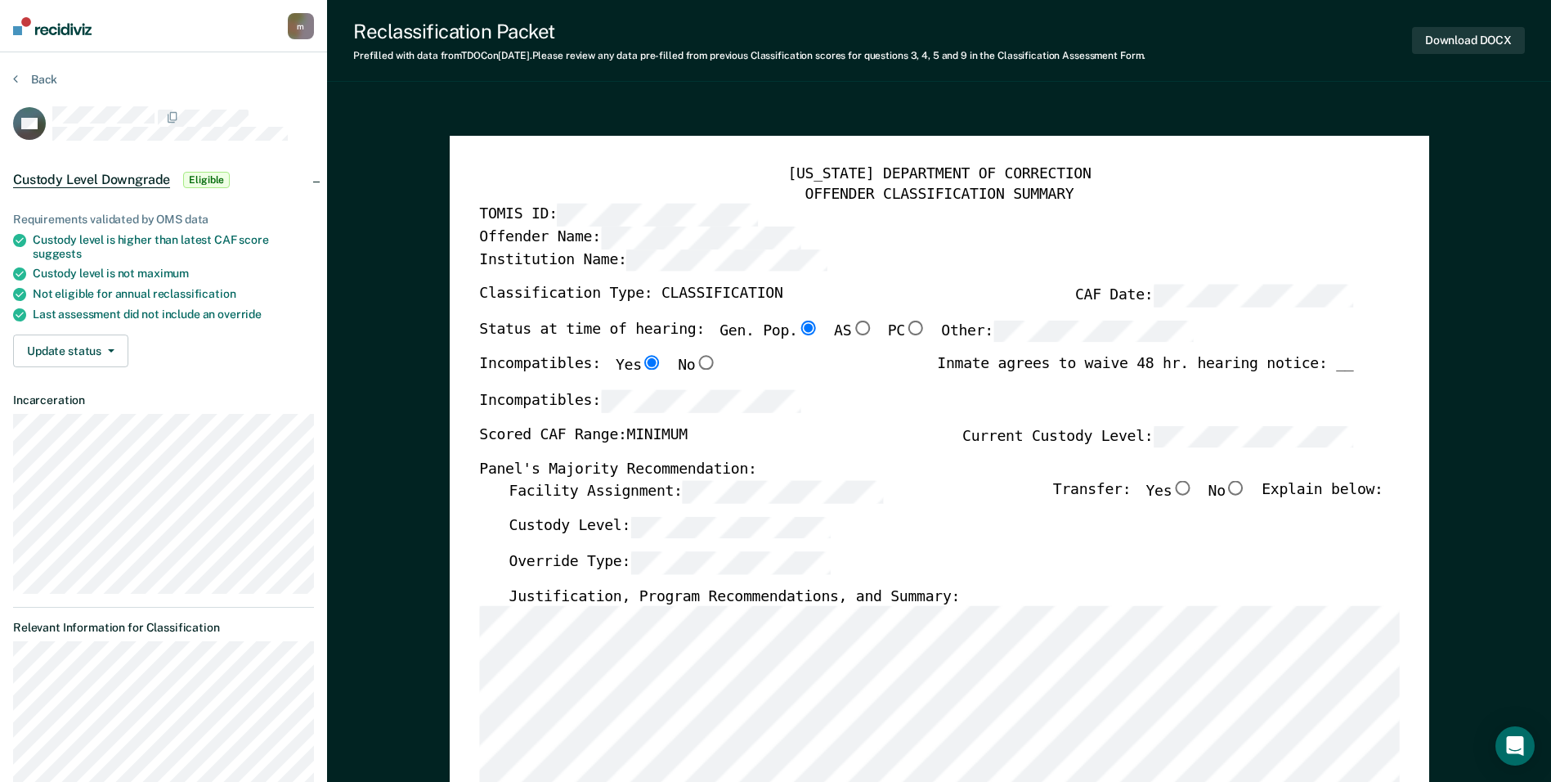
drag, startPoint x: 1252, startPoint y: 492, endPoint x: 1220, endPoint y: 496, distance: 31.3
click at [1247, 493] on input "No" at bounding box center [1235, 488] width 21 height 15
type textarea "x"
radio input "true"
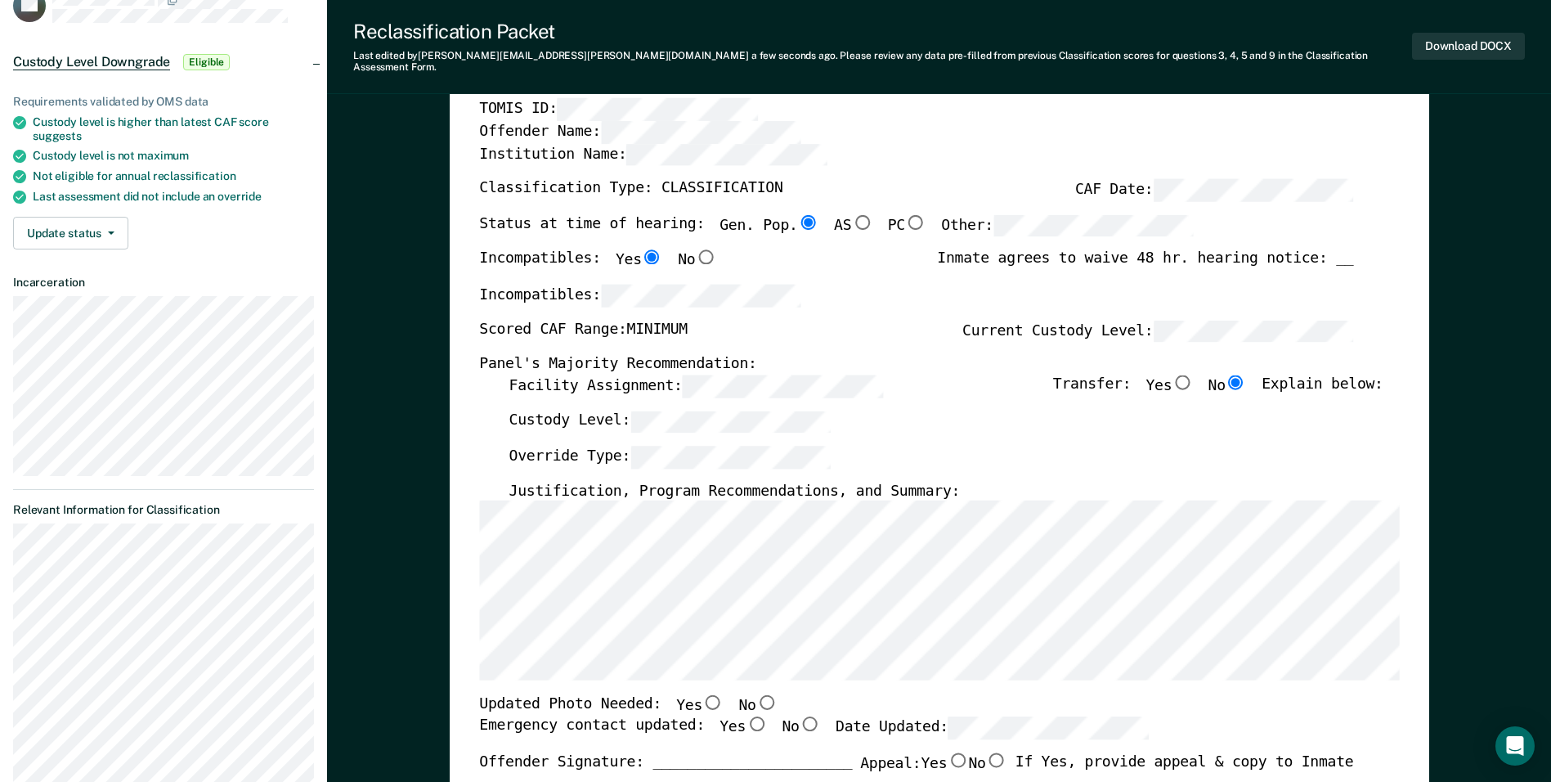
scroll to position [245, 0]
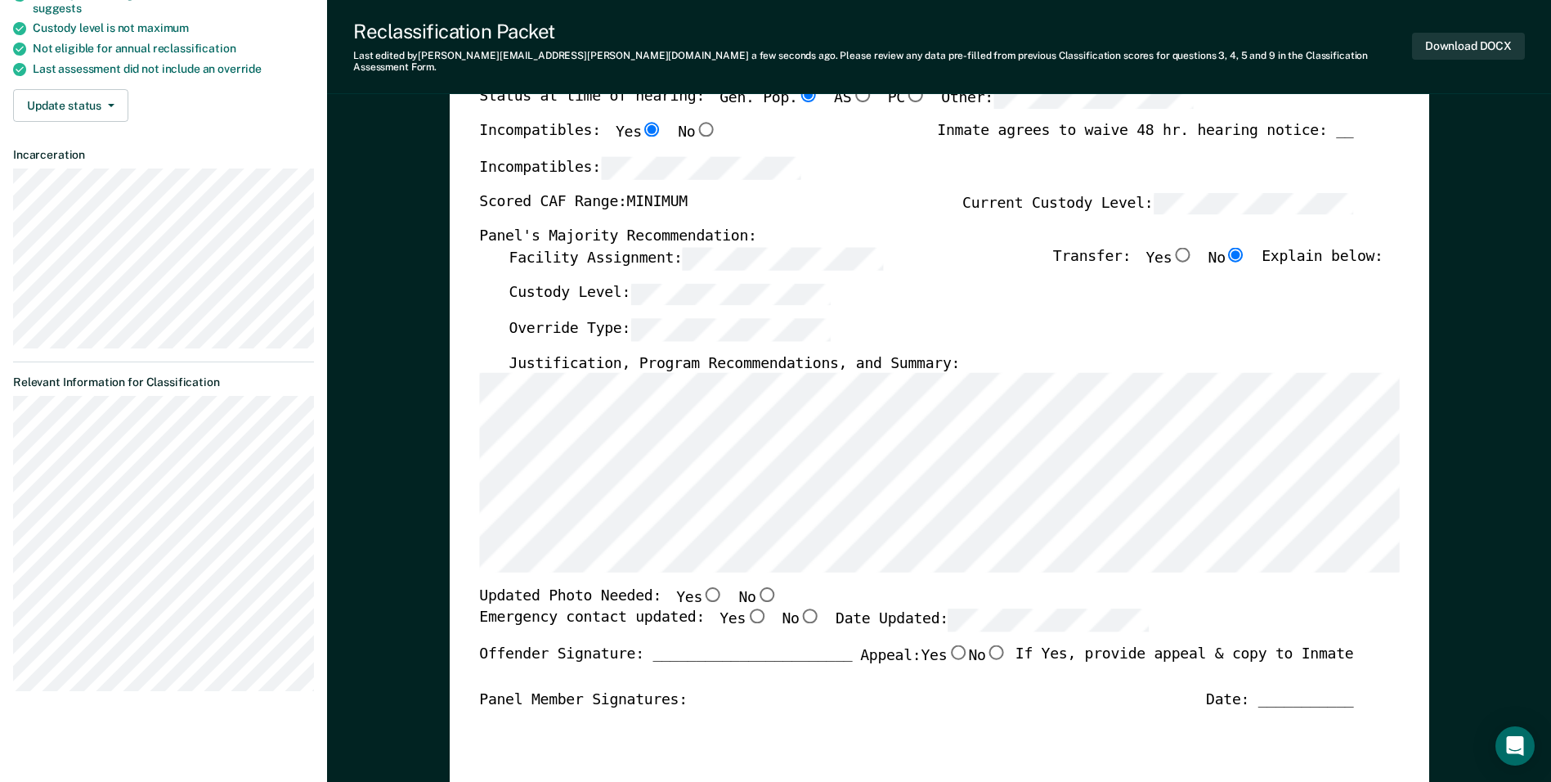
click at [746, 608] on input "Yes" at bounding box center [756, 615] width 21 height 15
type textarea "x"
radio input "true"
click at [702, 587] on input "Yes" at bounding box center [712, 594] width 21 height 15
type textarea "x"
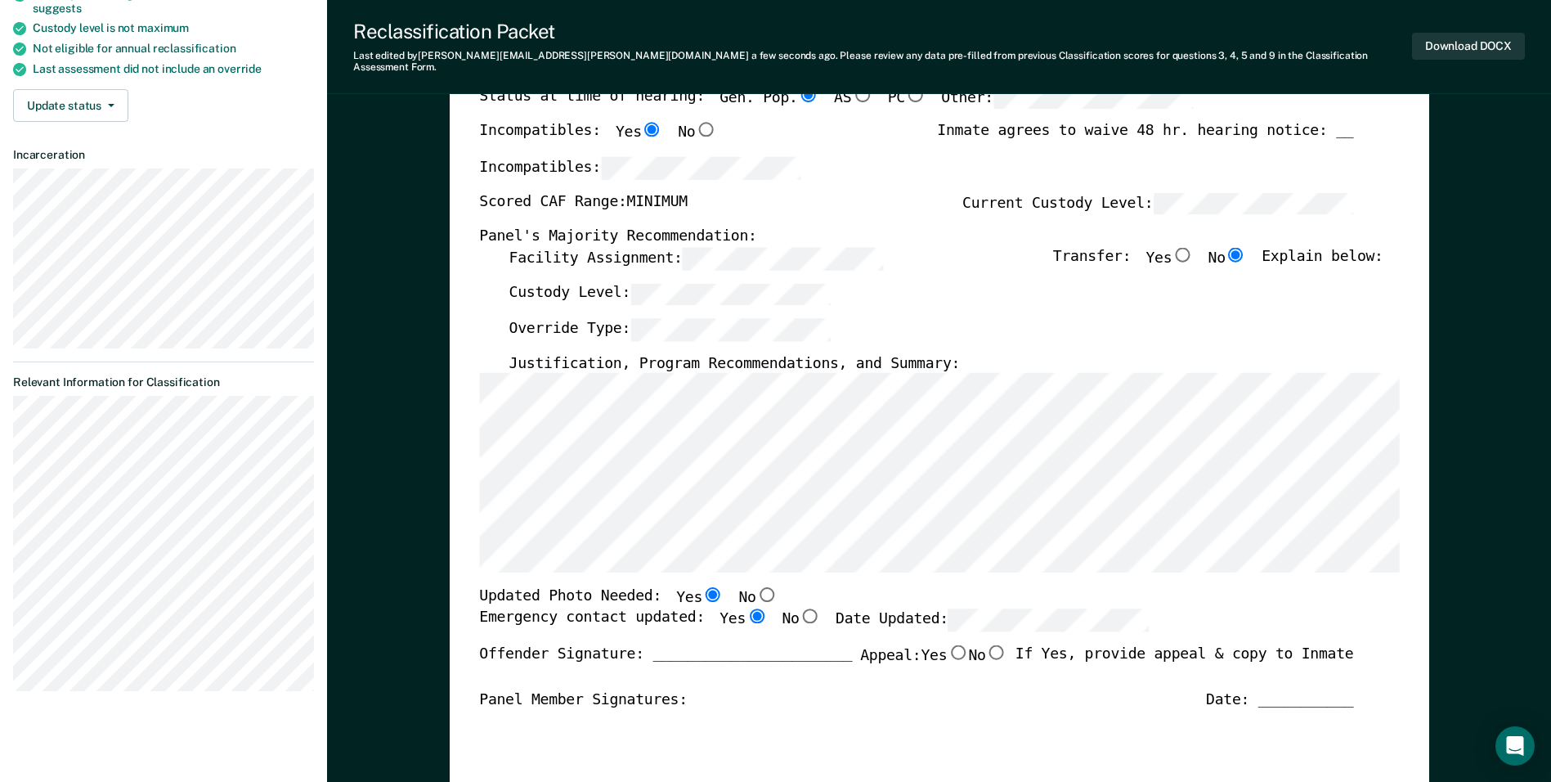
radio input "true"
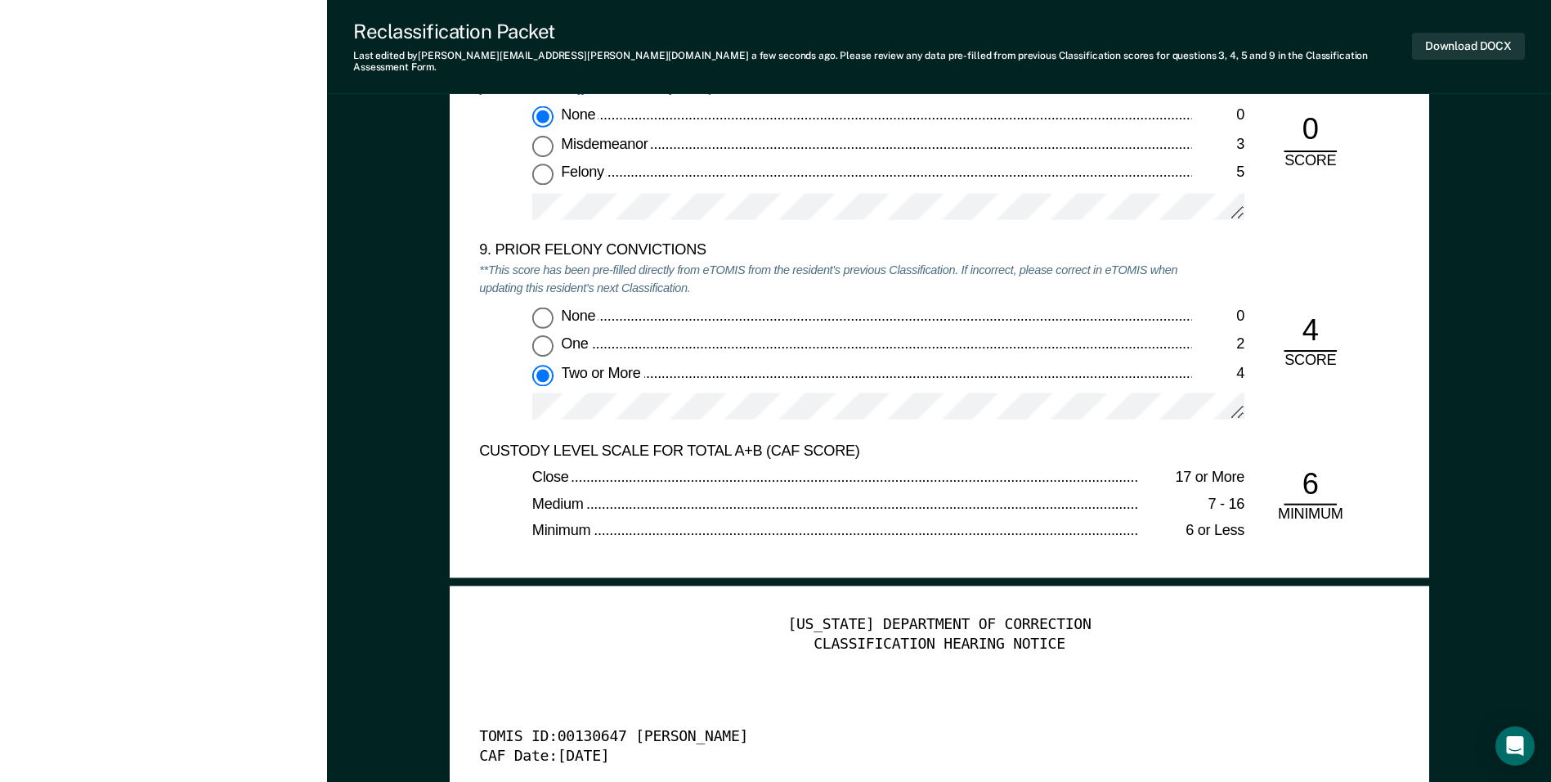
scroll to position [3352, 0]
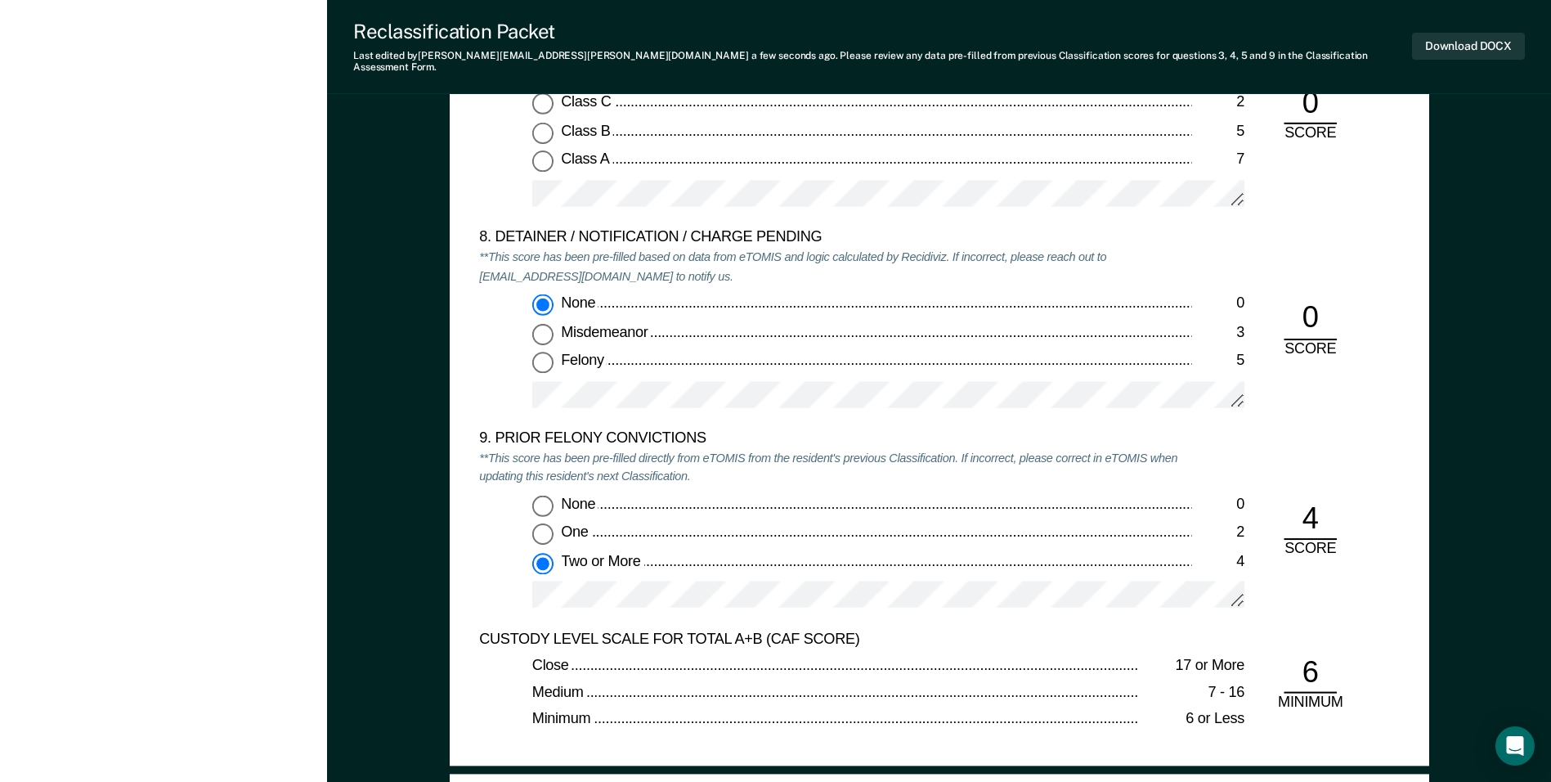
click at [778, 594] on div at bounding box center [888, 600] width 712 height 41
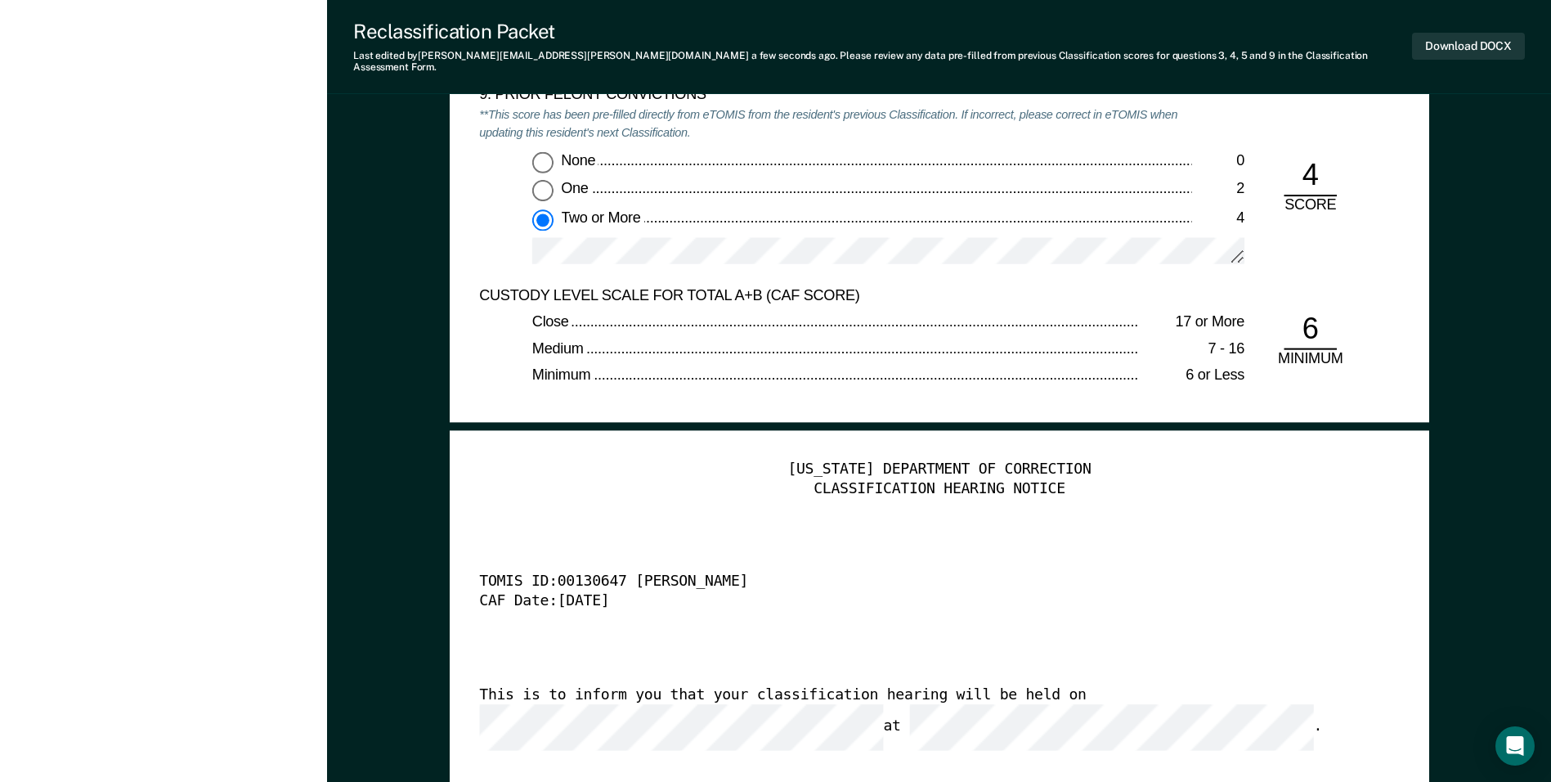
scroll to position [3924, 0]
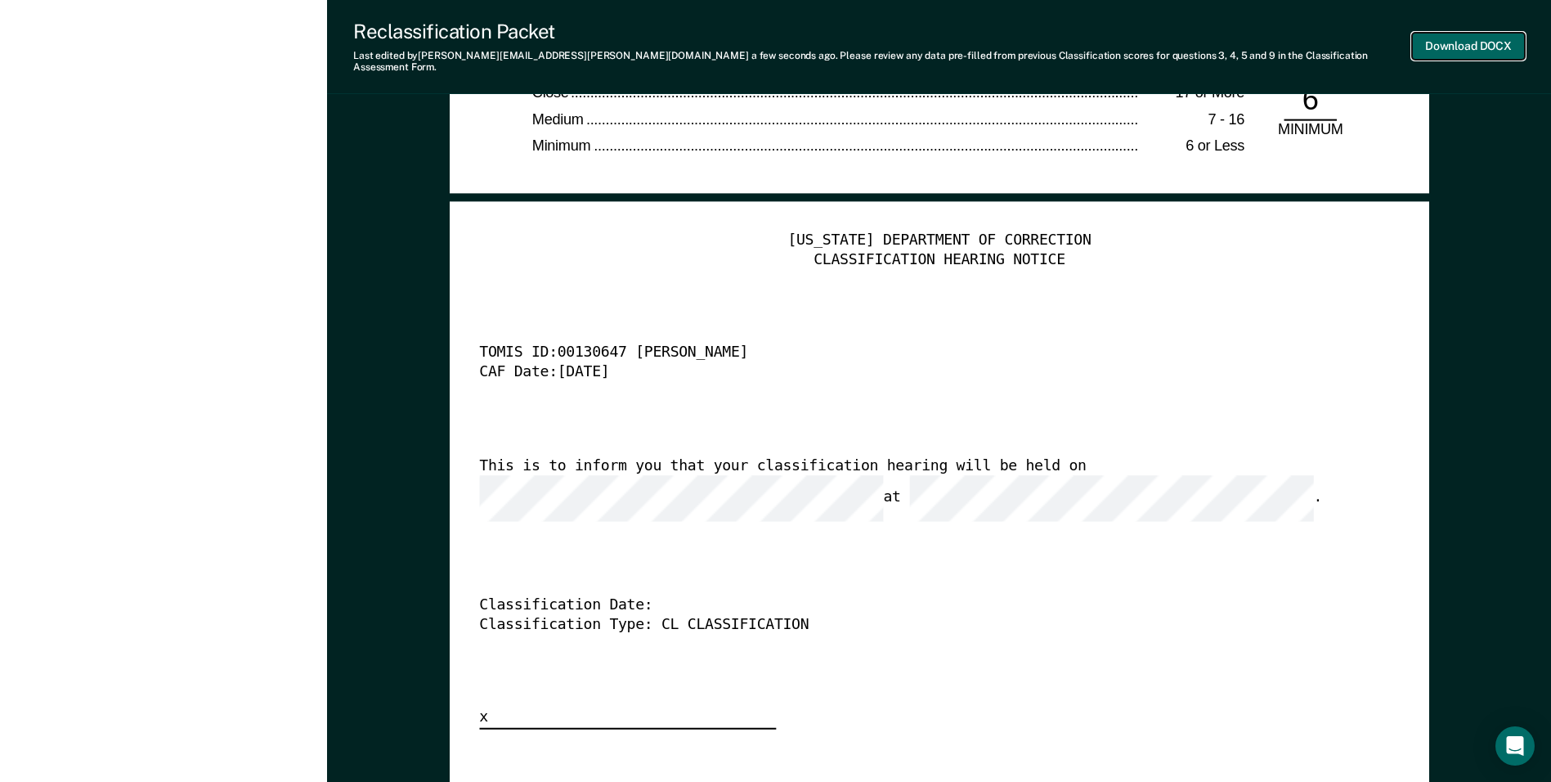
click at [1445, 39] on button "Download DOCX" at bounding box center [1468, 46] width 113 height 27
type textarea "x"
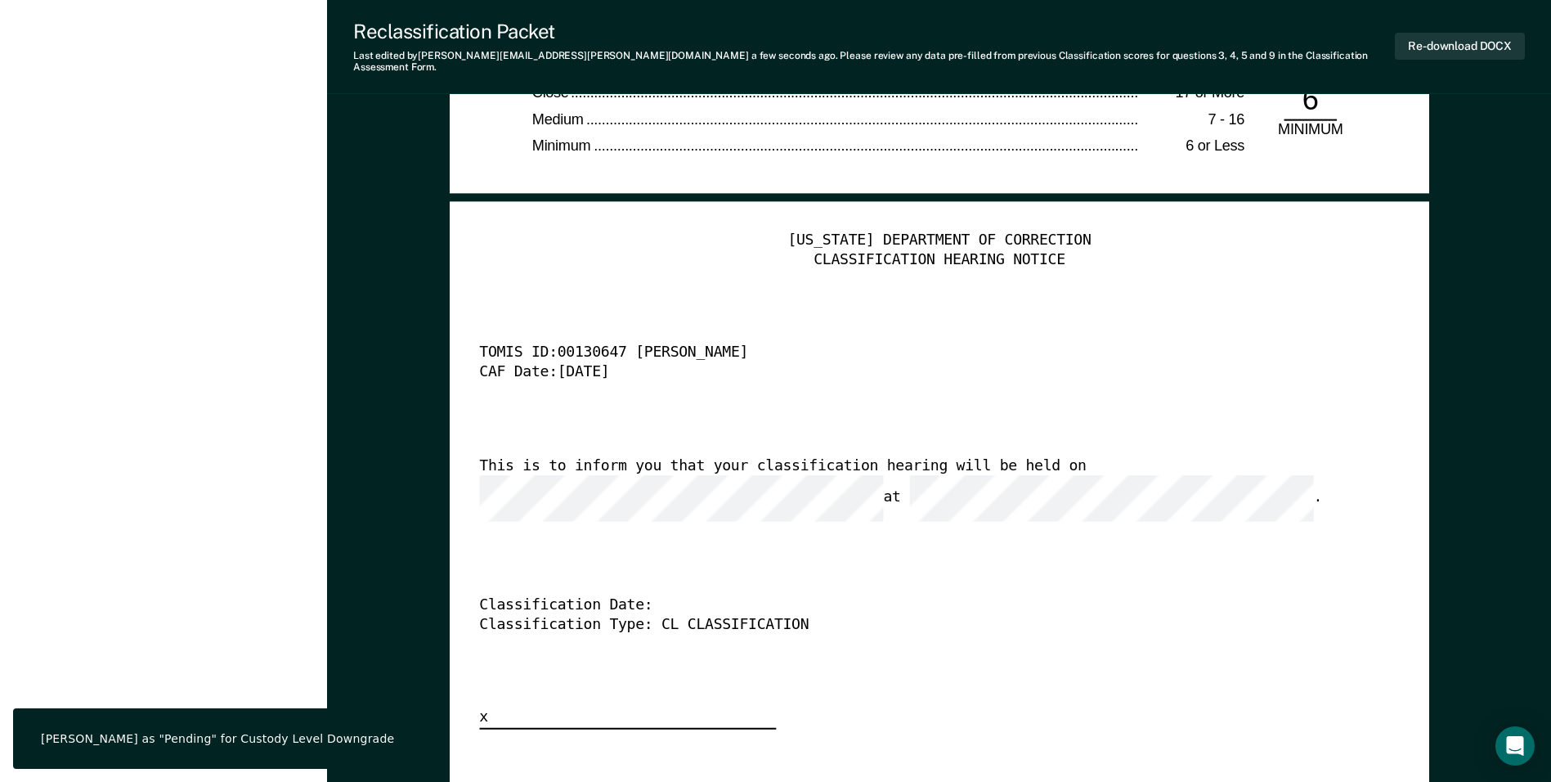
scroll to position [0, 0]
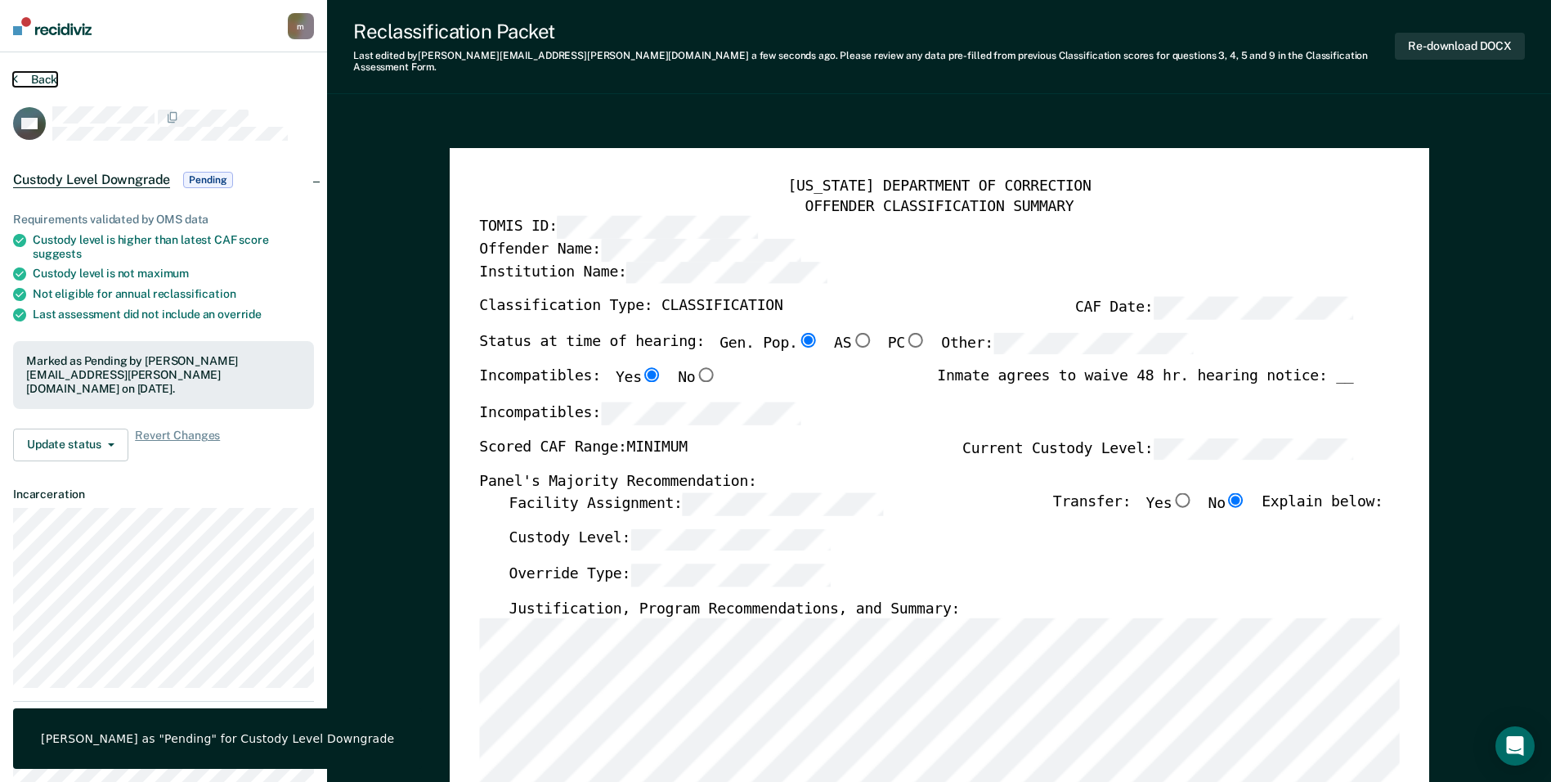
click at [30, 78] on button "Back" at bounding box center [35, 79] width 44 height 15
